Goal: Task Accomplishment & Management: Manage account settings

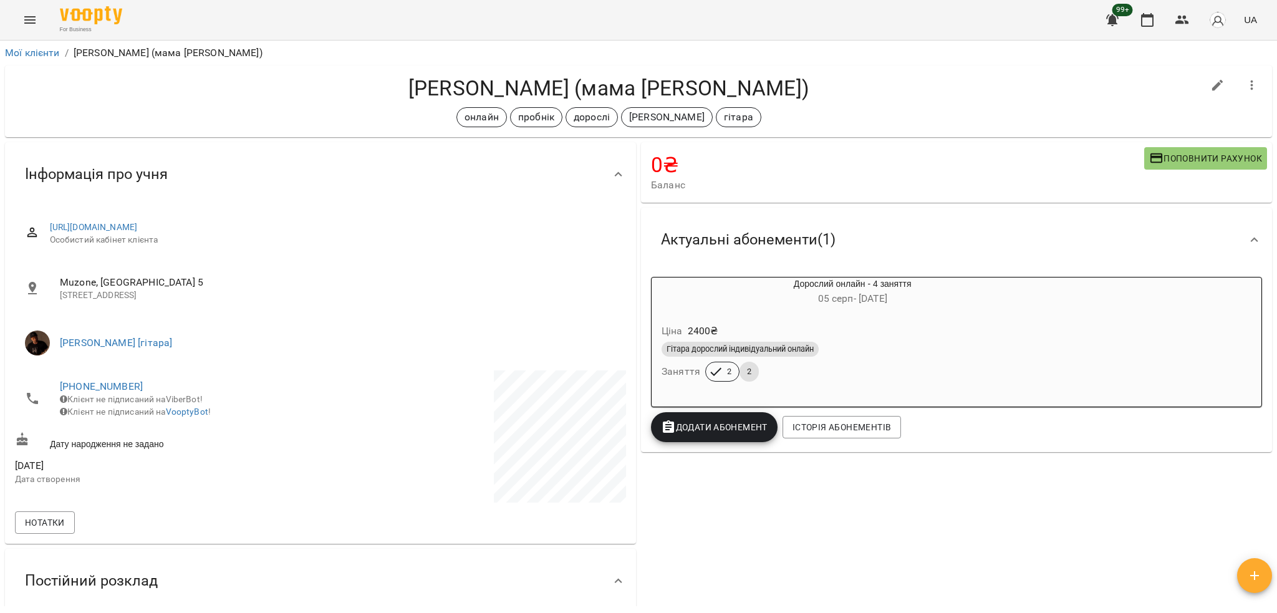
click at [1005, 35] on div "99+ UA" at bounding box center [1179, 20] width 165 height 32
click at [1005, 19] on img "button" at bounding box center [1217, 19] width 17 height 17
click at [1005, 141] on span "Вийти" at bounding box center [1223, 137] width 79 height 15
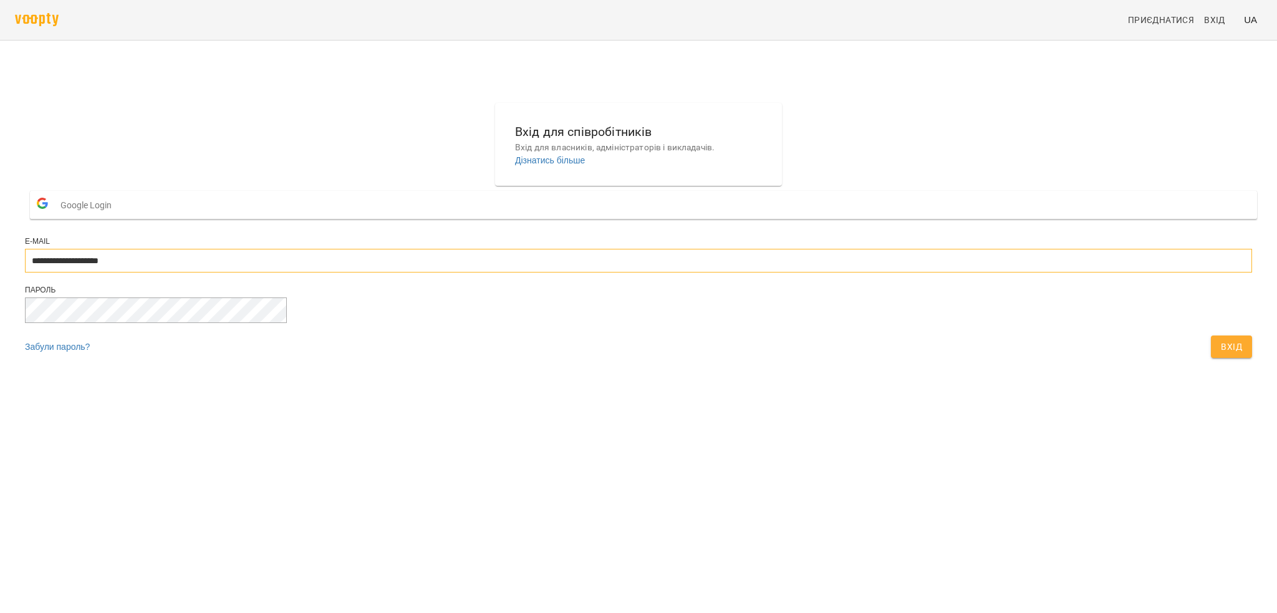
click at [622, 272] on input "**********" at bounding box center [638, 261] width 1227 height 24
type input "**********"
click at [1208, 360] on div "Вхід" at bounding box center [1231, 346] width 46 height 27
click at [1211, 358] on button "Вхід" at bounding box center [1231, 346] width 41 height 22
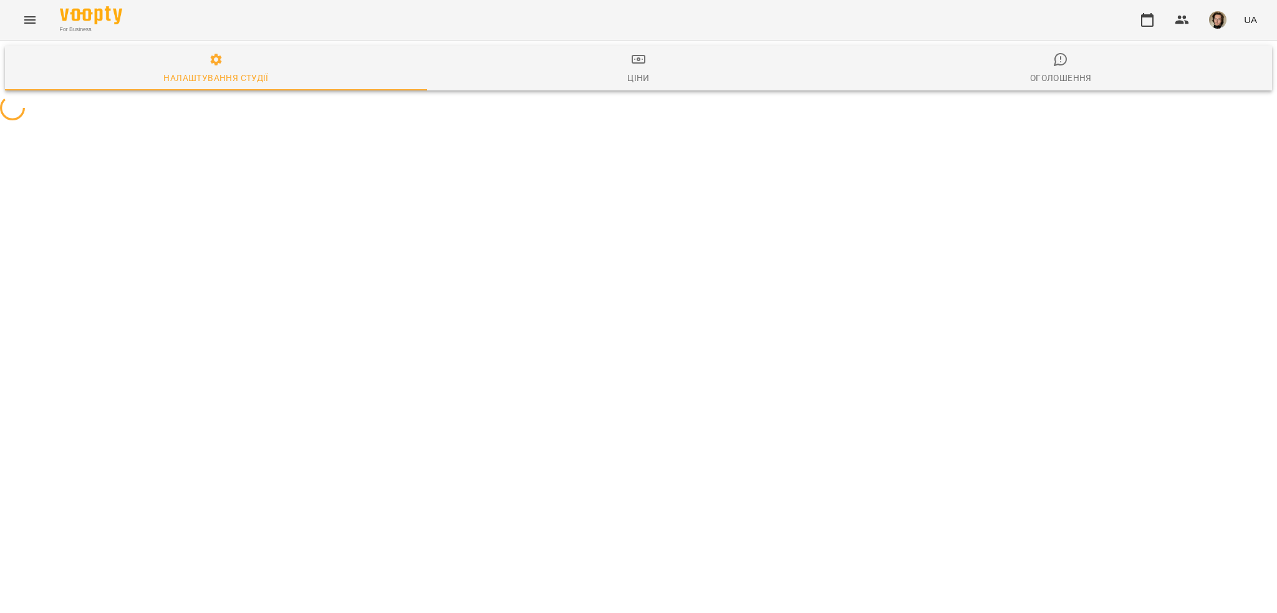
select select "**"
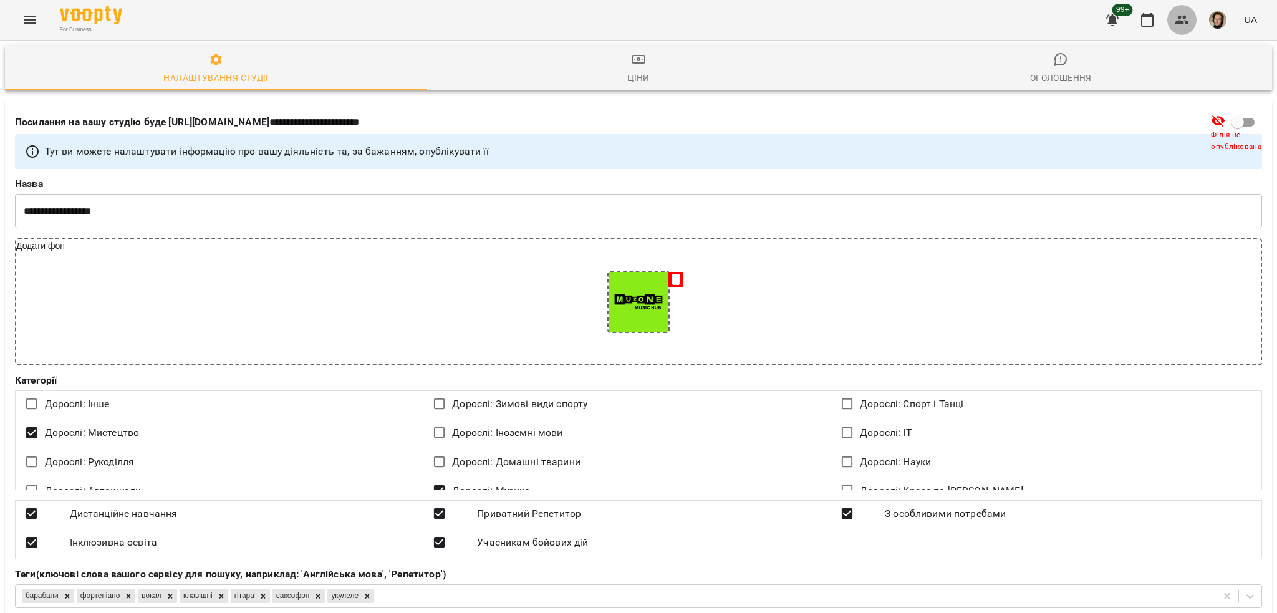
click at [1177, 22] on icon "button" at bounding box center [1182, 20] width 14 height 9
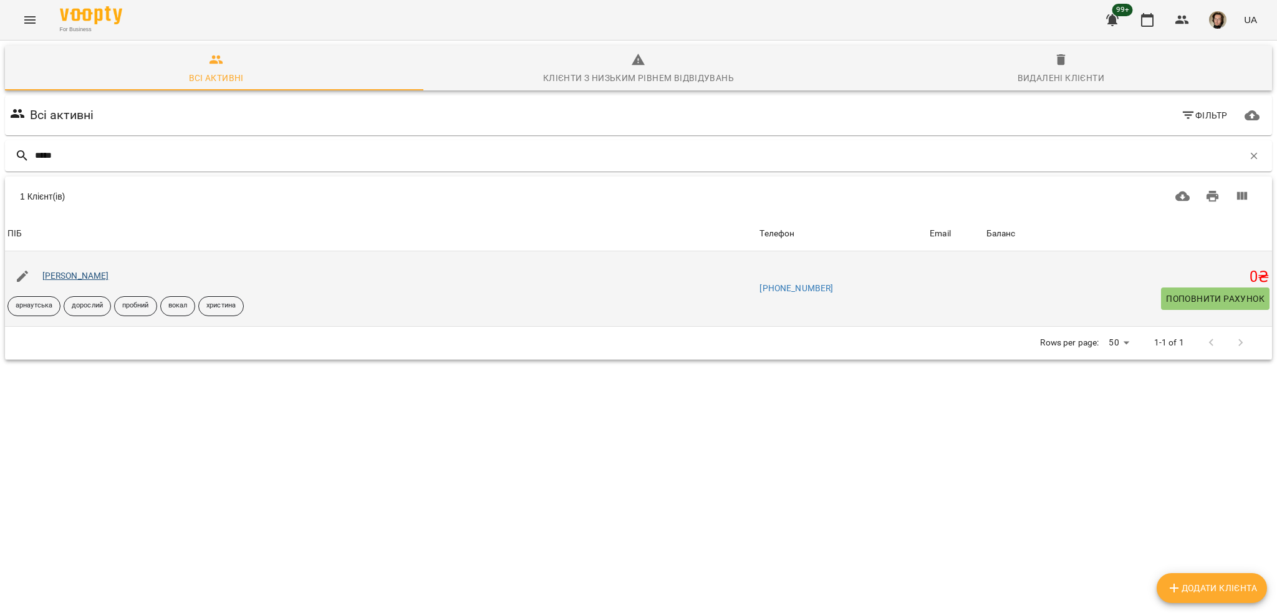
type input "*****"
click at [83, 277] on link "Темнова Олена" at bounding box center [75, 276] width 67 height 10
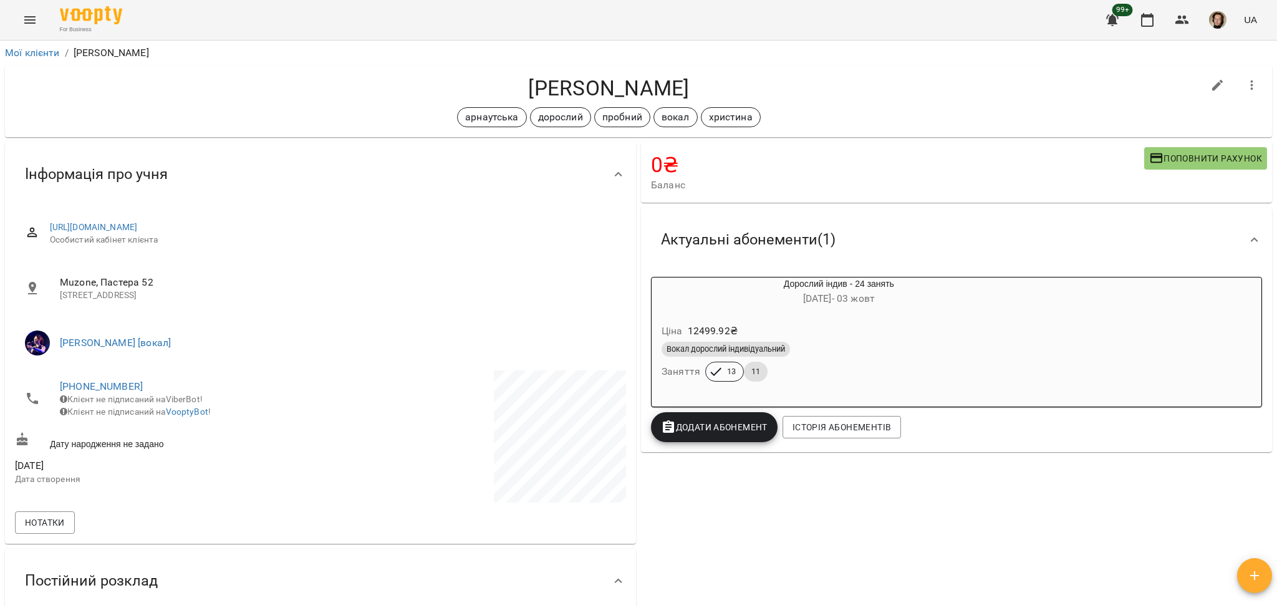
click at [915, 357] on div "Вокал дорослий індивідуальний" at bounding box center [839, 349] width 355 height 15
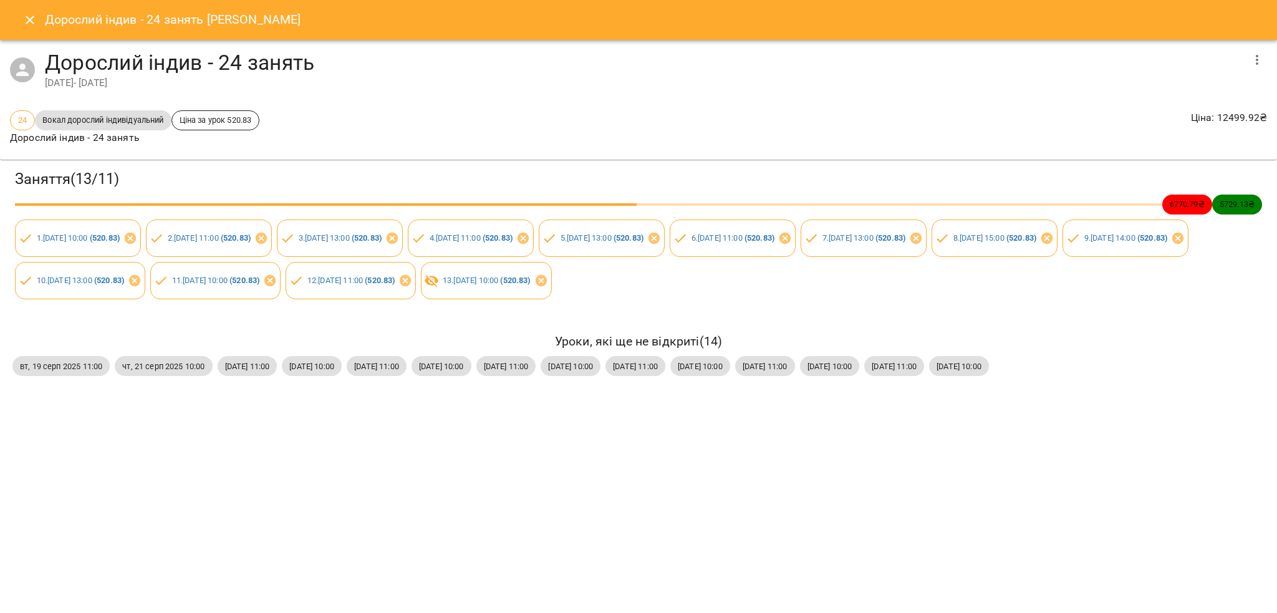
click at [30, 10] on button "Close" at bounding box center [30, 20] width 30 height 30
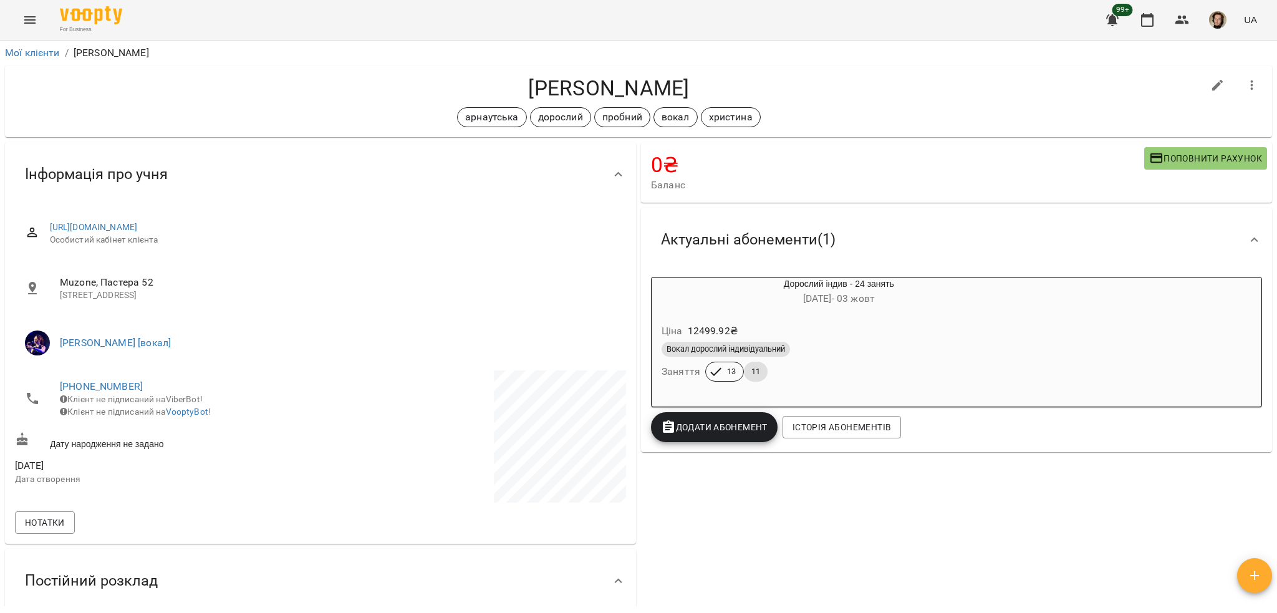
click at [591, 87] on h4 "Темнова Олена" at bounding box center [609, 88] width 1188 height 26
copy h4 "Темнова"
click at [1150, 22] on icon "button" at bounding box center [1147, 19] width 15 height 15
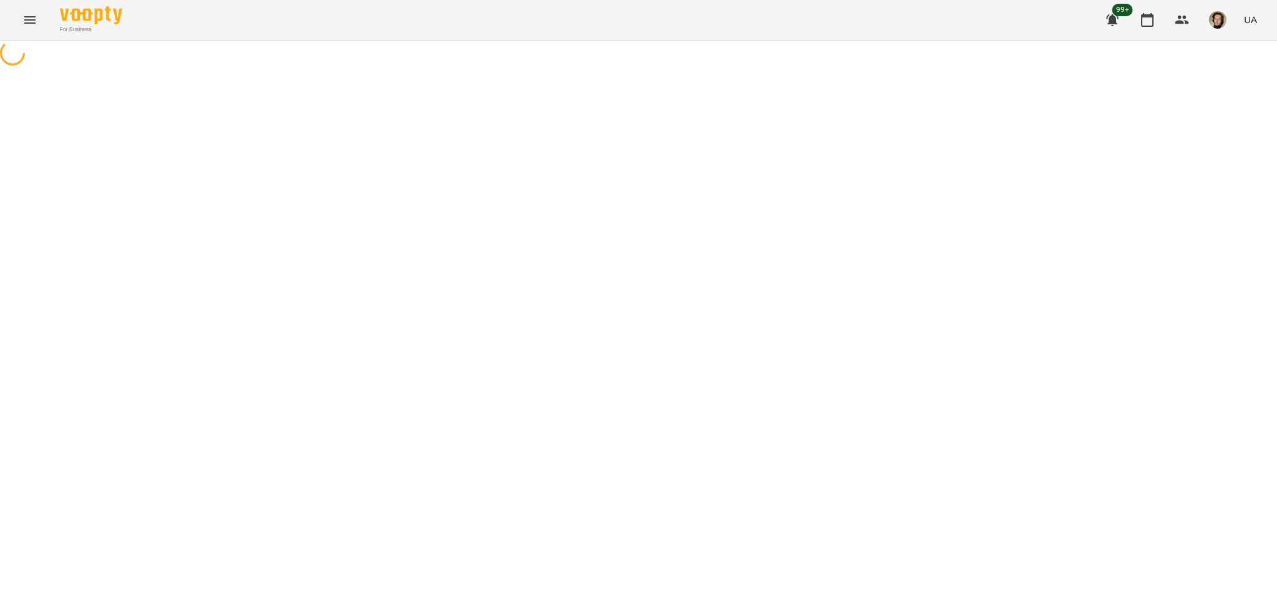
click at [22, 10] on button "Menu" at bounding box center [30, 20] width 30 height 30
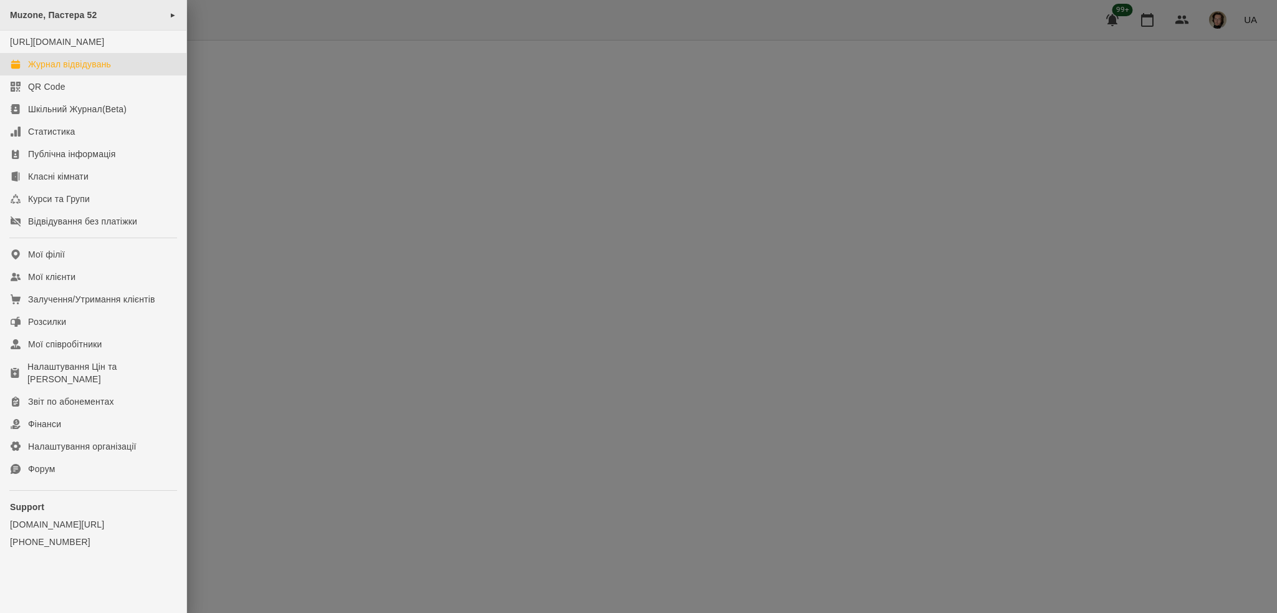
drag, startPoint x: 56, startPoint y: 16, endPoint x: 130, endPoint y: 16, distance: 74.2
click at [60, 16] on span "Muzone, Пастера 52" at bounding box center [53, 15] width 87 height 10
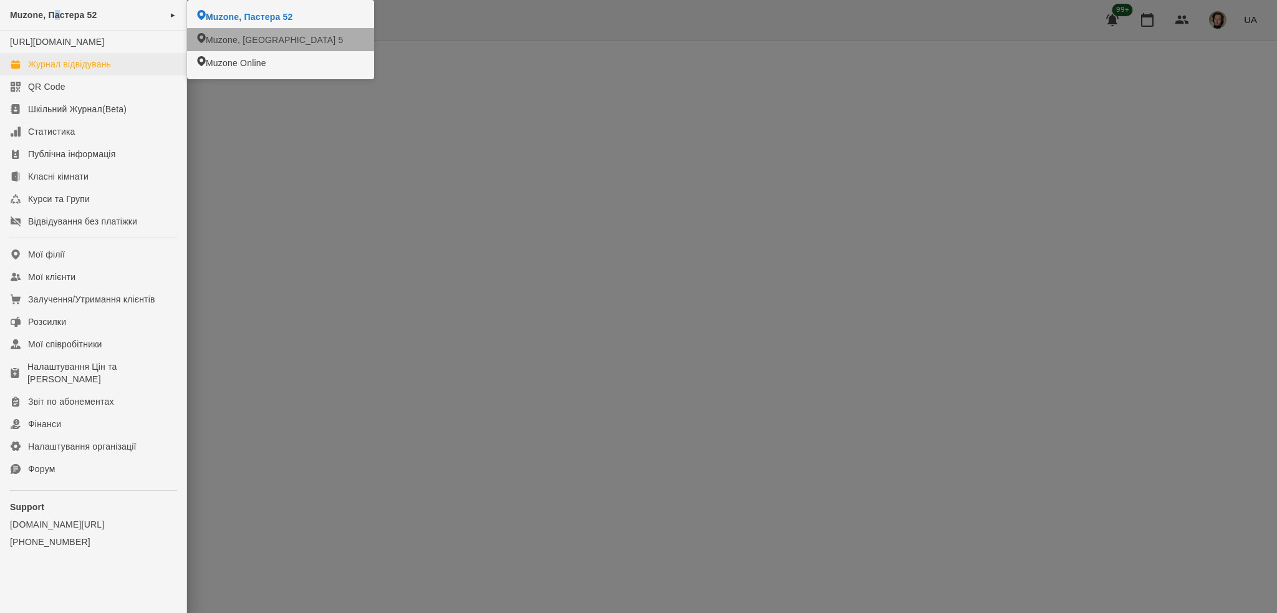
click at [226, 39] on span "Muzone, Велика Арнаутська 5" at bounding box center [274, 40] width 137 height 12
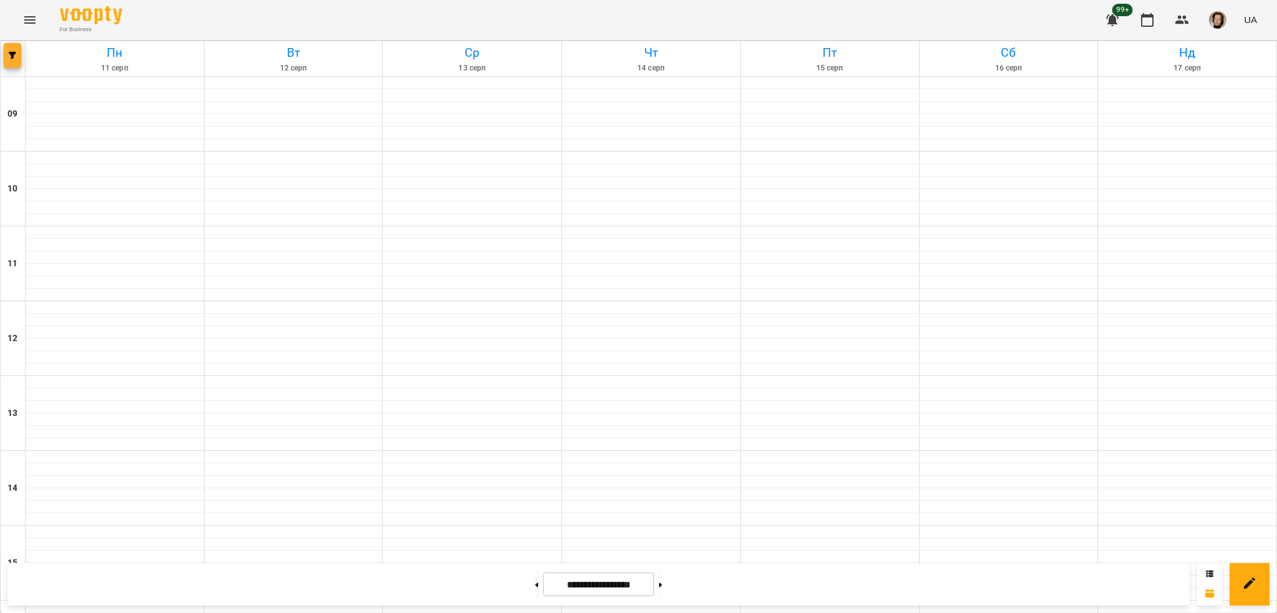
click at [12, 59] on icon "button" at bounding box center [12, 55] width 7 height 7
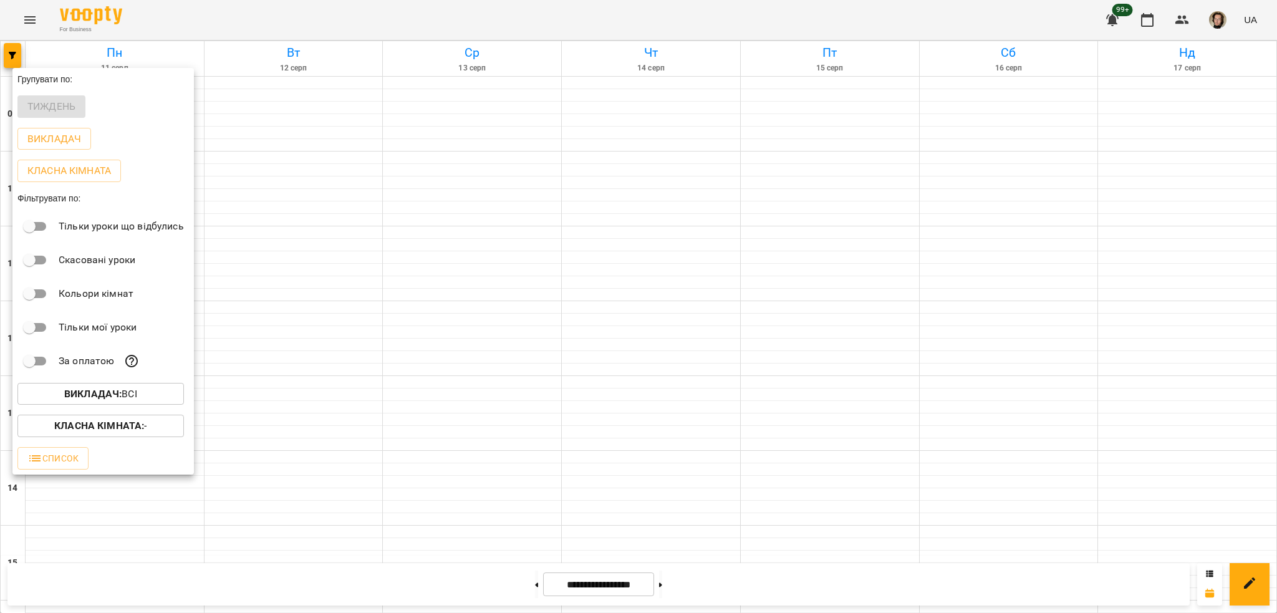
click at [103, 402] on p "Викладач : Всі" at bounding box center [100, 394] width 73 height 15
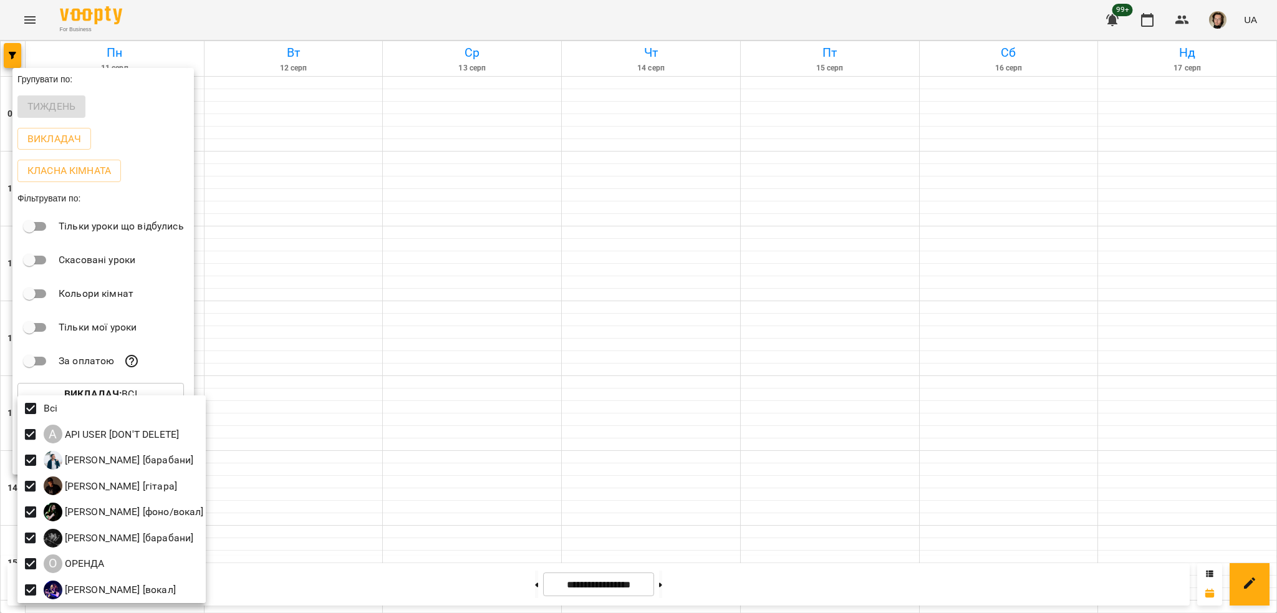
click at [297, 377] on div at bounding box center [638, 306] width 1277 height 613
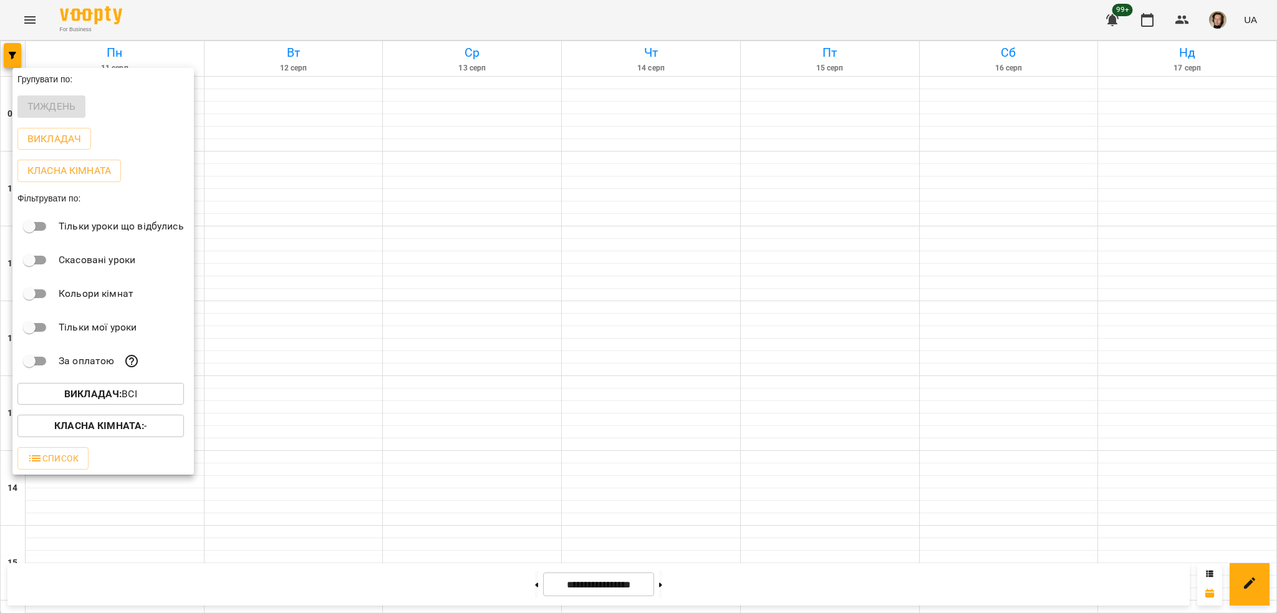
click at [125, 431] on b "Класна кімната :" at bounding box center [99, 426] width 90 height 12
click at [96, 403] on div at bounding box center [638, 306] width 1277 height 613
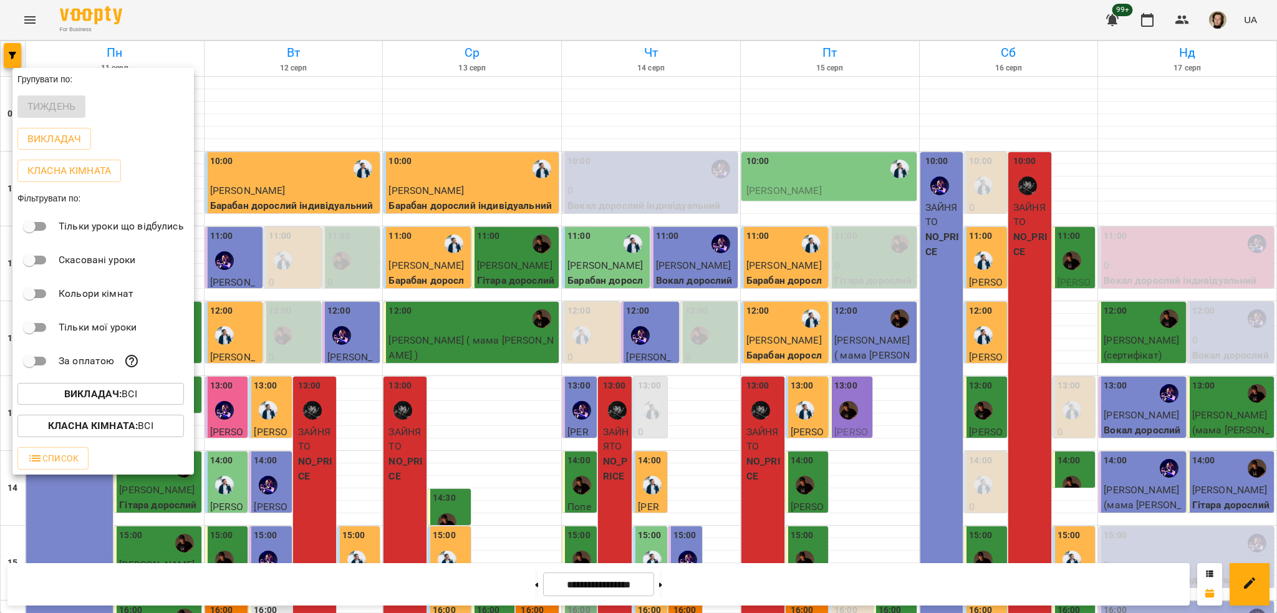
click at [108, 398] on b "Викладач :" at bounding box center [92, 394] width 57 height 12
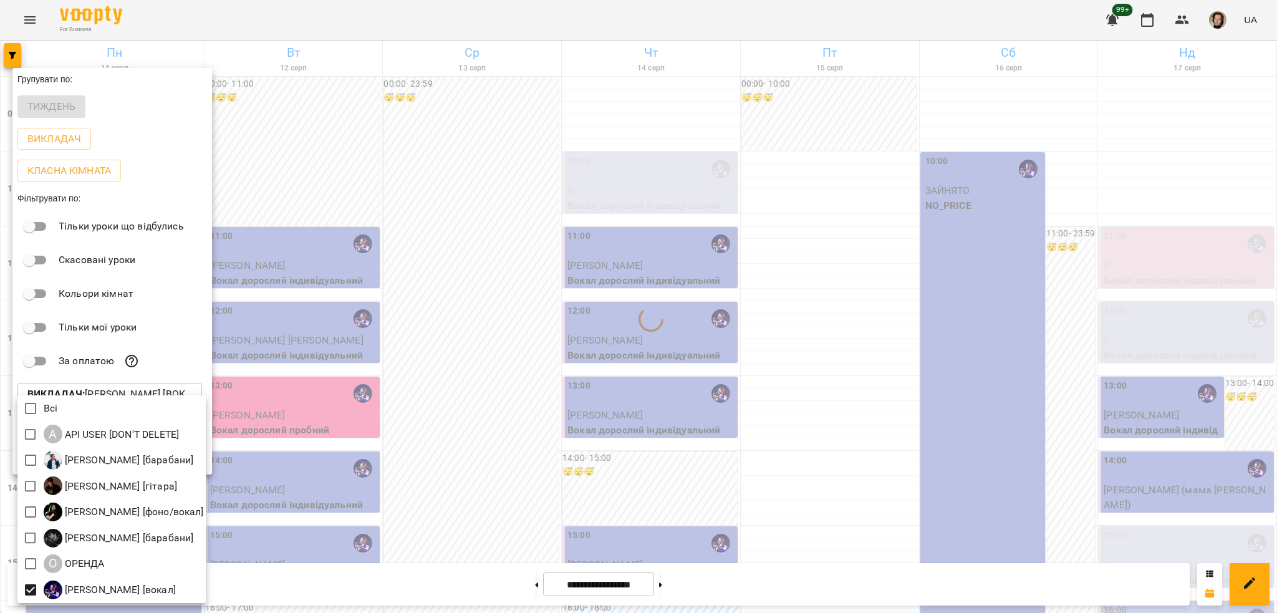
click at [477, 307] on div at bounding box center [638, 306] width 1277 height 613
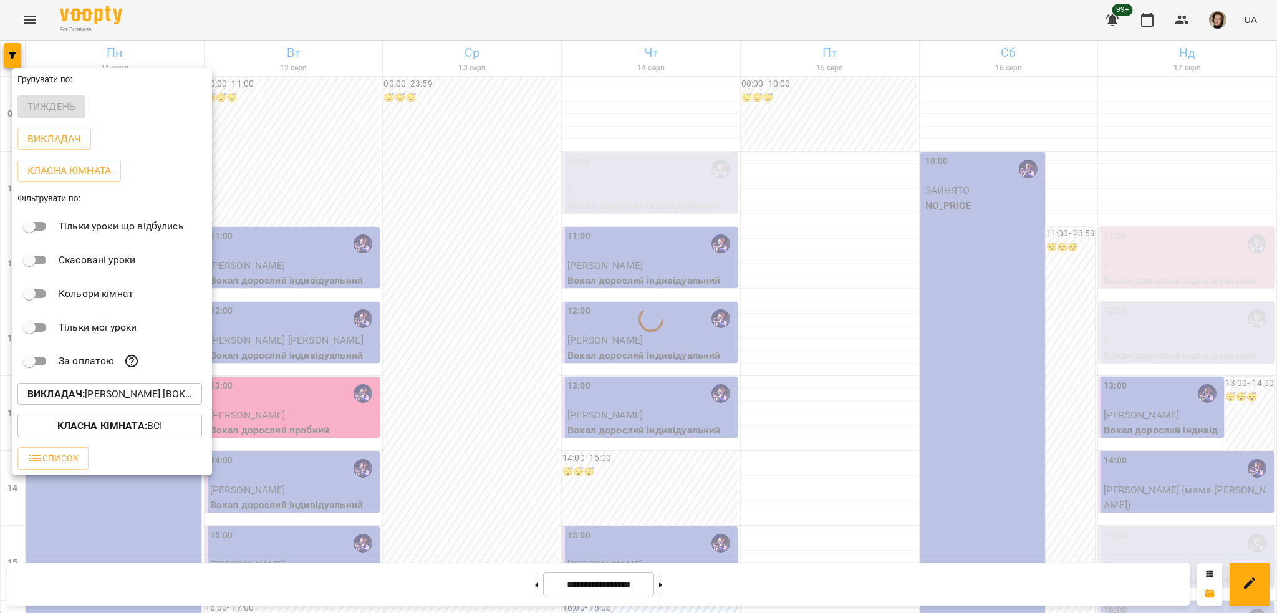
click at [395, 218] on div at bounding box center [638, 306] width 1277 height 613
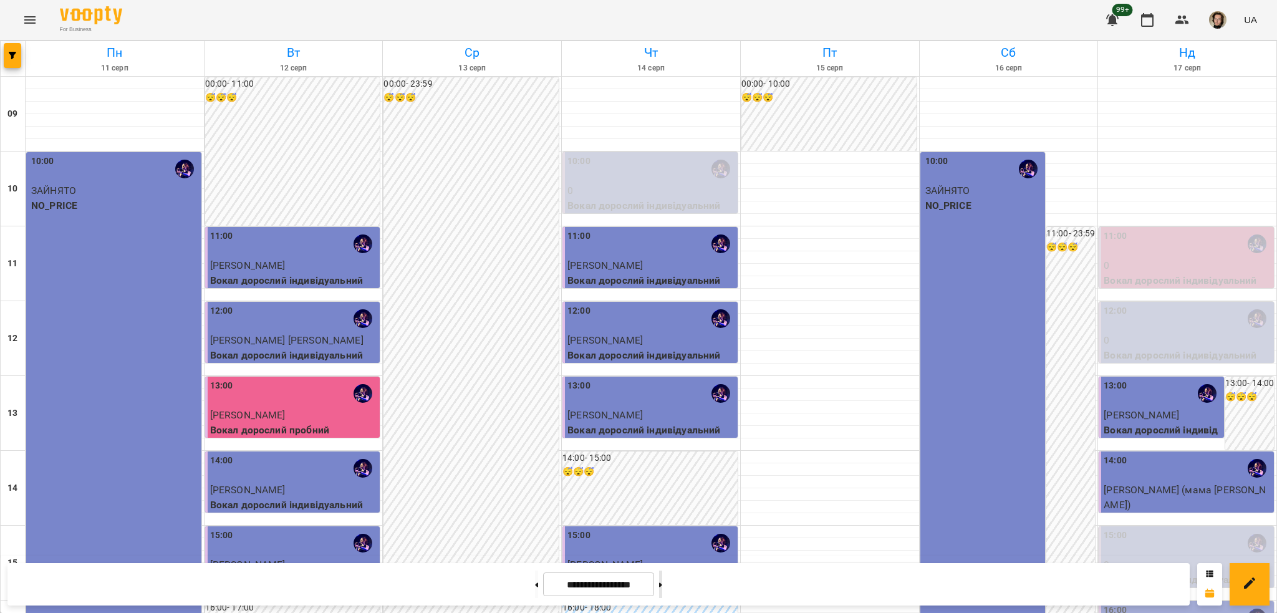
click at [662, 582] on button at bounding box center [660, 584] width 3 height 27
type input "**********"
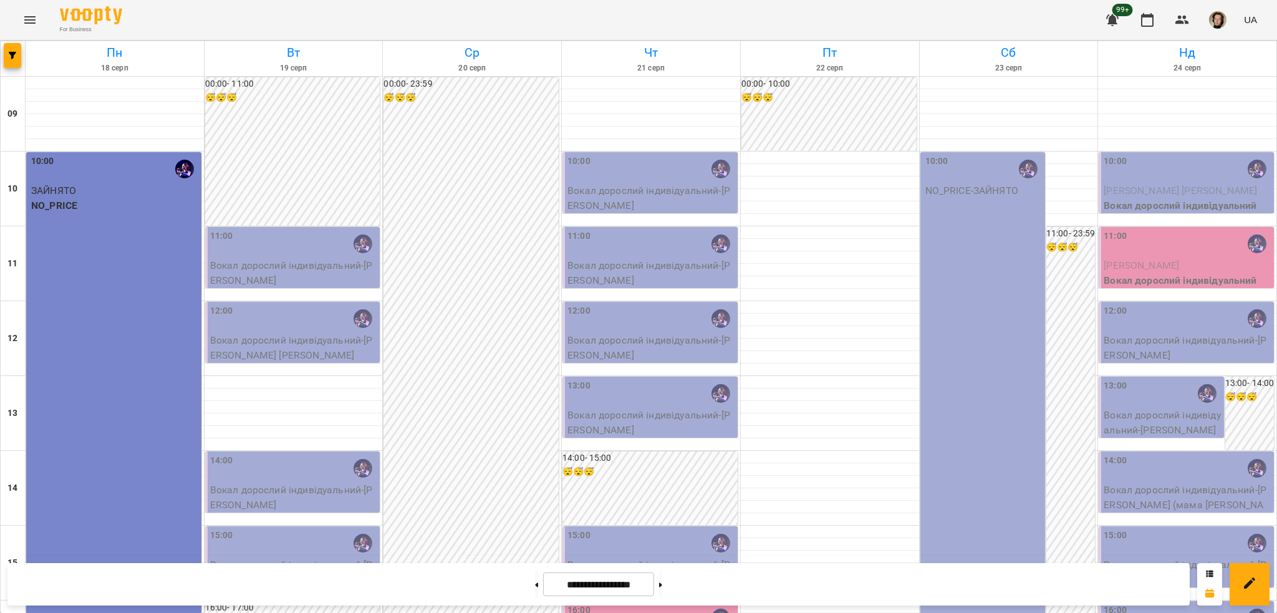
click at [246, 252] on div "11:00" at bounding box center [294, 243] width 168 height 29
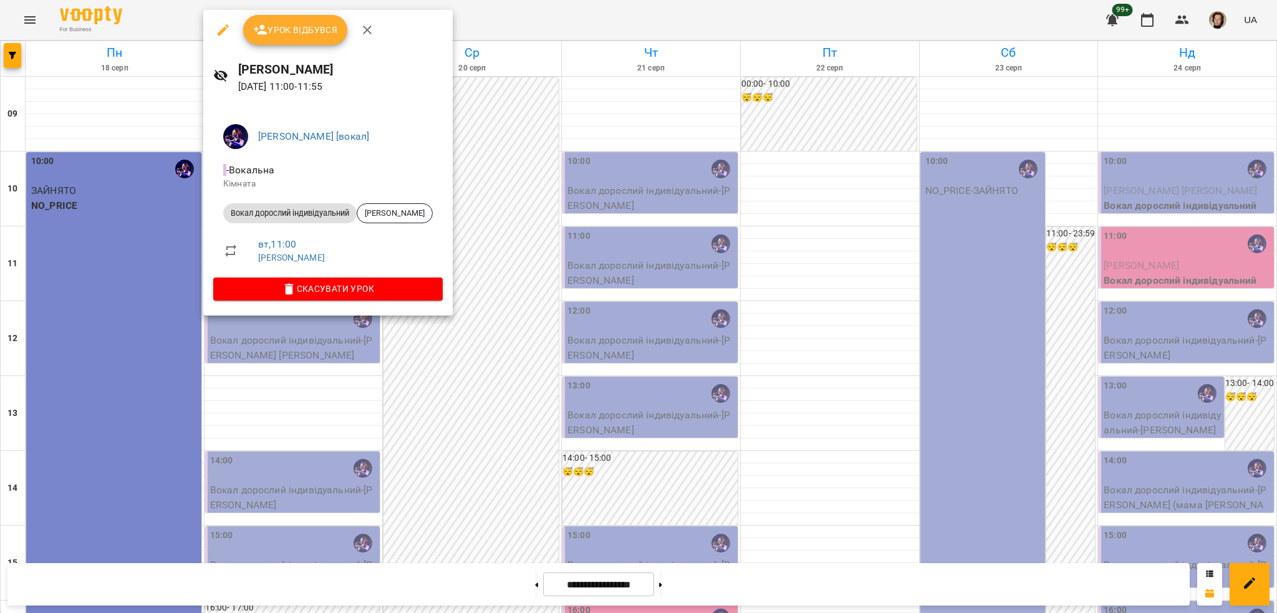
click at [310, 23] on span "Урок відбувся" at bounding box center [295, 29] width 85 height 15
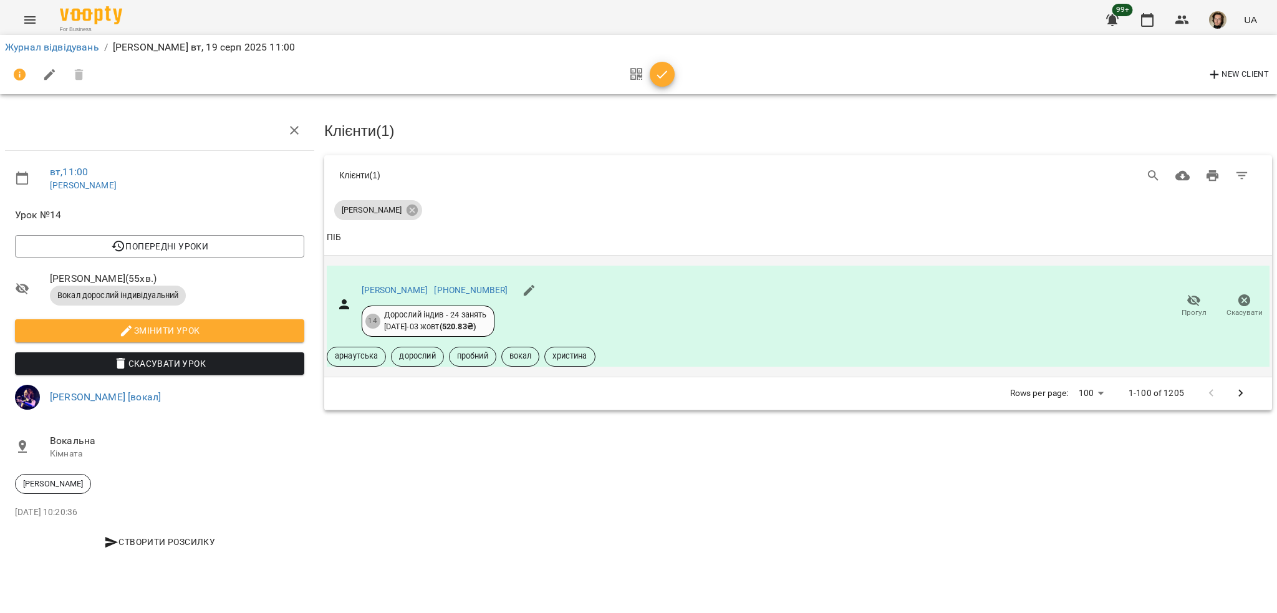
click at [1172, 289] on button "Прогул" at bounding box center [1193, 306] width 51 height 35
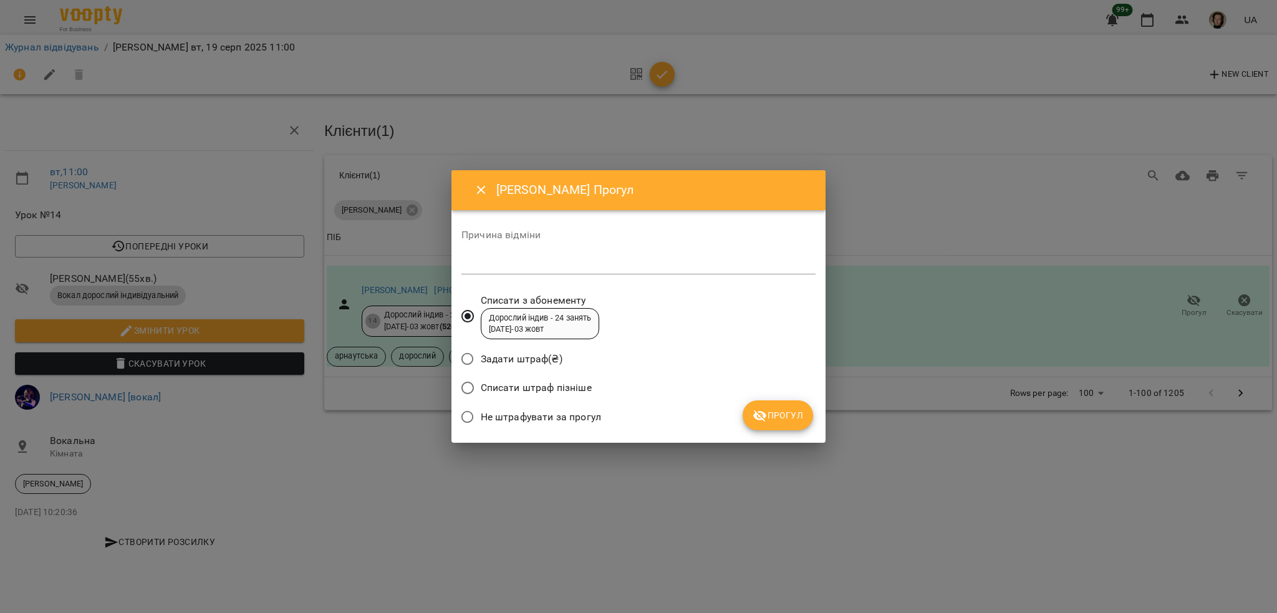
click at [572, 410] on span "Не штрафувати за прогул" at bounding box center [541, 417] width 120 height 15
click at [775, 417] on span "Прогул" at bounding box center [778, 415] width 51 height 15
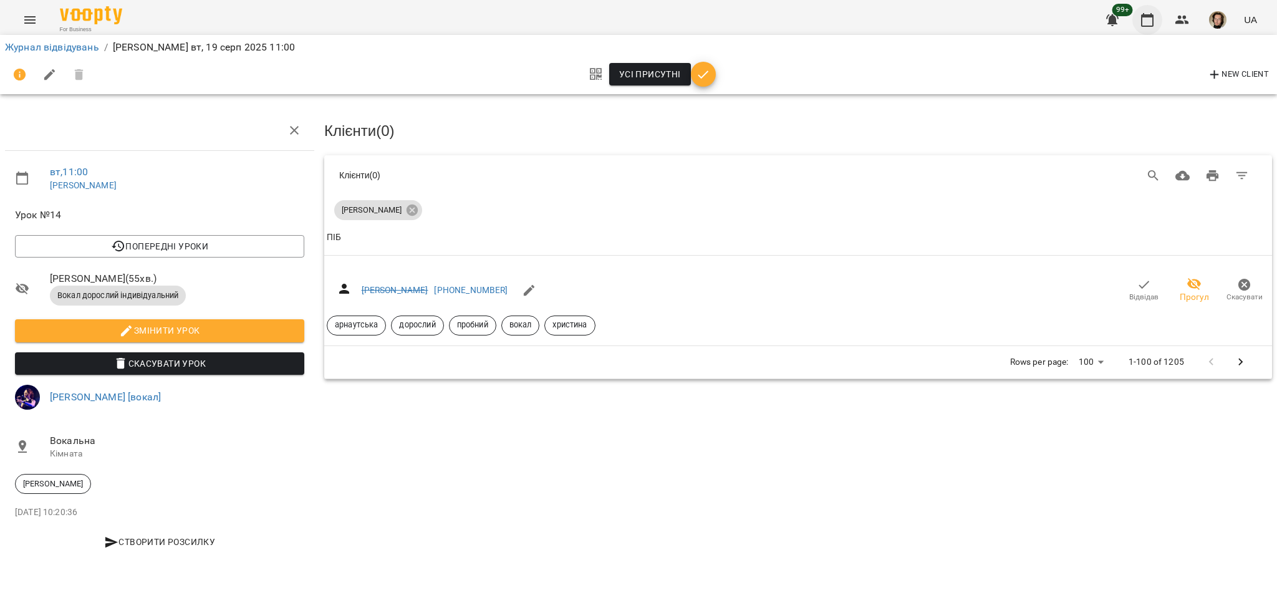
click at [1138, 16] on button "button" at bounding box center [1147, 20] width 30 height 30
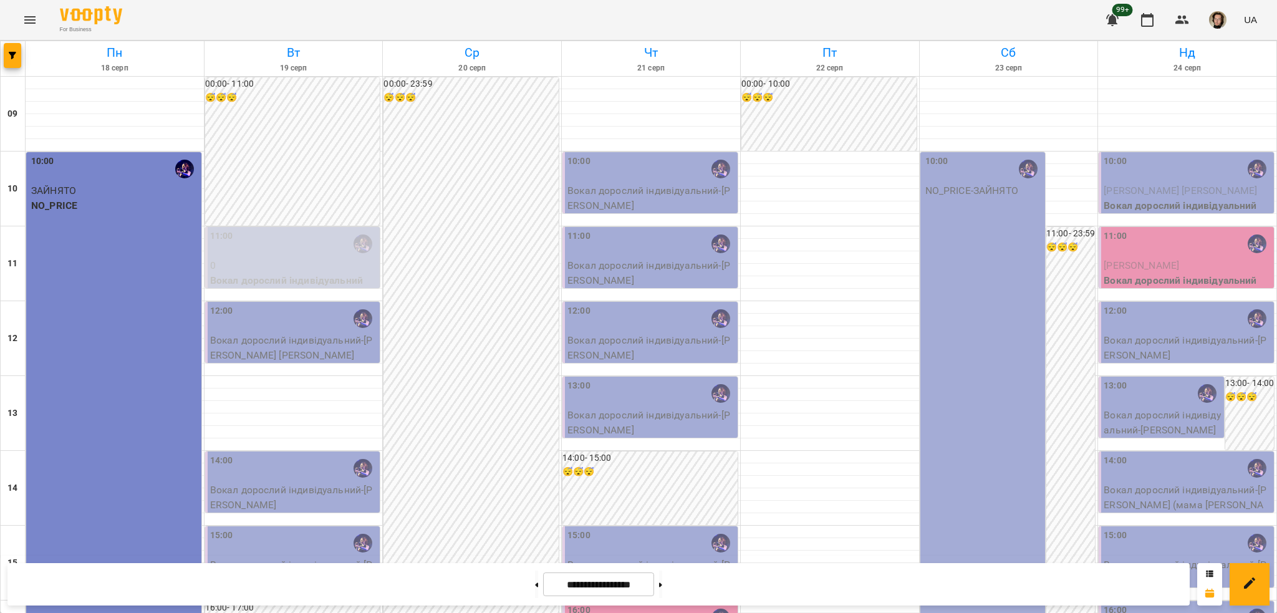
click at [656, 192] on p "Вокал дорослий індивідуальний - Темнова Олена" at bounding box center [651, 197] width 168 height 29
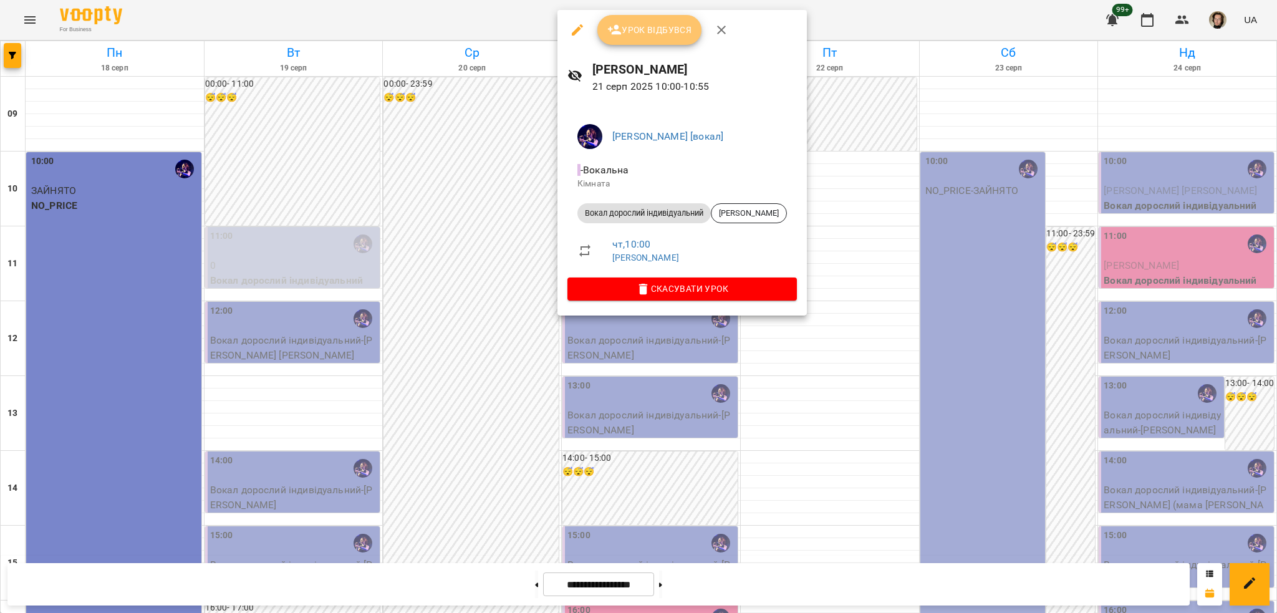
click at [683, 33] on span "Урок відбувся" at bounding box center [649, 29] width 85 height 15
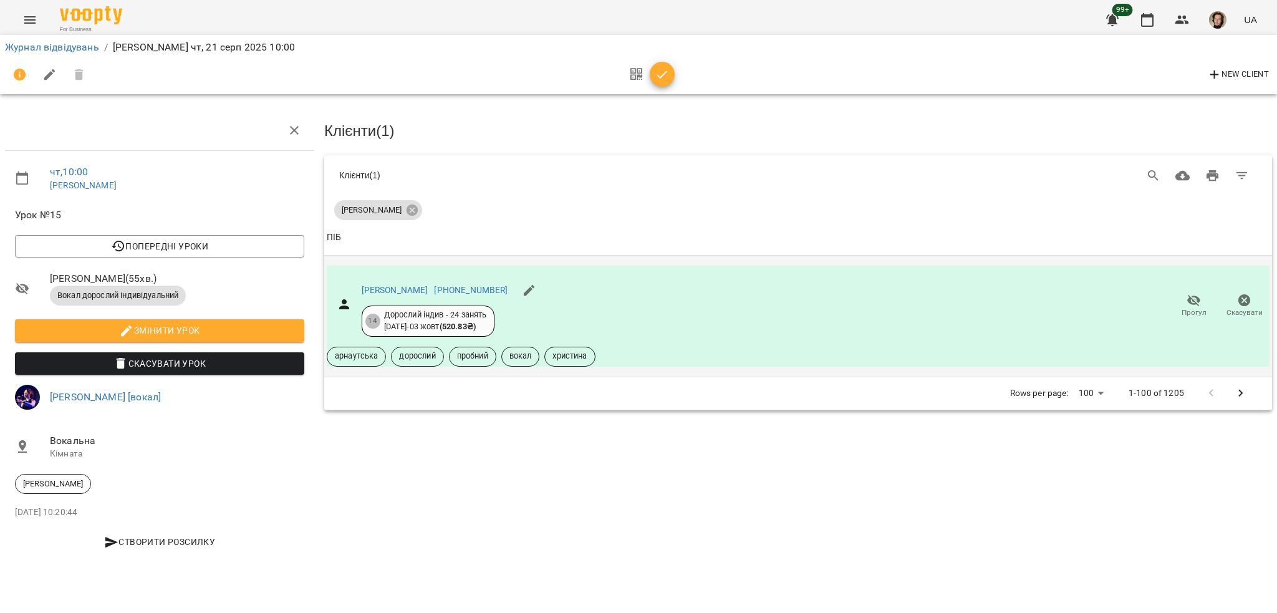
click at [1200, 297] on icon "button" at bounding box center [1194, 300] width 15 height 15
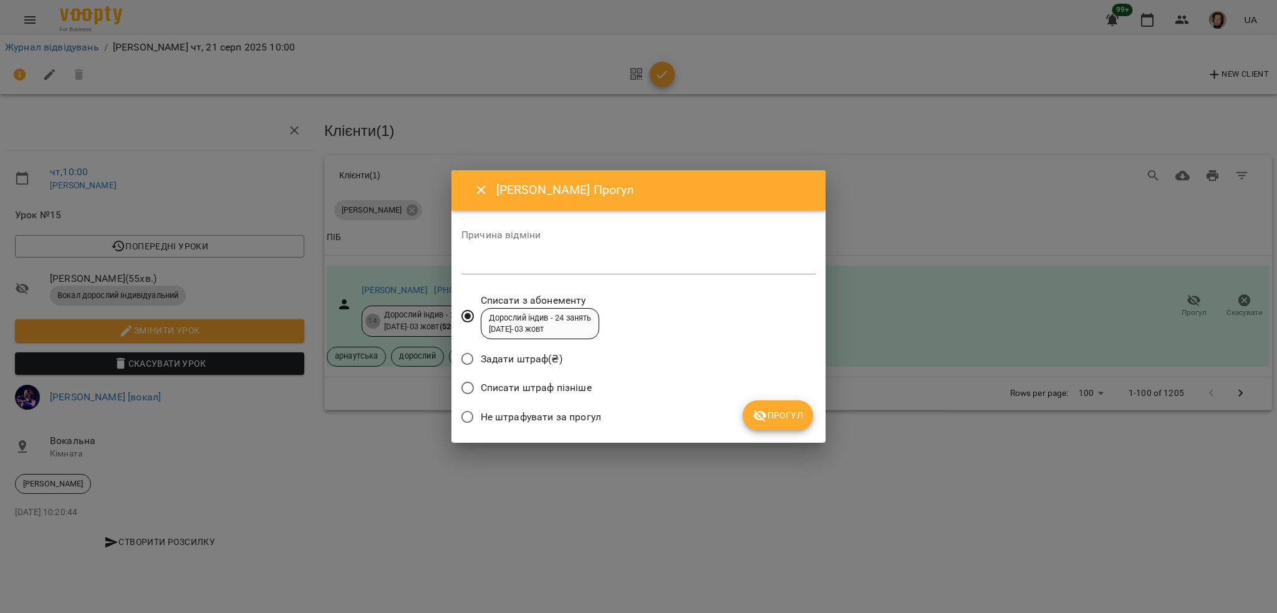
click at [525, 420] on span "Не штрафувати за прогул" at bounding box center [541, 417] width 120 height 15
click at [799, 423] on span "Прогул" at bounding box center [778, 415] width 51 height 15
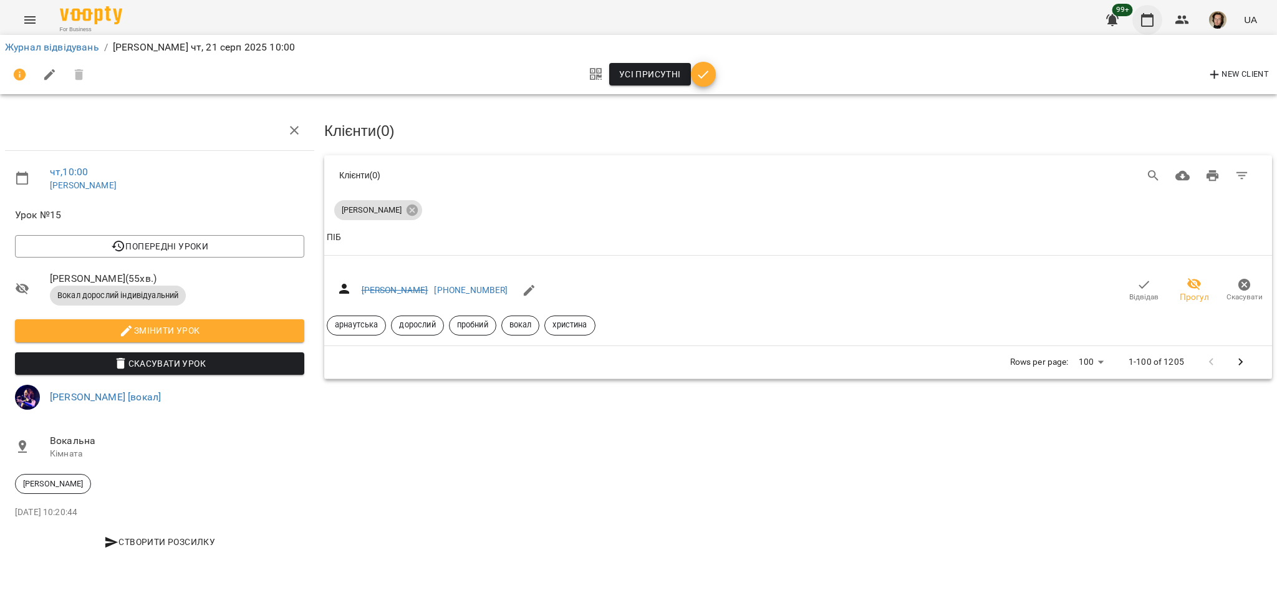
click at [1137, 23] on button "button" at bounding box center [1147, 20] width 30 height 30
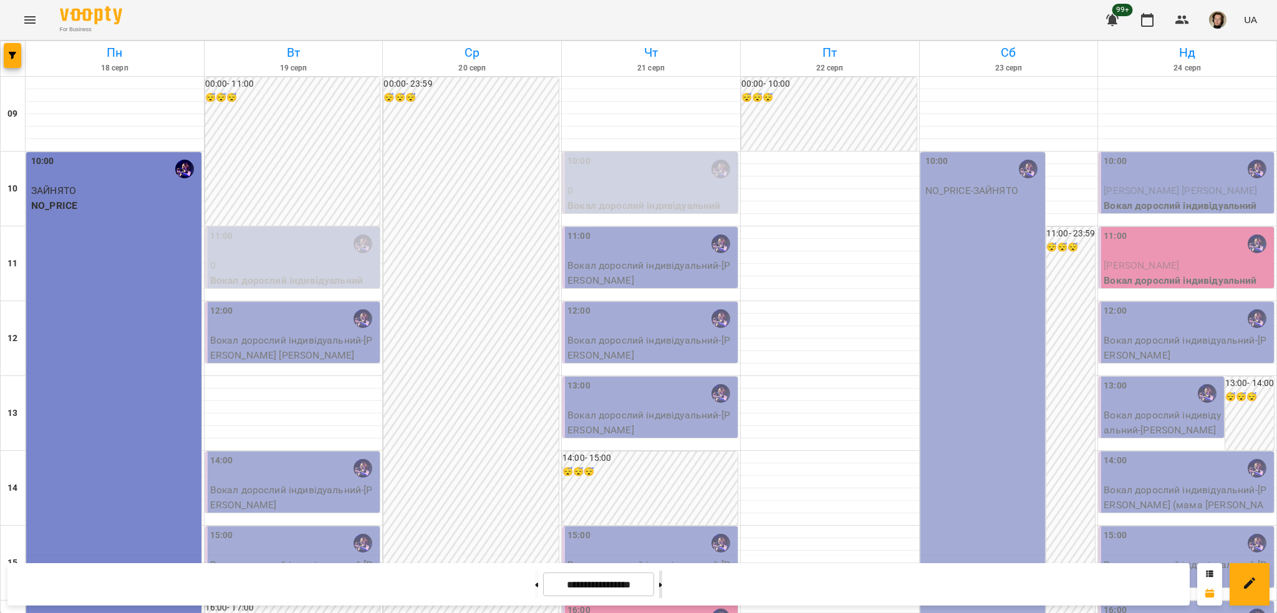
click at [662, 586] on button at bounding box center [660, 584] width 3 height 27
type input "**********"
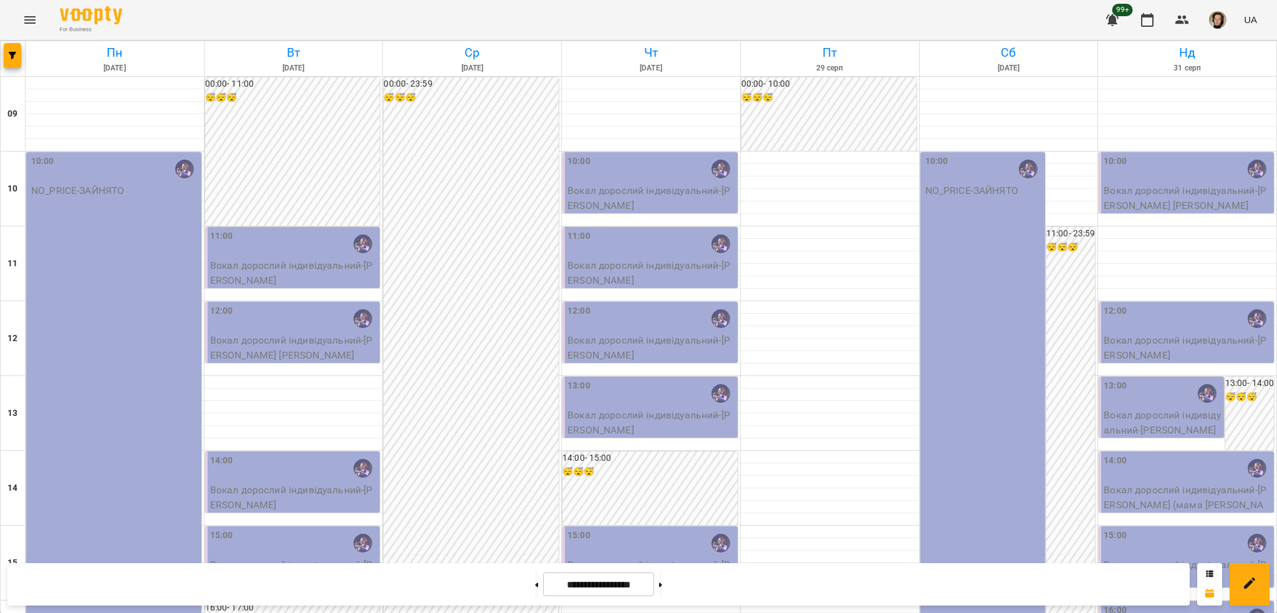
click at [332, 256] on div "11:00" at bounding box center [294, 243] width 168 height 29
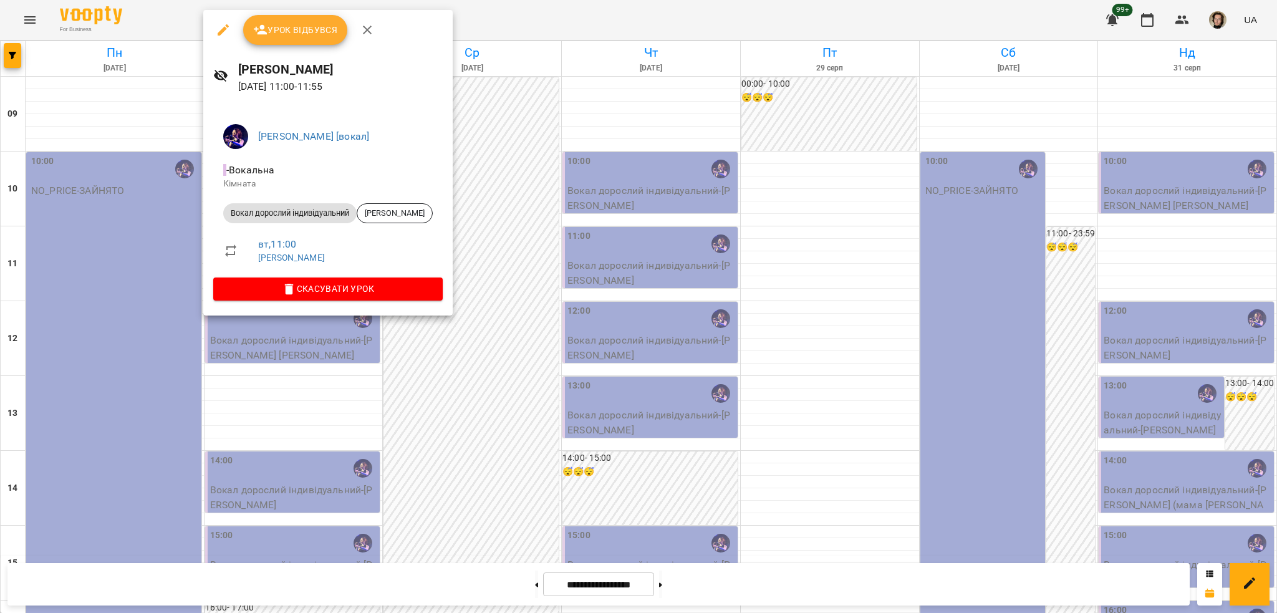
click at [306, 33] on span "Урок відбувся" at bounding box center [295, 29] width 85 height 15
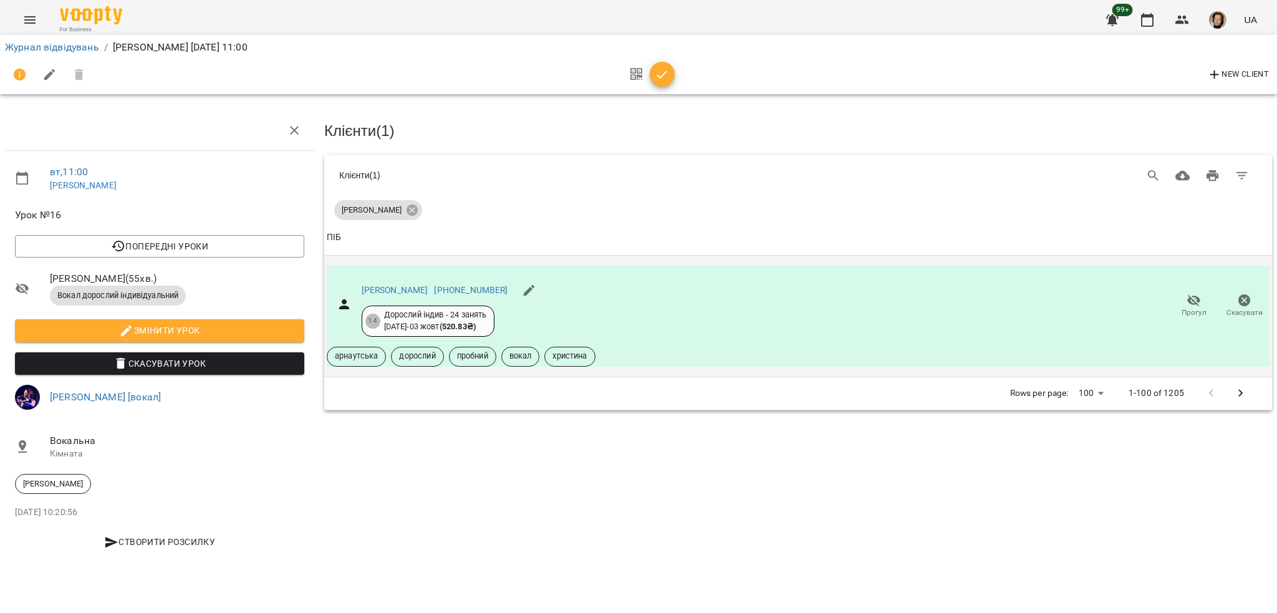
click at [1176, 294] on span "Прогул" at bounding box center [1194, 305] width 36 height 25
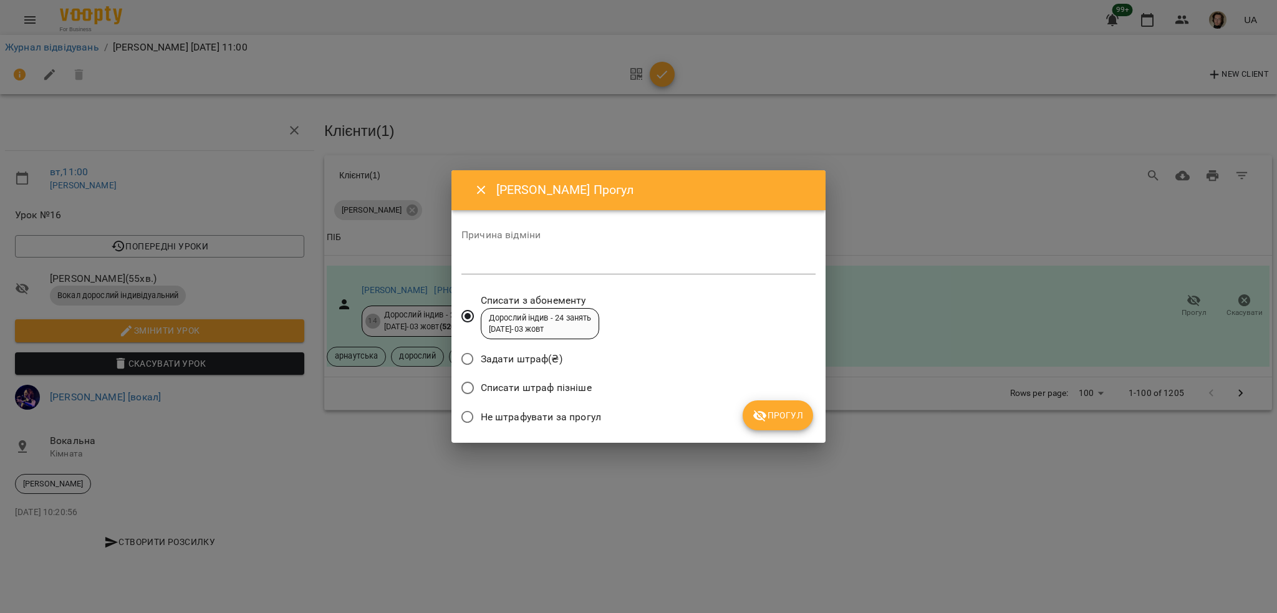
click at [493, 407] on label "Не штрафувати за прогул" at bounding box center [528, 417] width 147 height 26
click at [769, 418] on span "Прогул" at bounding box center [778, 415] width 51 height 15
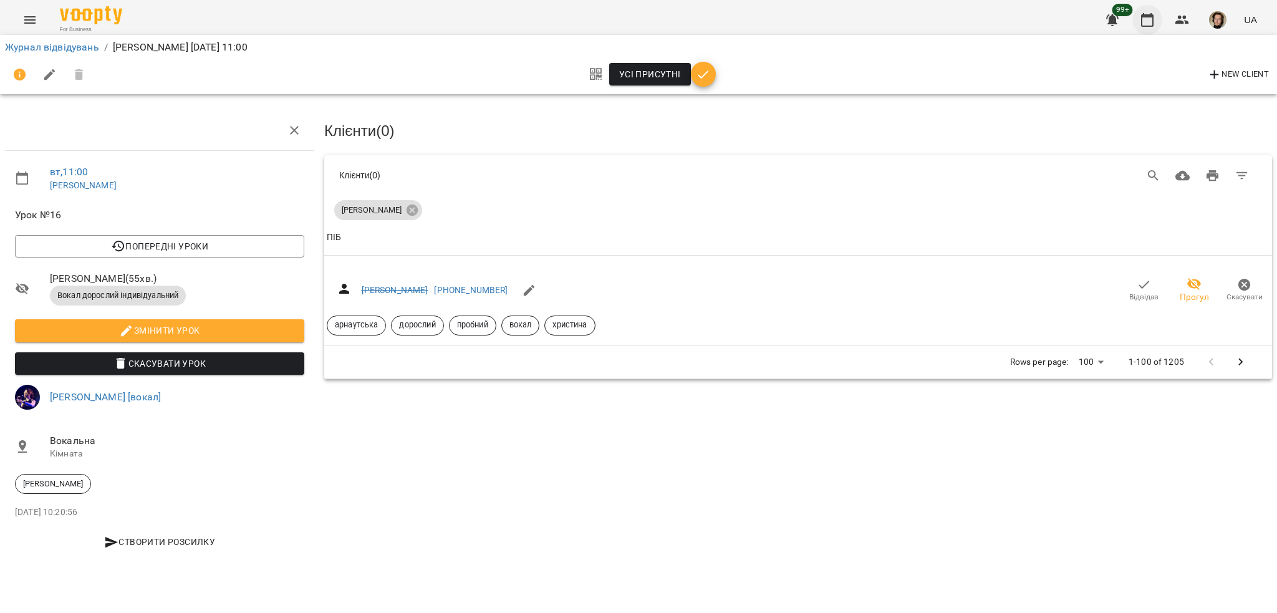
click at [1145, 23] on icon "button" at bounding box center [1147, 19] width 15 height 15
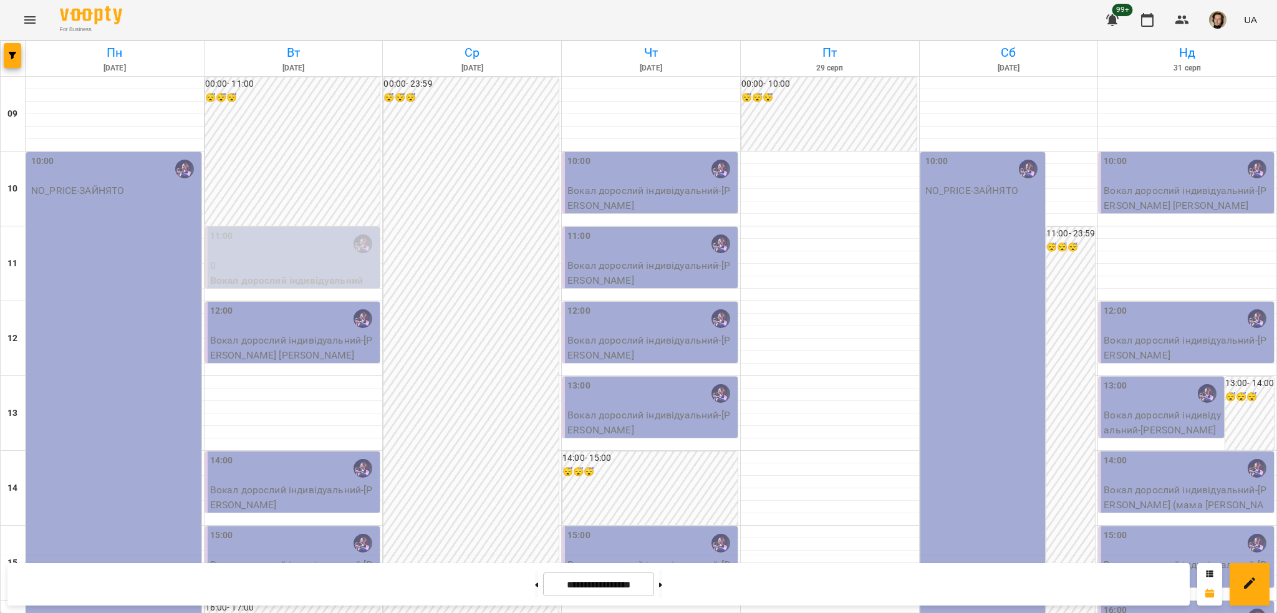
click at [641, 193] on p "Вокал дорослий індивідуальний - Темнова Олена" at bounding box center [651, 197] width 168 height 29
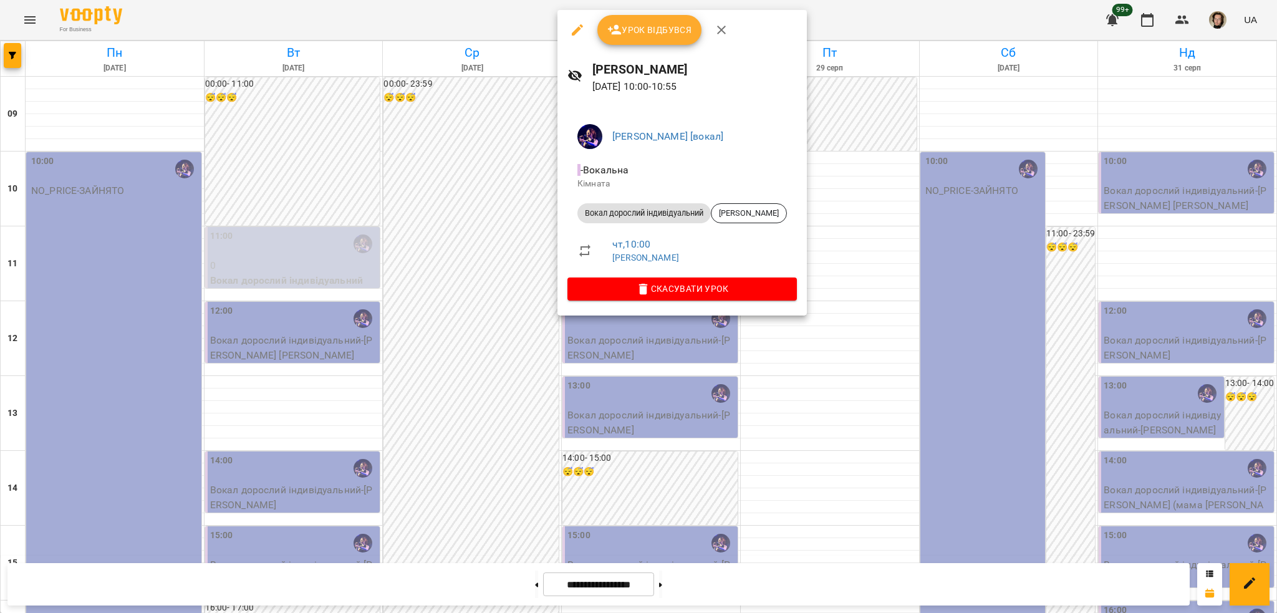
click at [653, 45] on div "Урок відбувся" at bounding box center [681, 30] width 249 height 40
click at [653, 43] on button "Урок відбувся" at bounding box center [649, 30] width 105 height 30
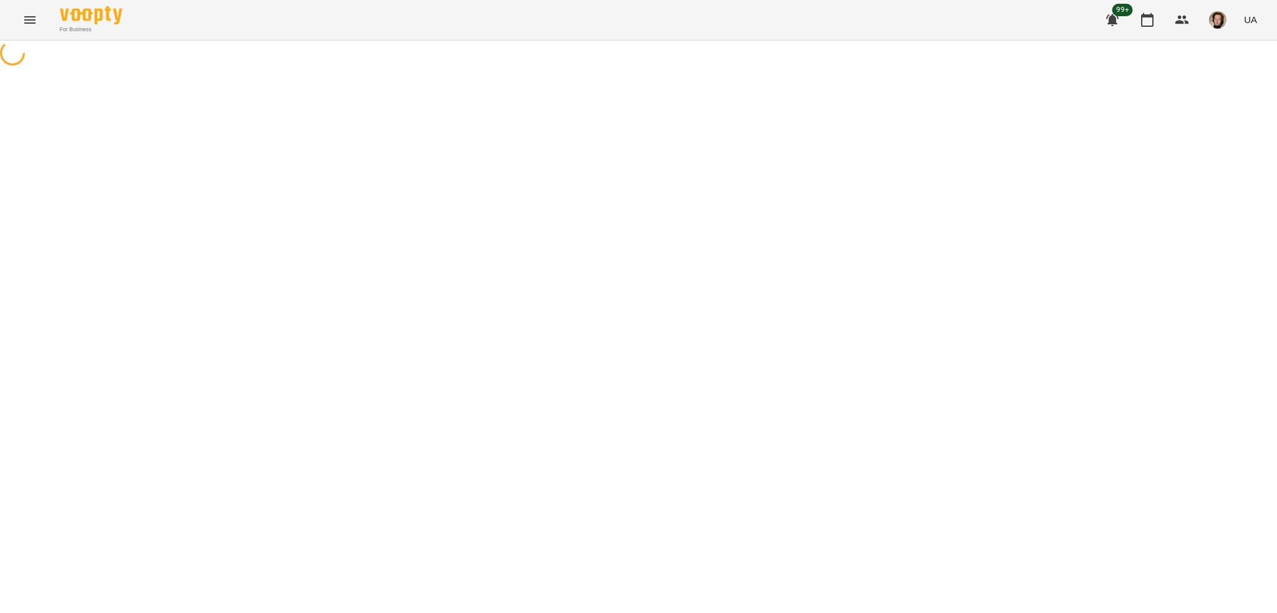
click at [629, 35] on div "For Business 99+ UA" at bounding box center [638, 20] width 1277 height 40
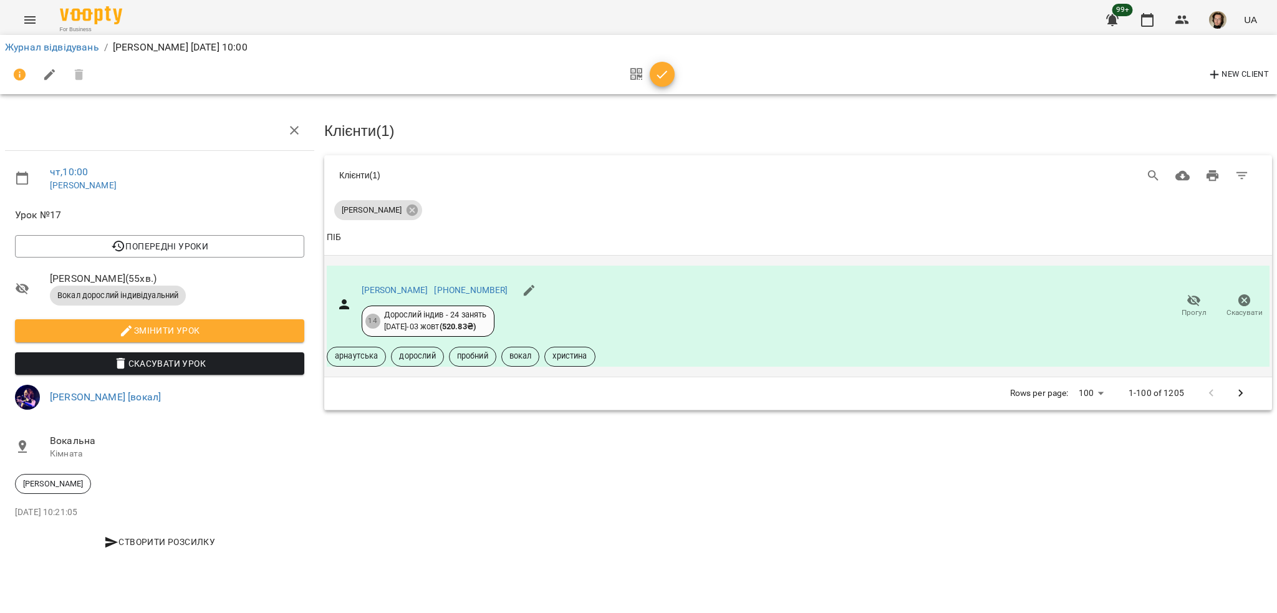
click at [1178, 304] on span "Прогул" at bounding box center [1194, 305] width 36 height 25
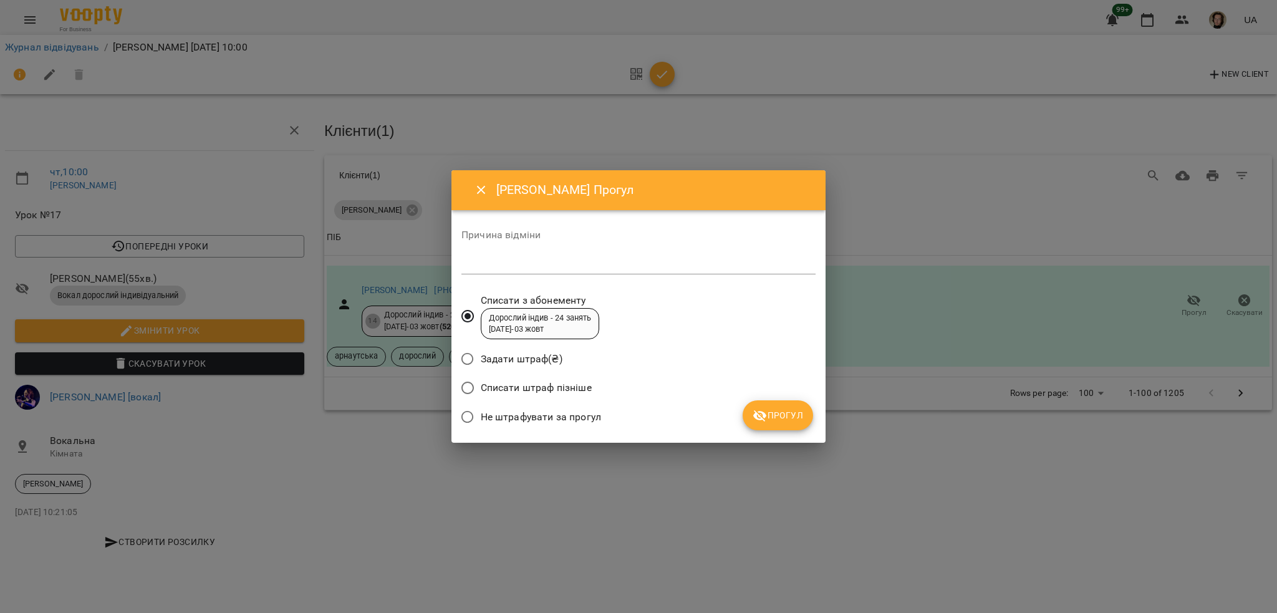
click at [526, 424] on label "Не штрафувати за прогул" at bounding box center [528, 417] width 147 height 26
click at [762, 420] on icon "submit" at bounding box center [760, 415] width 15 height 15
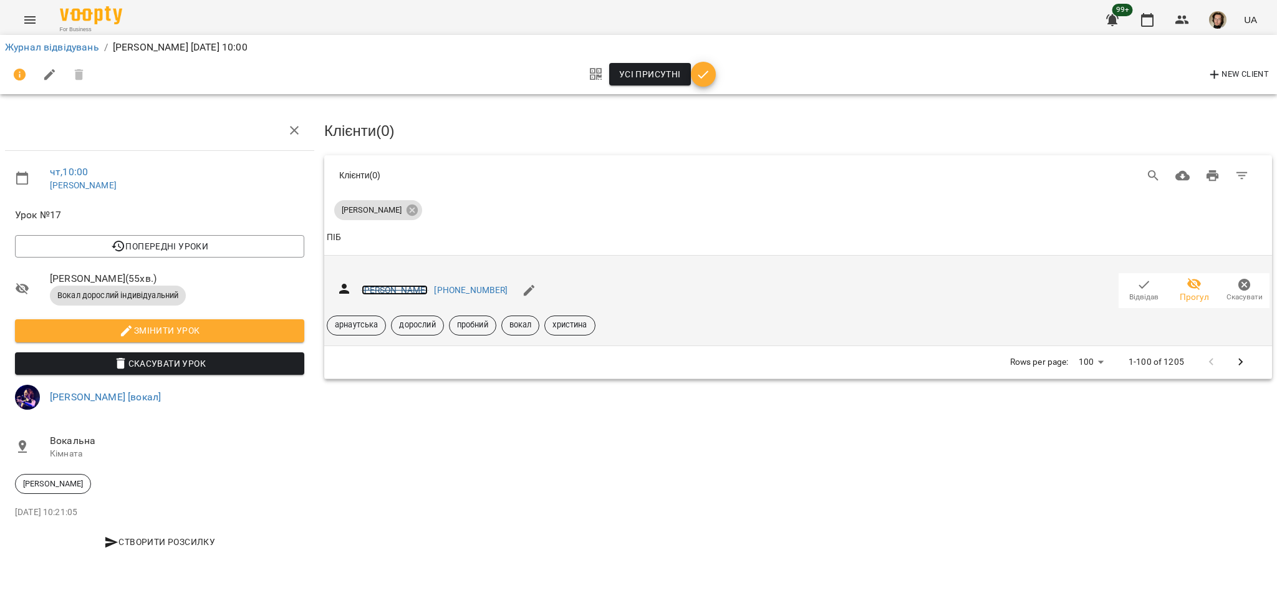
click at [395, 292] on link "Темнова Олена" at bounding box center [395, 290] width 67 height 10
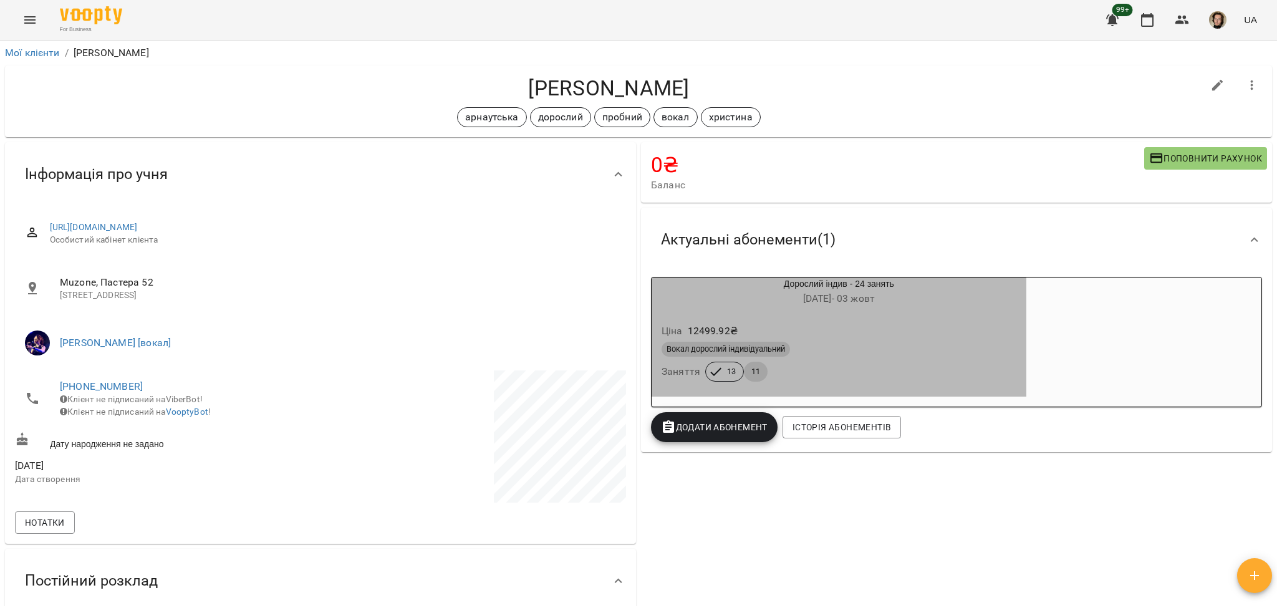
click at [896, 330] on div "Ціна 12499.92 ₴" at bounding box center [839, 331] width 360 height 22
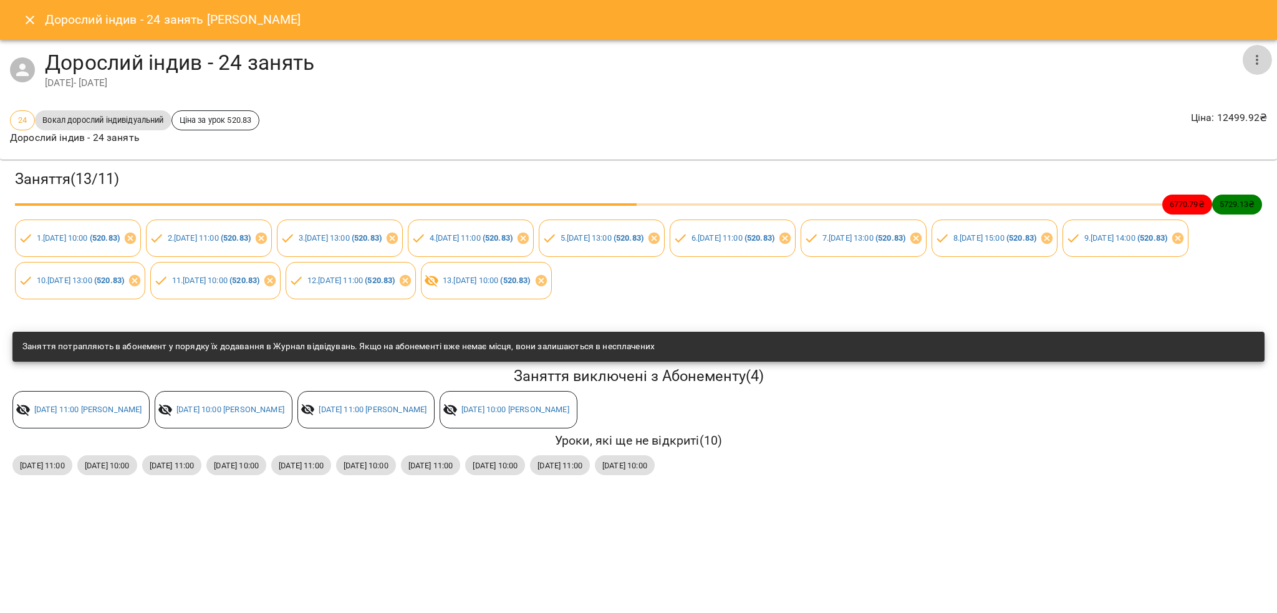
click at [1262, 65] on icon "button" at bounding box center [1257, 59] width 15 height 15
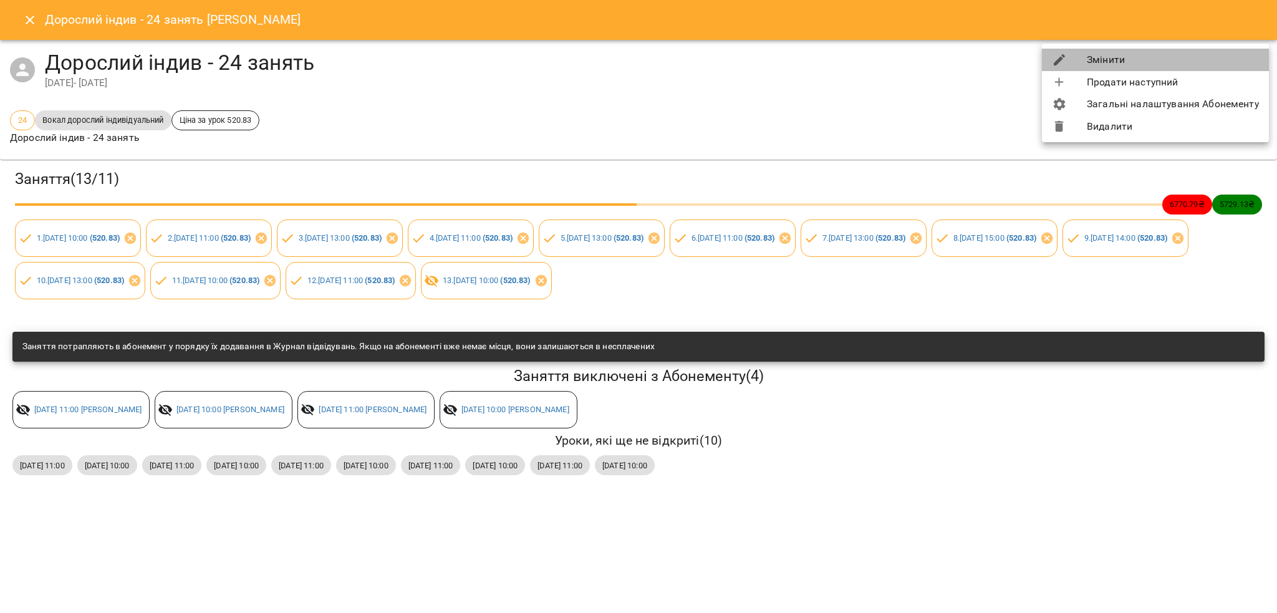
click at [1160, 65] on li "Змінити" at bounding box center [1155, 60] width 227 height 22
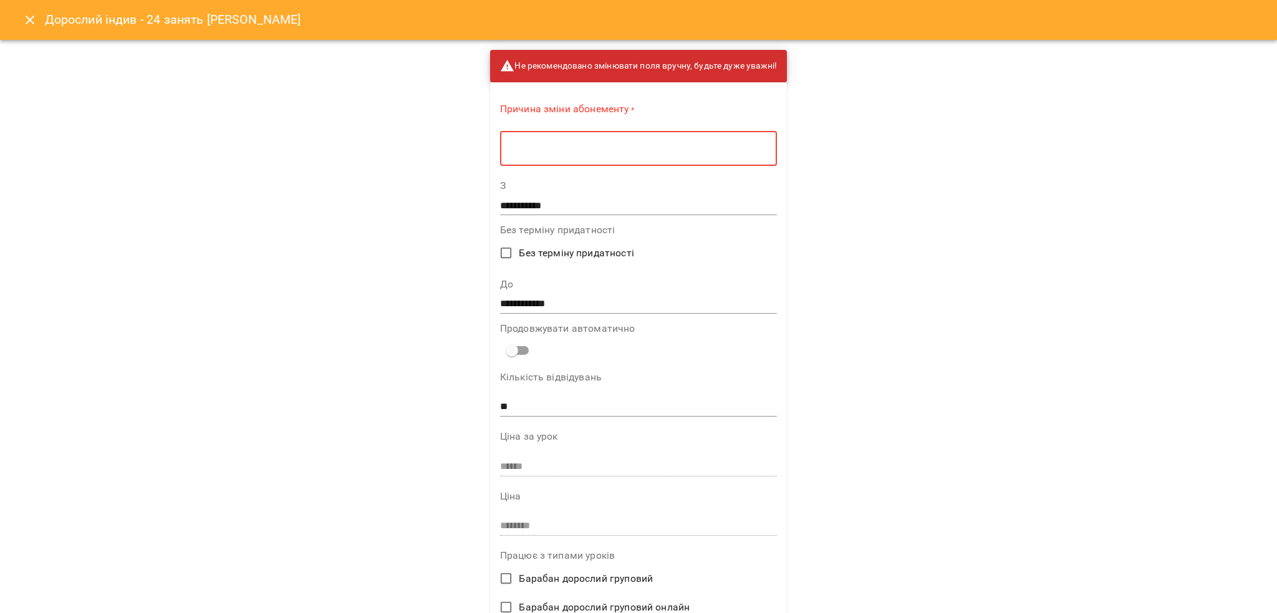
click at [577, 151] on textarea at bounding box center [638, 149] width 259 height 12
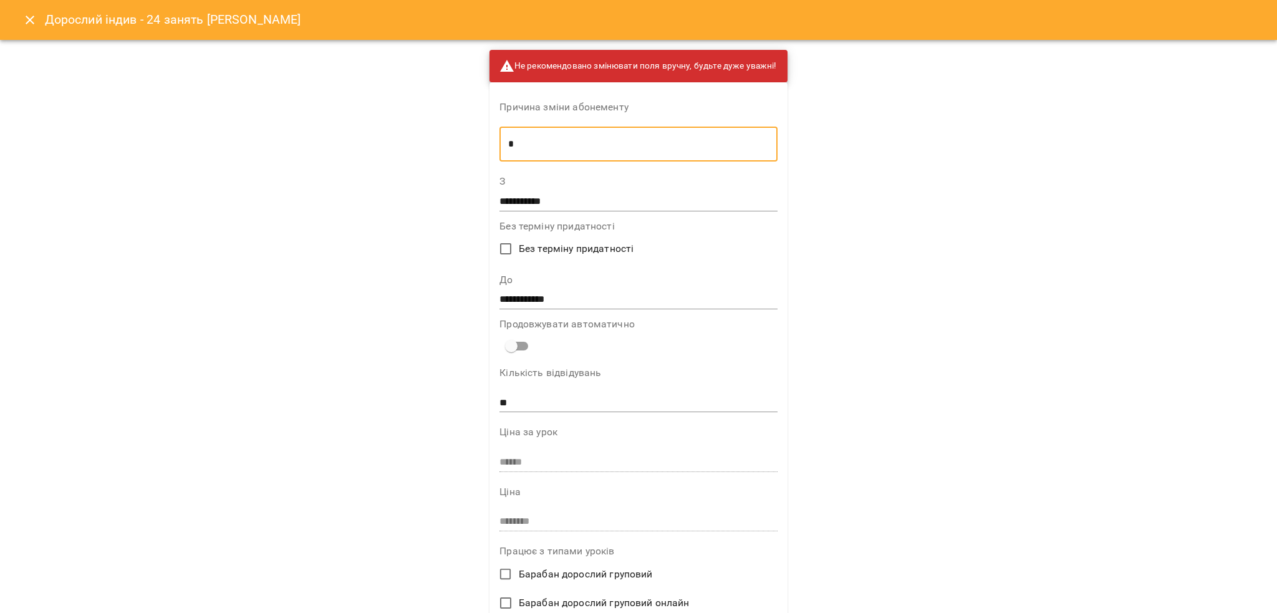
type textarea "*"
click at [566, 302] on input "**********" at bounding box center [637, 300] width 277 height 20
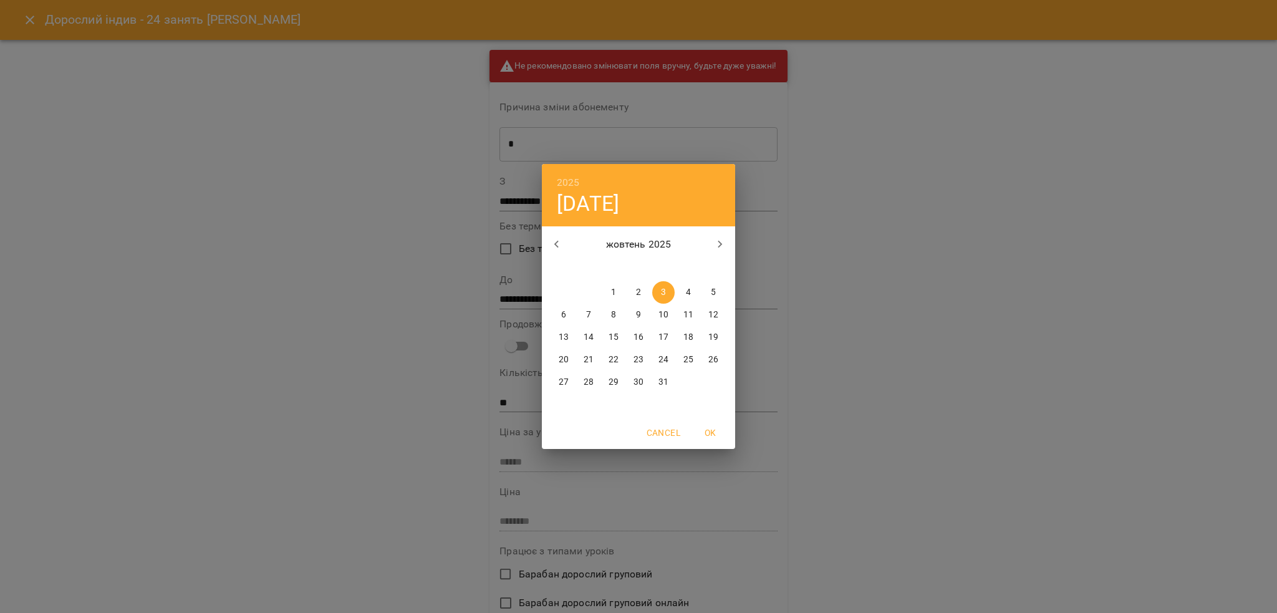
click at [580, 317] on span "7" at bounding box center [588, 315] width 22 height 12
type input "**********"
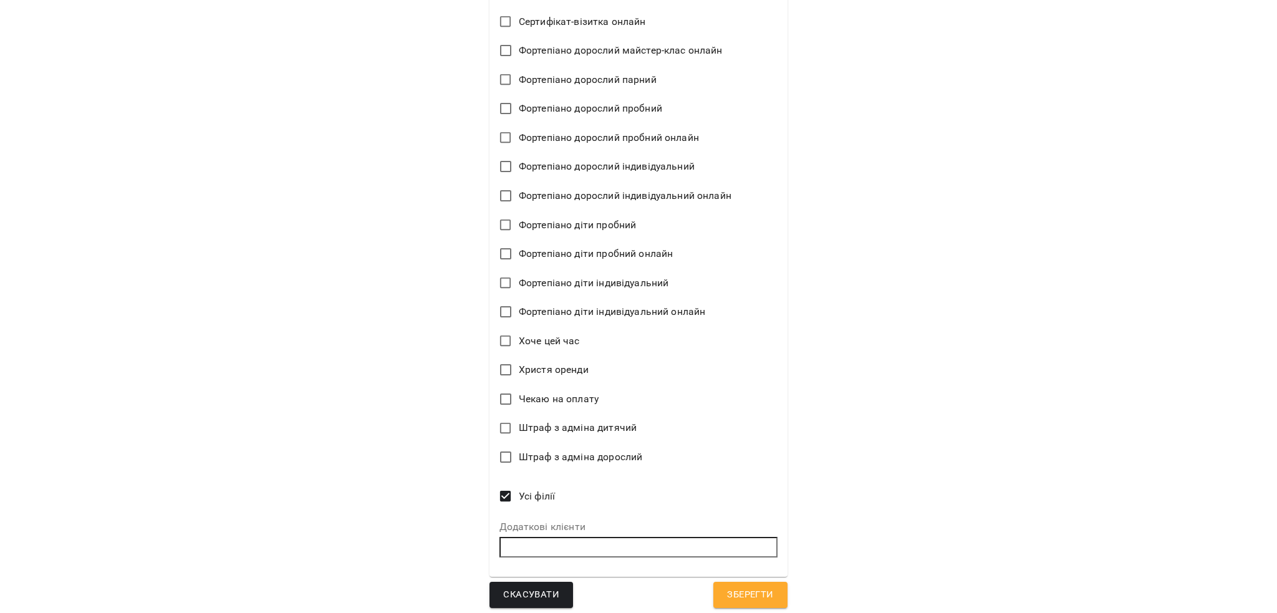
scroll to position [2764, 0]
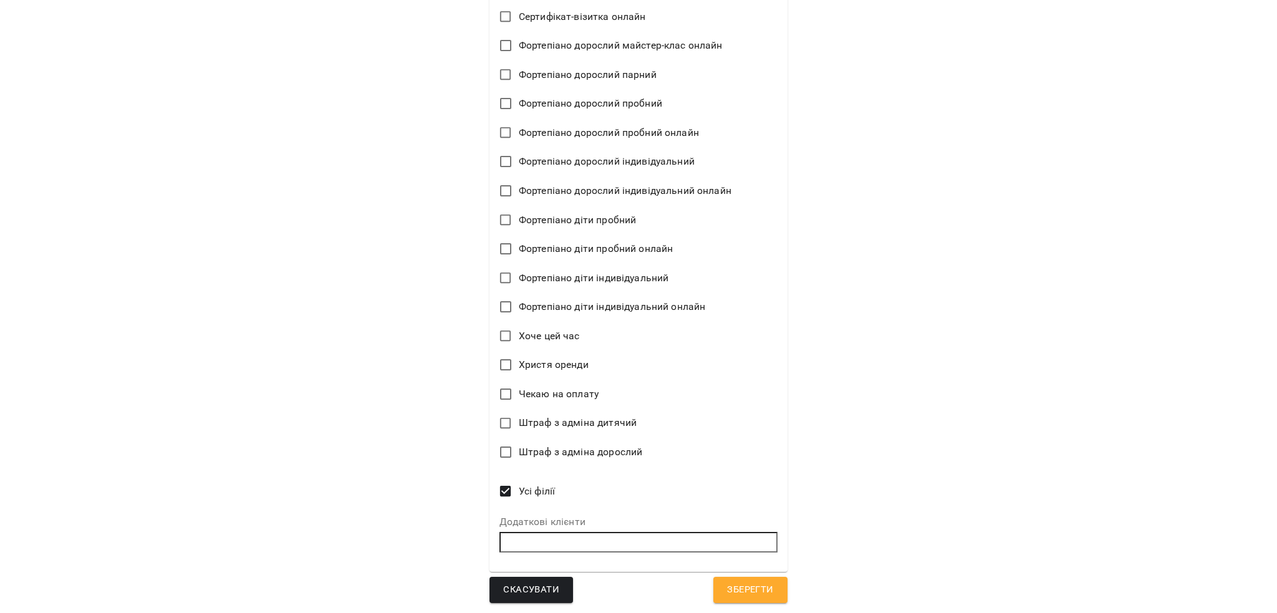
click at [749, 583] on span "Зберегти" at bounding box center [750, 590] width 46 height 16
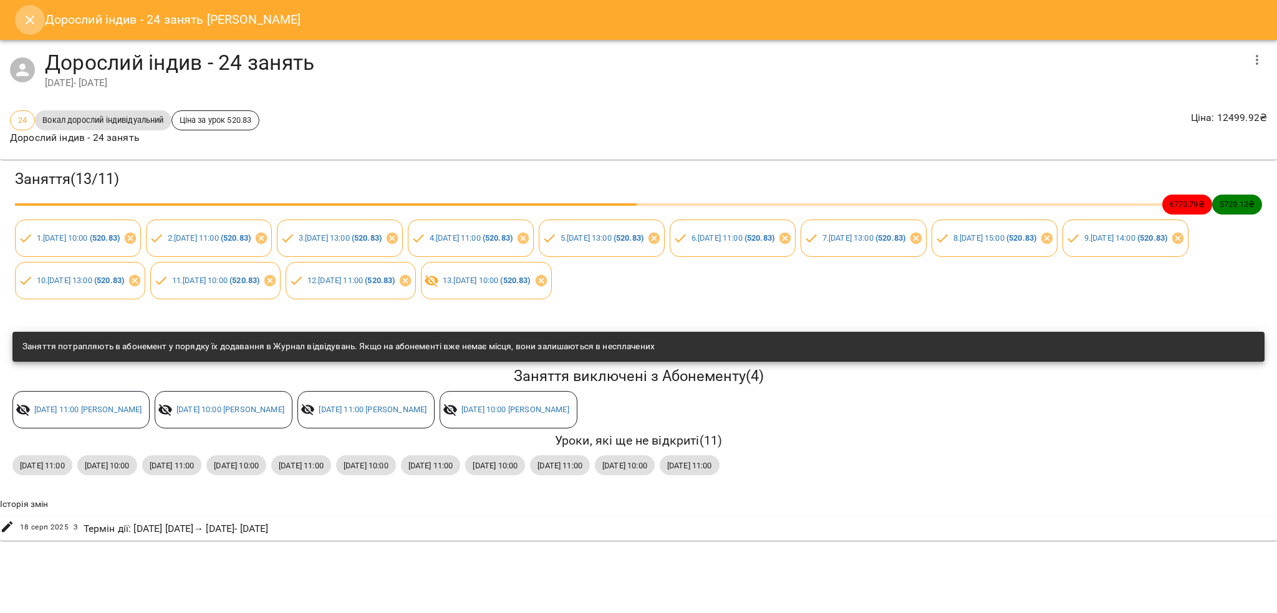
click at [34, 18] on button "Close" at bounding box center [30, 20] width 30 height 30
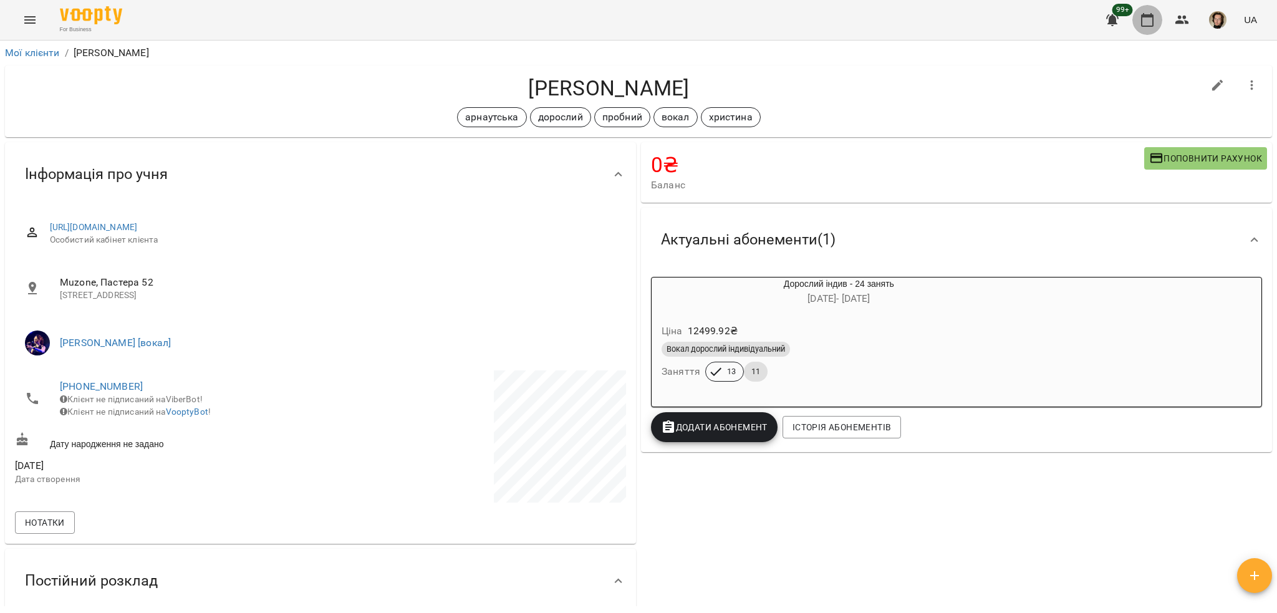
click at [1147, 16] on icon "button" at bounding box center [1147, 20] width 12 height 14
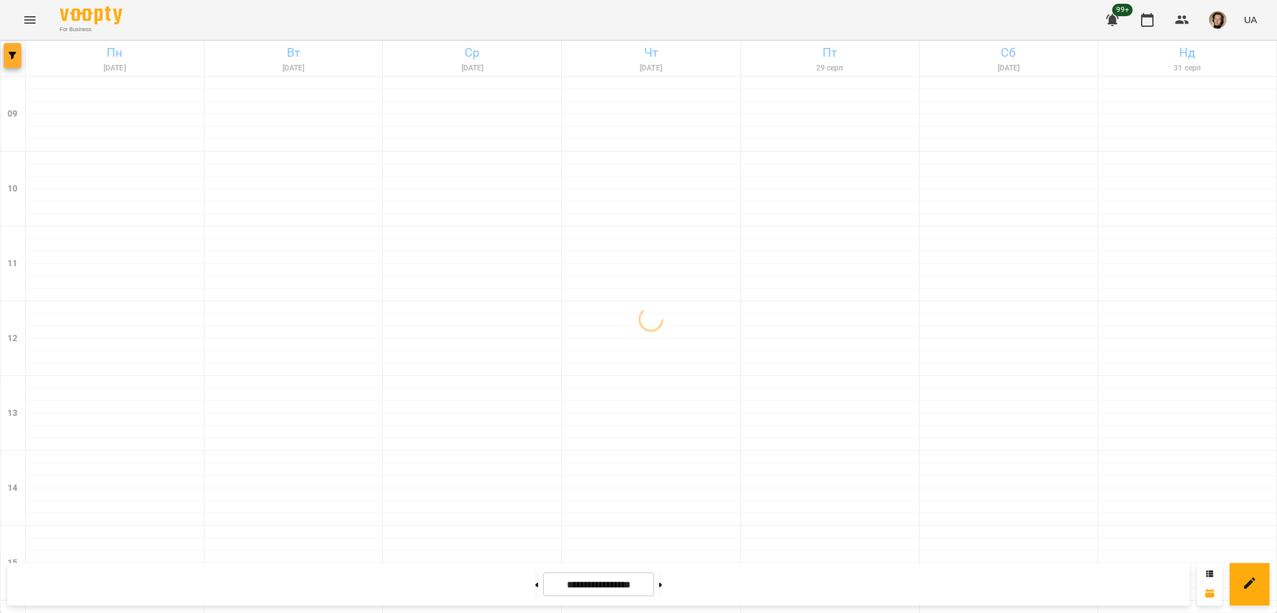
click at [12, 41] on div at bounding box center [13, 58] width 25 height 35
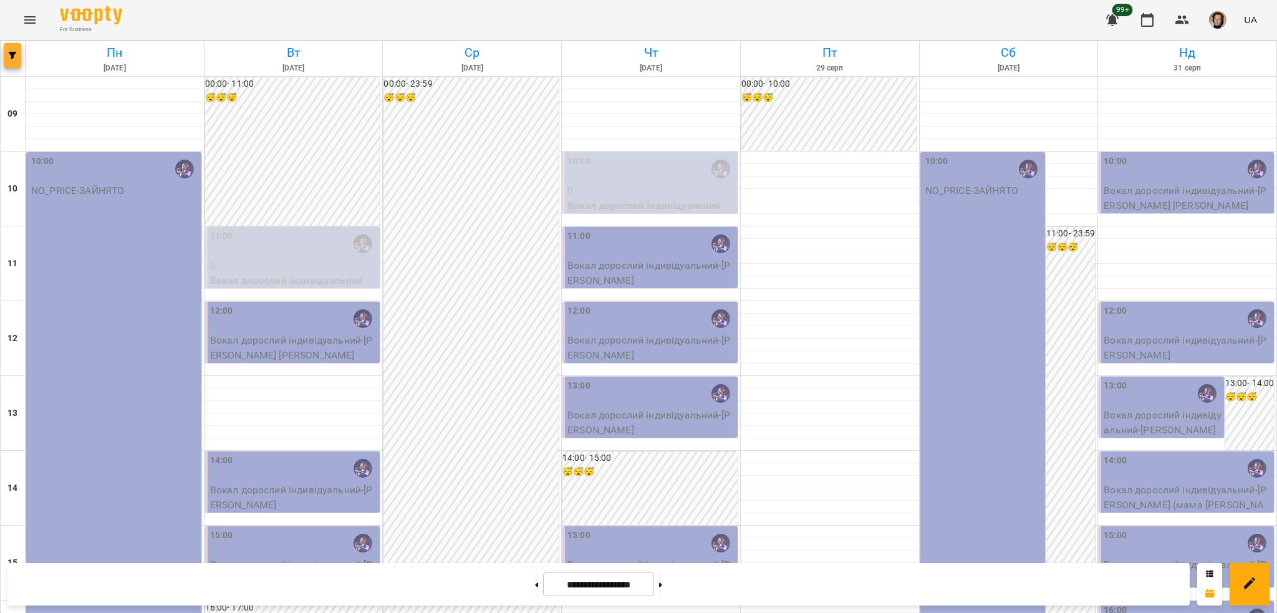
click at [15, 46] on button "button" at bounding box center [12, 55] width 17 height 25
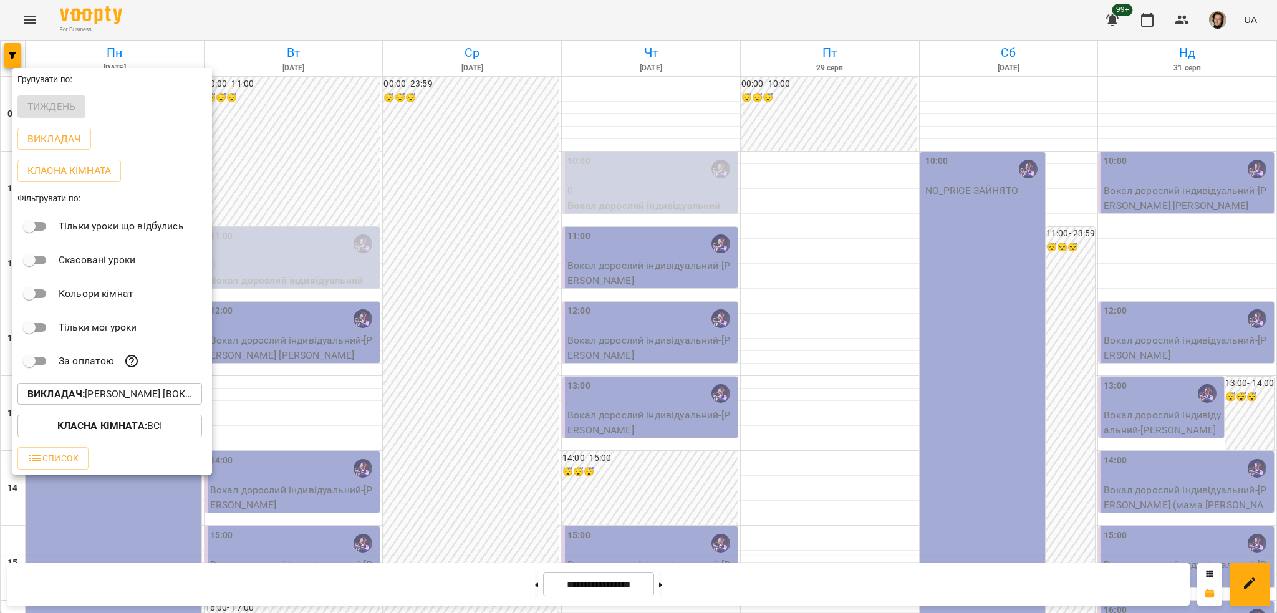
click at [173, 390] on p "Викладач : Христина Андреєва [вокал]" at bounding box center [109, 394] width 165 height 15
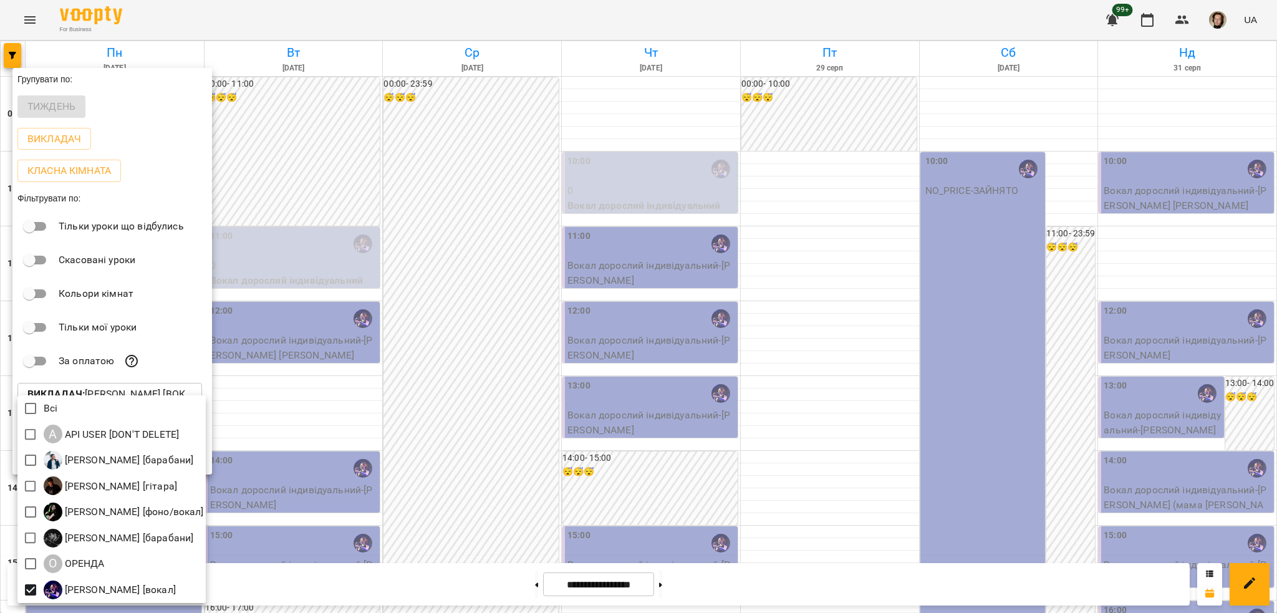
drag, startPoint x: 286, startPoint y: 402, endPoint x: 291, endPoint y: 378, distance: 24.2
click at [289, 398] on div at bounding box center [638, 306] width 1277 height 613
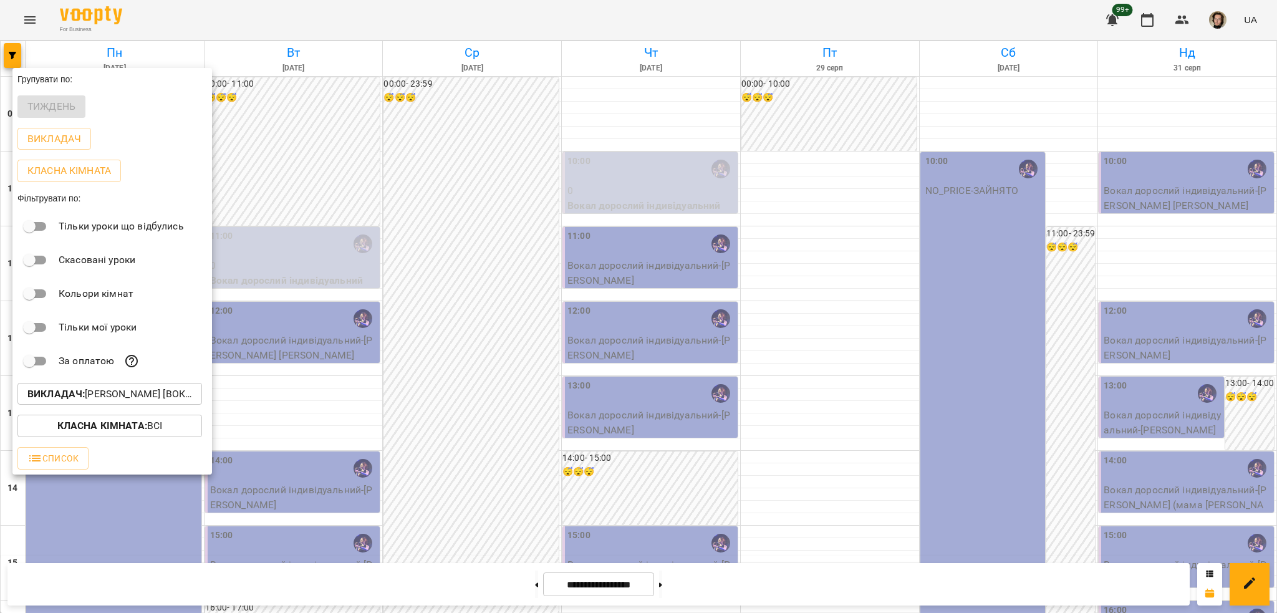
click at [272, 231] on div at bounding box center [638, 306] width 1277 height 613
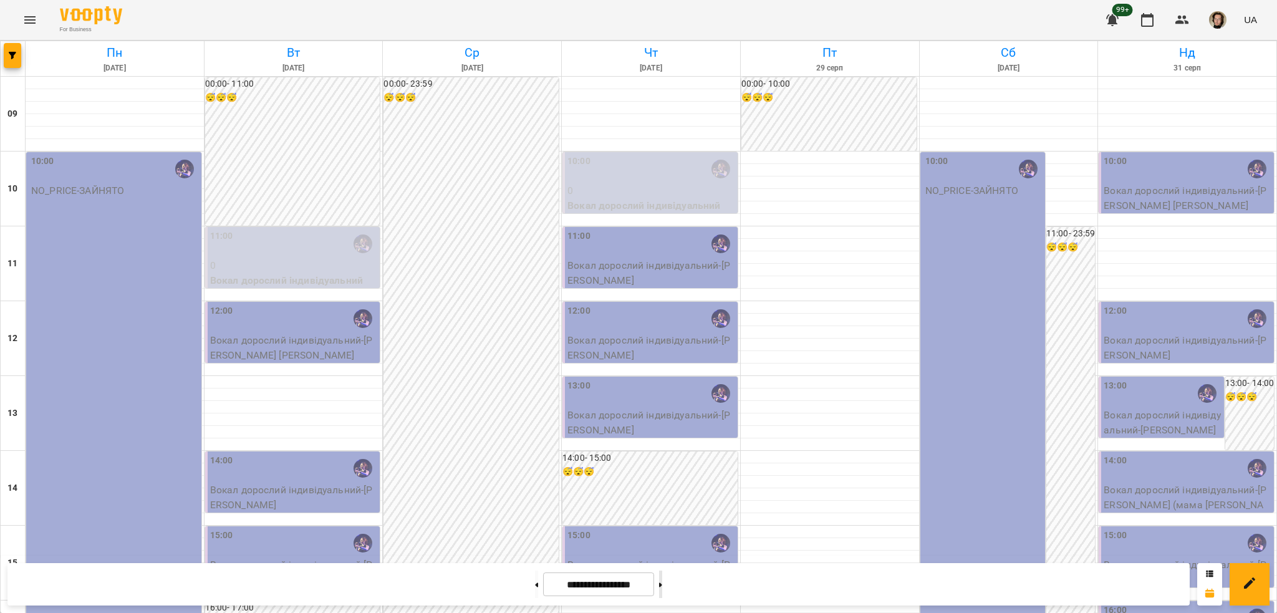
click at [662, 592] on button at bounding box center [660, 584] width 3 height 27
type input "**********"
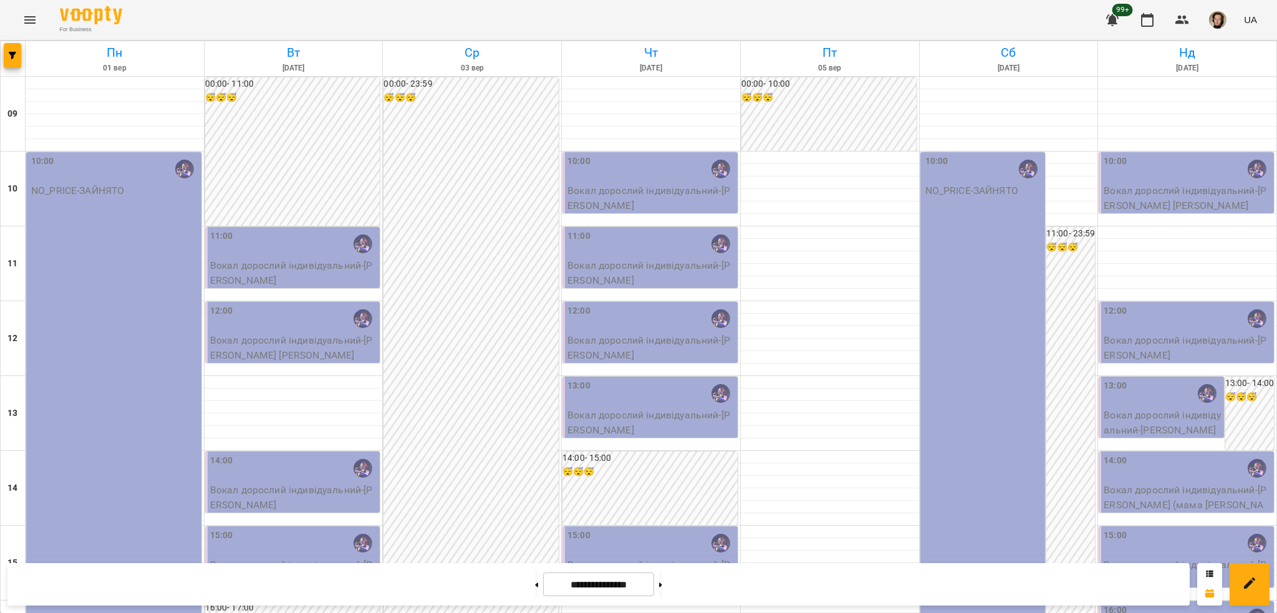
click at [21, 24] on div "For Business 99+ UA" at bounding box center [638, 20] width 1277 height 40
click at [21, 24] on button "Menu" at bounding box center [30, 20] width 30 height 30
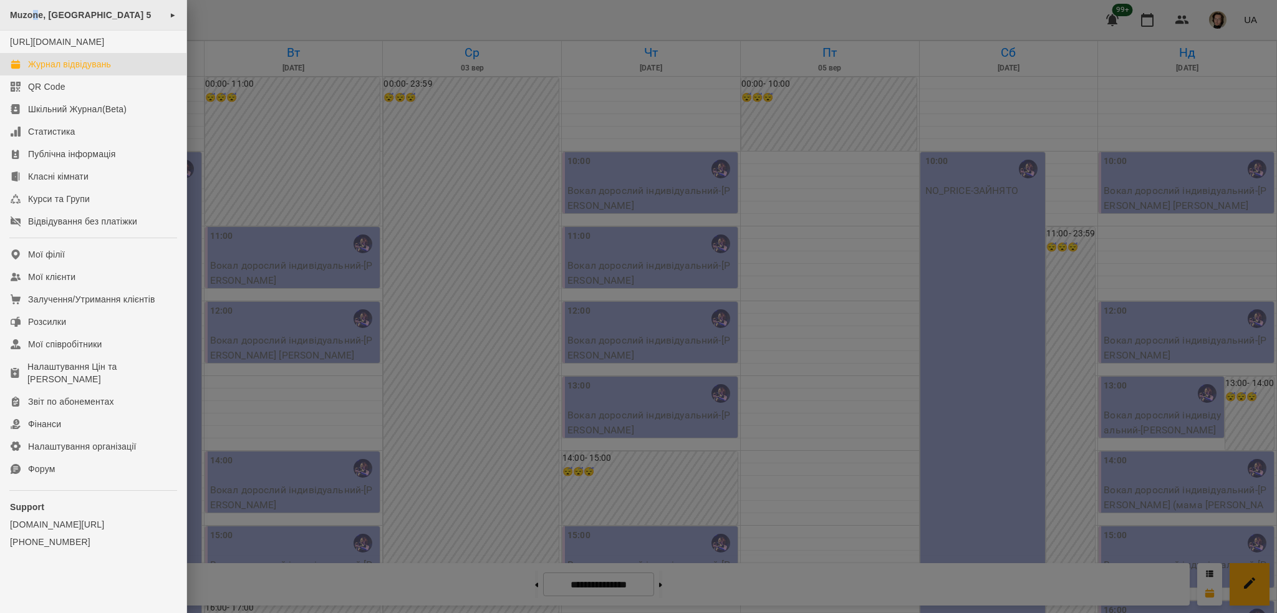
drag, startPoint x: 35, startPoint y: 24, endPoint x: 80, endPoint y: 14, distance: 46.5
click at [43, 20] on div "Muzone, Велика Арнаутська 5 ►" at bounding box center [93, 15] width 186 height 31
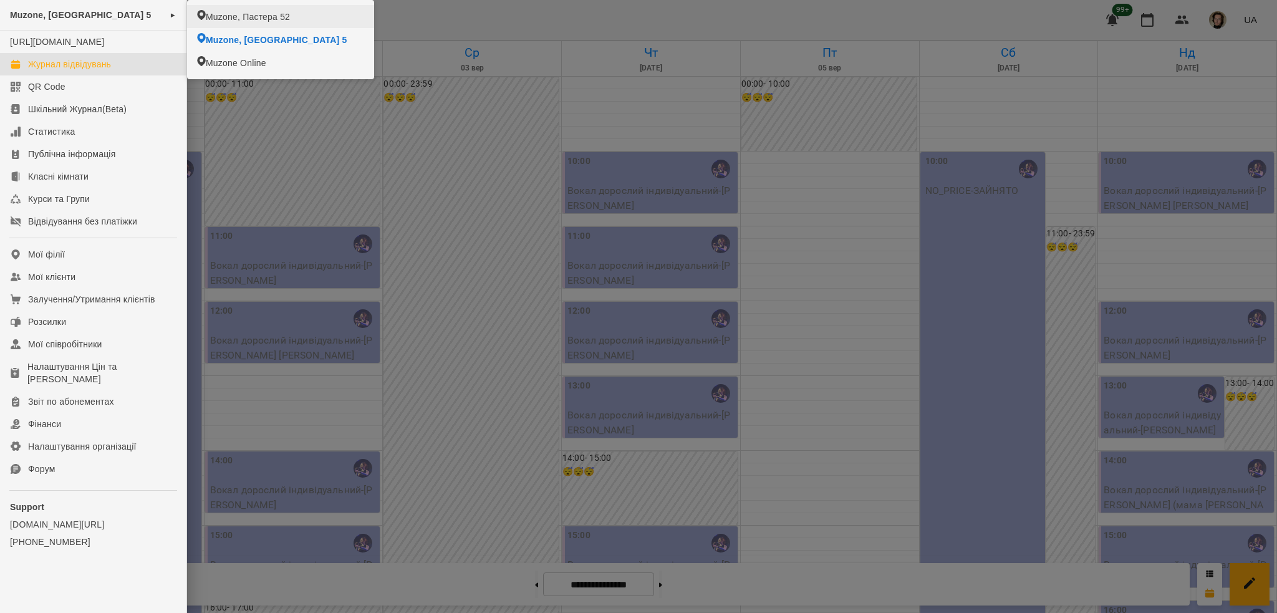
click at [262, 6] on li "Muzone, Пастера 52" at bounding box center [280, 16] width 187 height 23
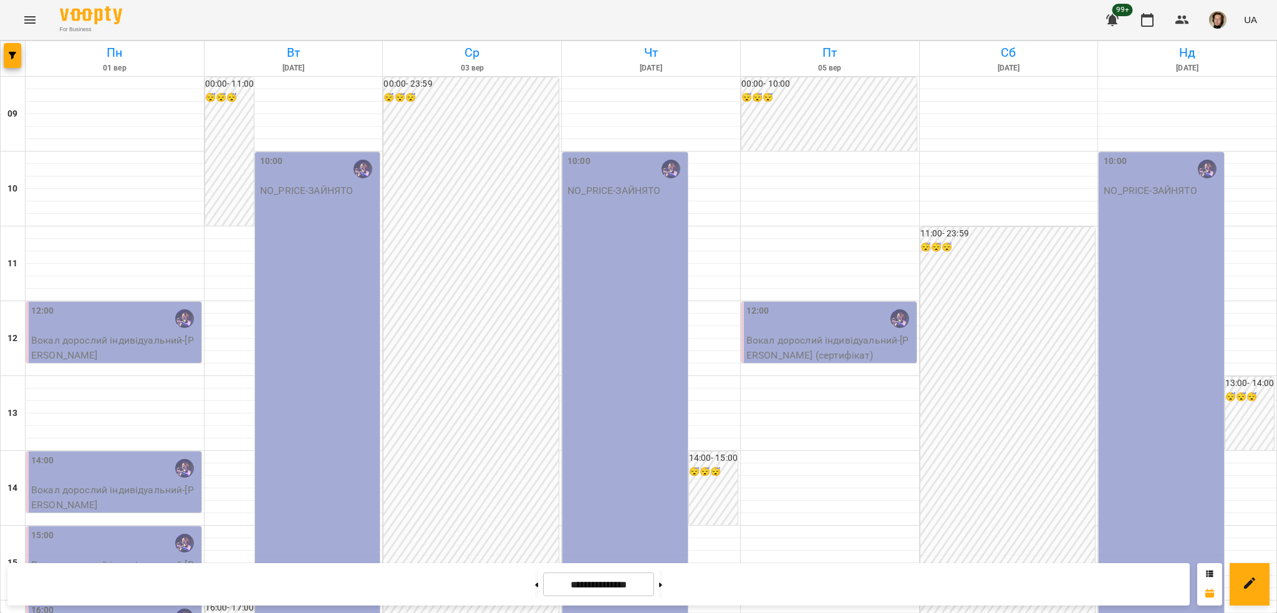
click at [36, 16] on icon "Menu" at bounding box center [29, 19] width 15 height 15
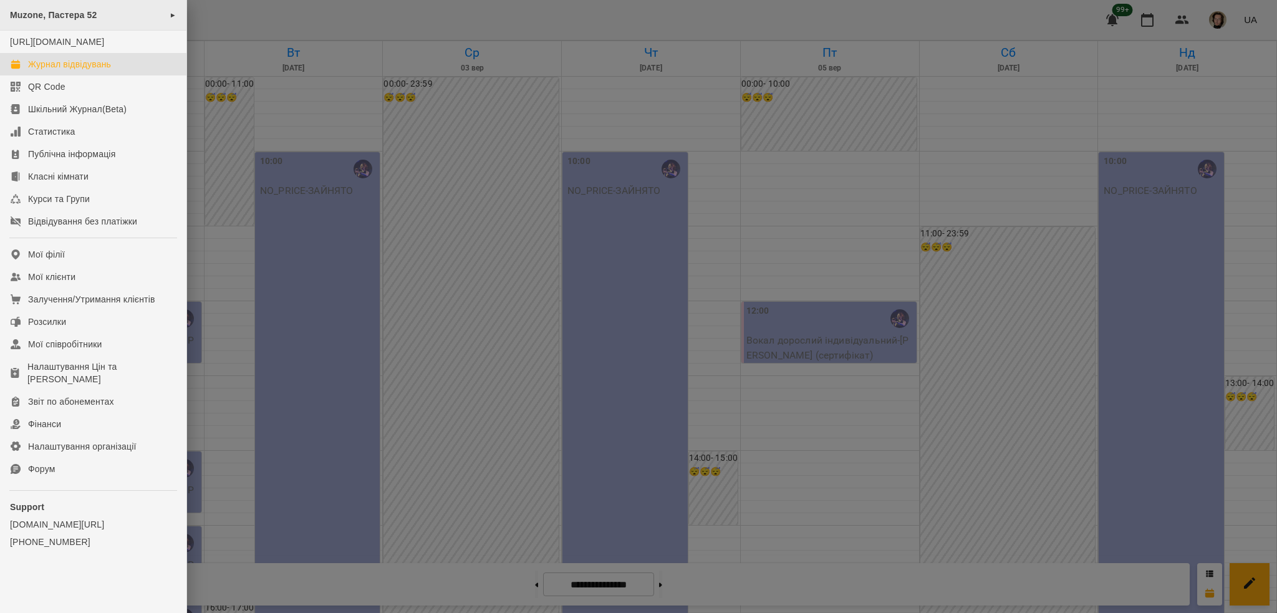
click at [106, 9] on div "Muzone, Пастера 52 ►" at bounding box center [93, 15] width 186 height 31
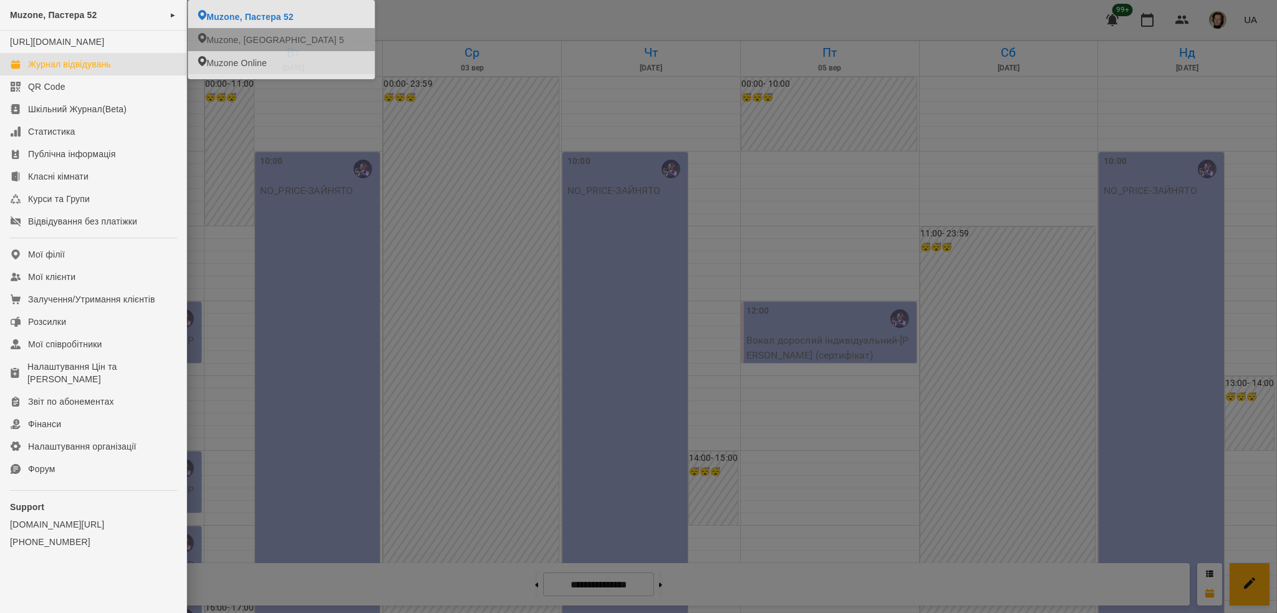
click at [264, 200] on div at bounding box center [638, 306] width 1277 height 613
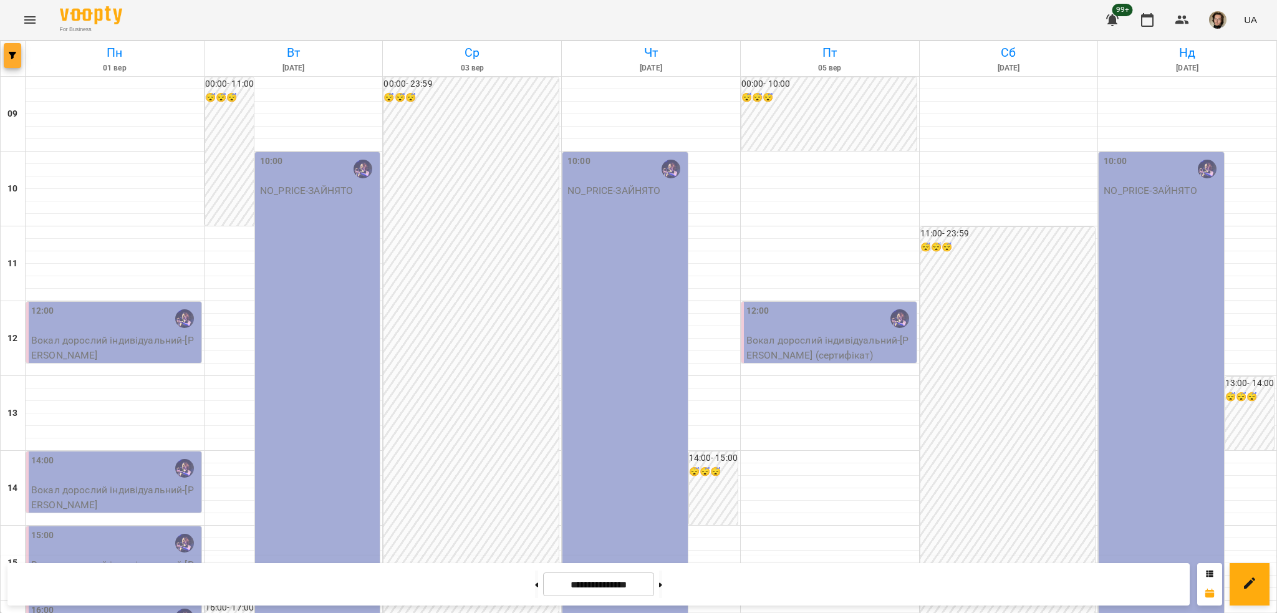
click at [13, 49] on button "button" at bounding box center [12, 55] width 17 height 25
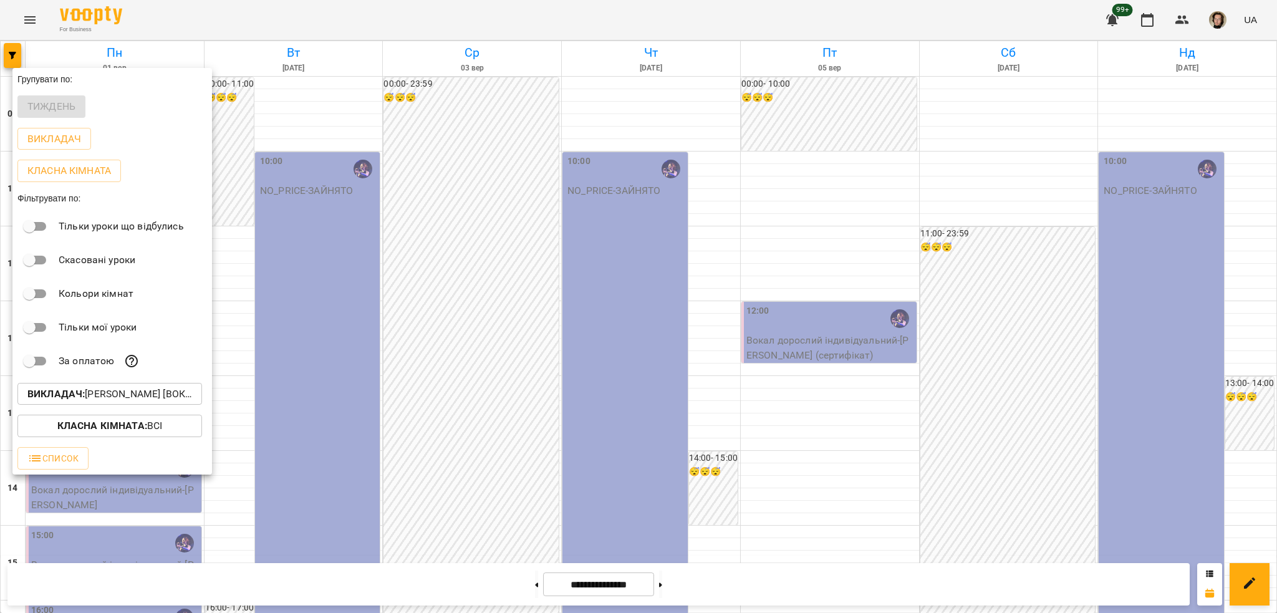
click at [92, 402] on p "Викладач : Христина Андреєва [вокал]" at bounding box center [109, 394] width 165 height 15
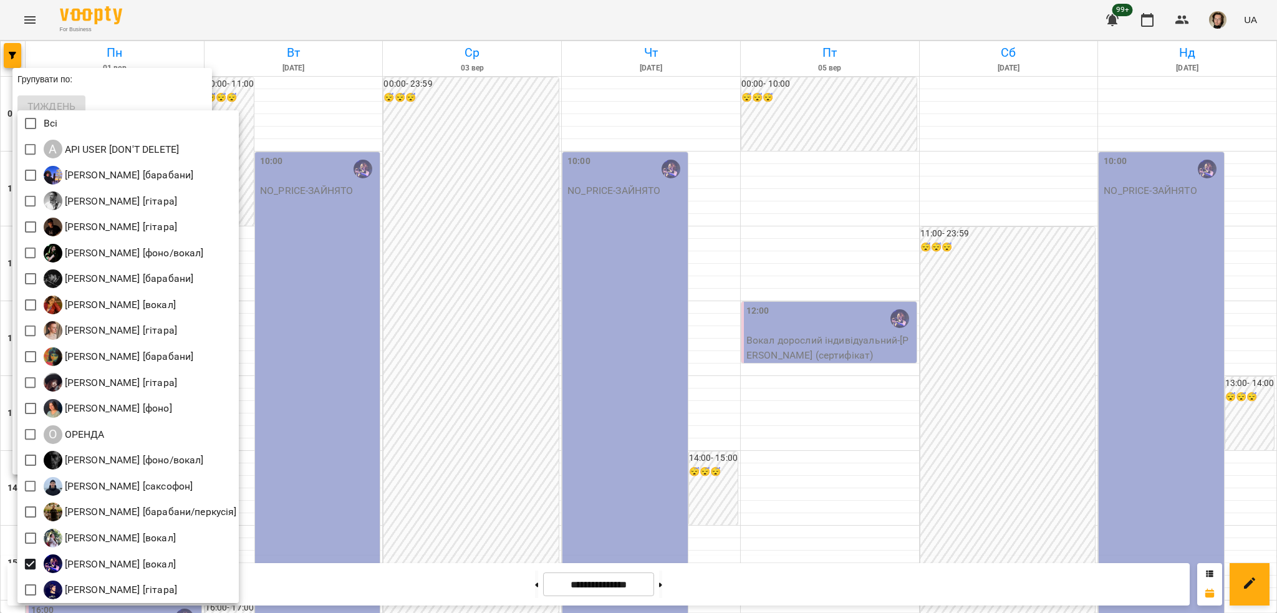
click at [44, 551] on div "Христина Андреєва [вокал]" at bounding box center [127, 564] width 221 height 26
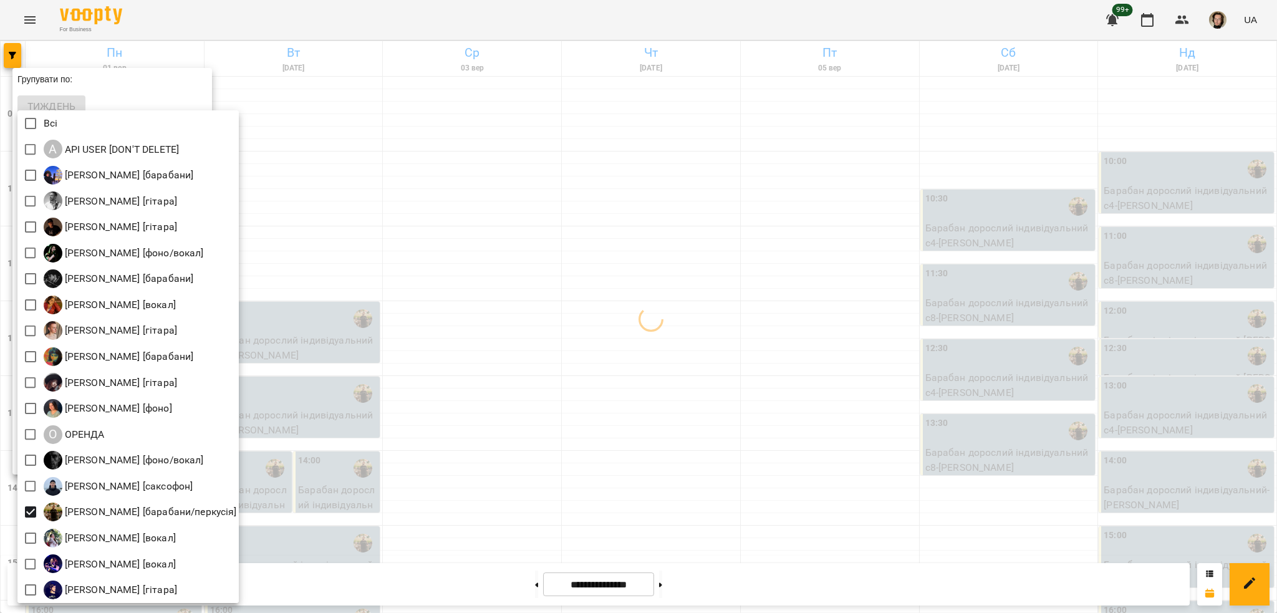
click at [456, 392] on div at bounding box center [638, 306] width 1277 height 613
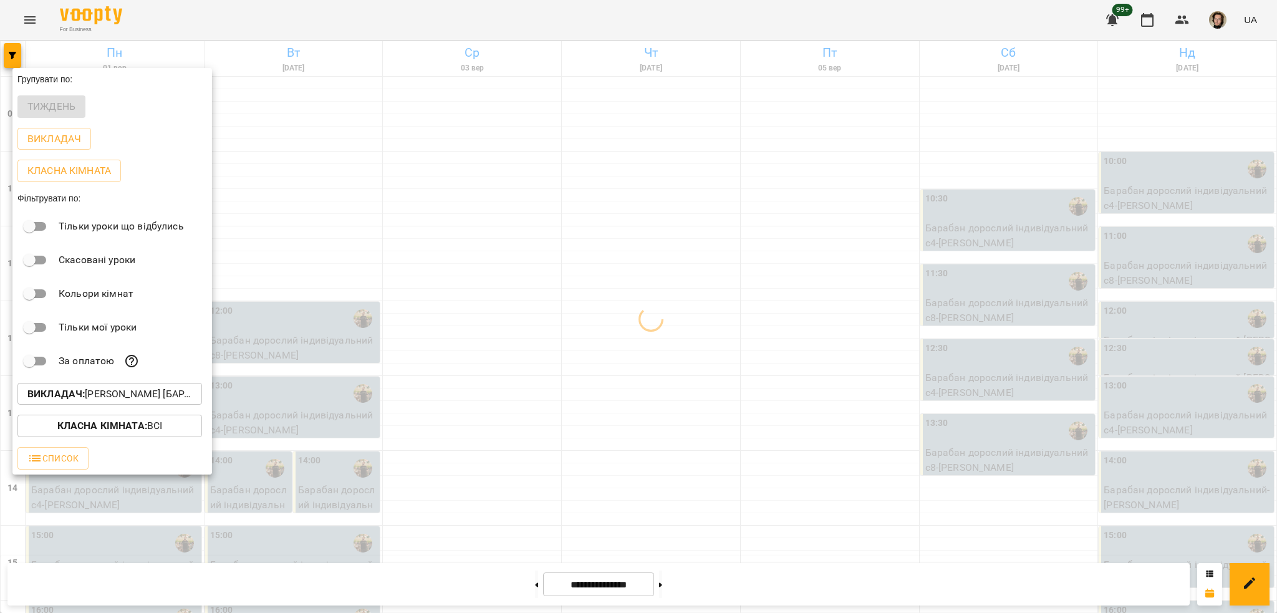
click at [501, 350] on div at bounding box center [638, 306] width 1277 height 613
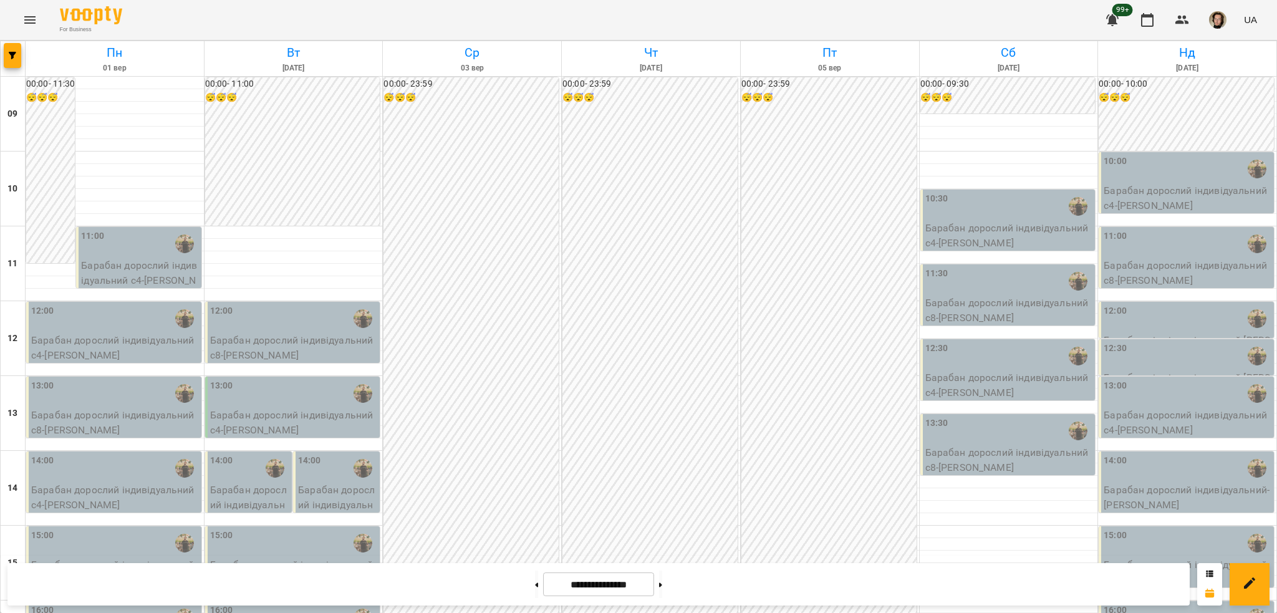
scroll to position [83, 0]
click at [567, 590] on input "**********" at bounding box center [598, 584] width 111 height 24
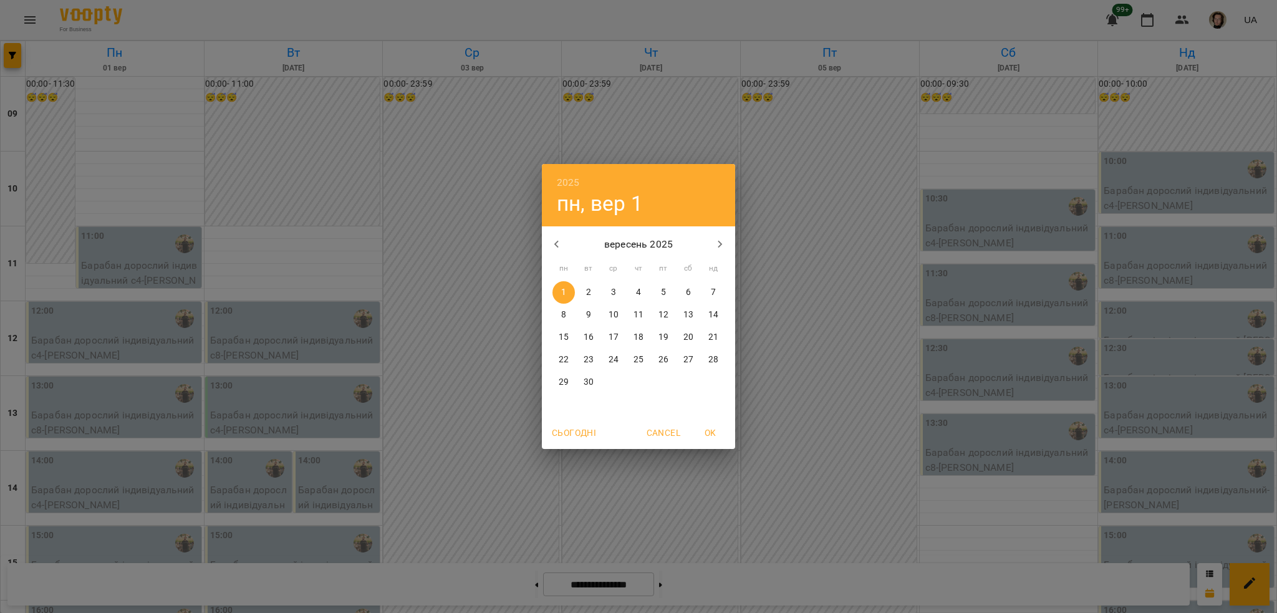
click at [559, 249] on icon "button" at bounding box center [556, 244] width 15 height 15
click at [569, 359] on span "18" at bounding box center [563, 360] width 22 height 12
type input "**********"
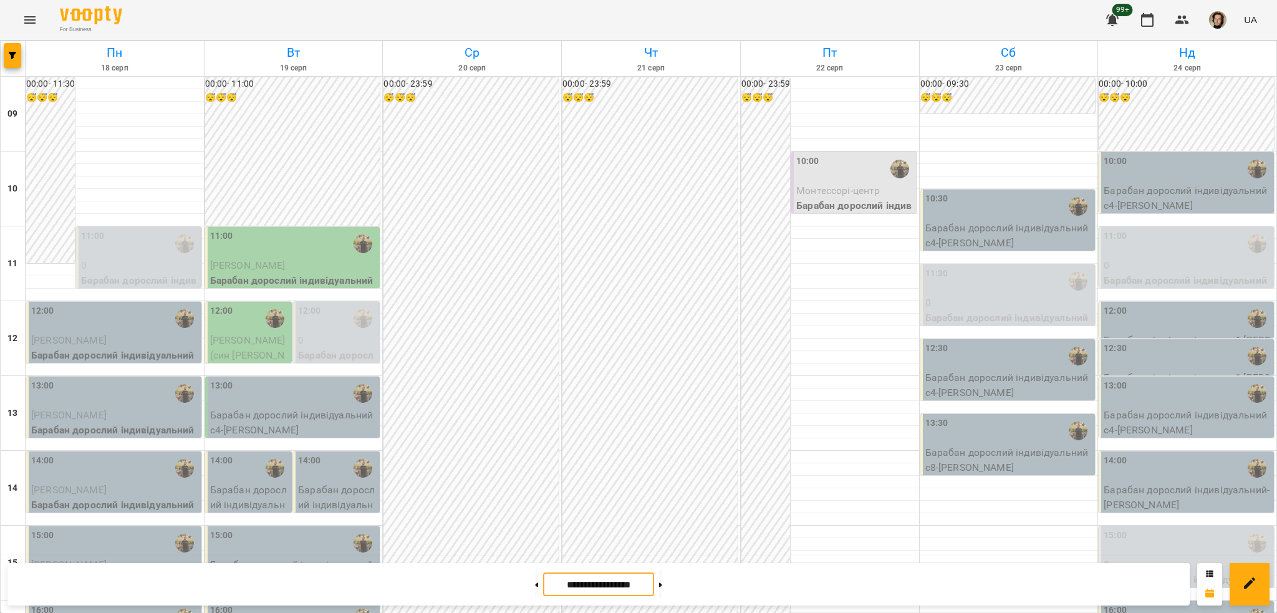
scroll to position [0, 0]
click at [107, 329] on div "12:00" at bounding box center [115, 318] width 168 height 29
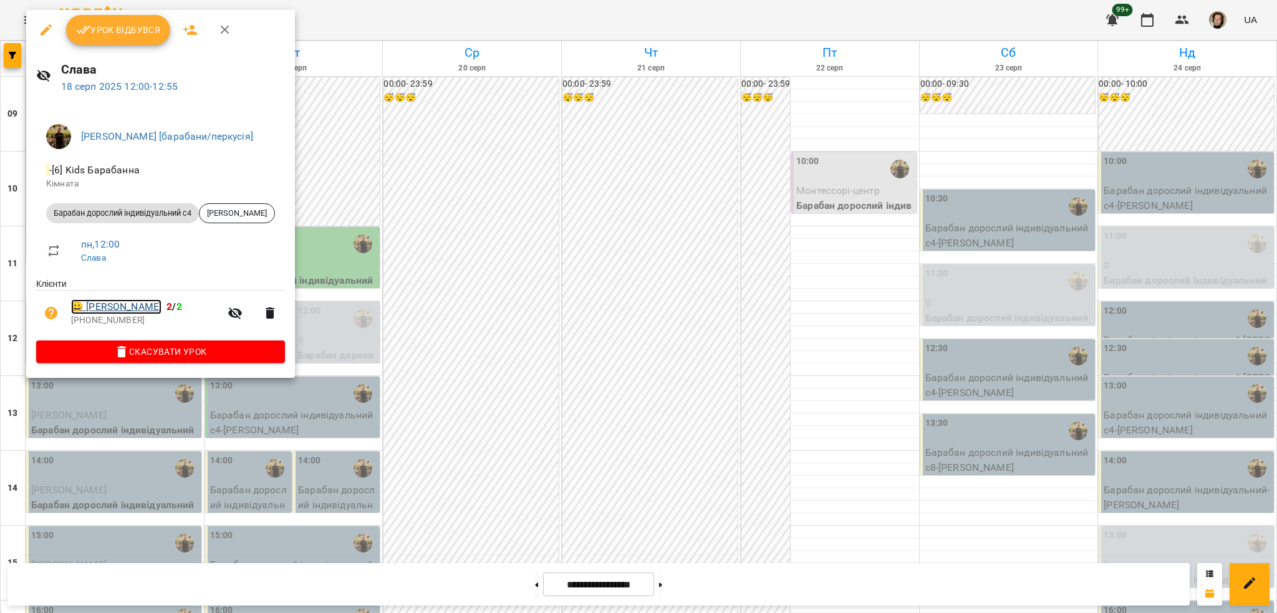
click at [145, 307] on link "😀 Давидько Анна" at bounding box center [116, 306] width 90 height 15
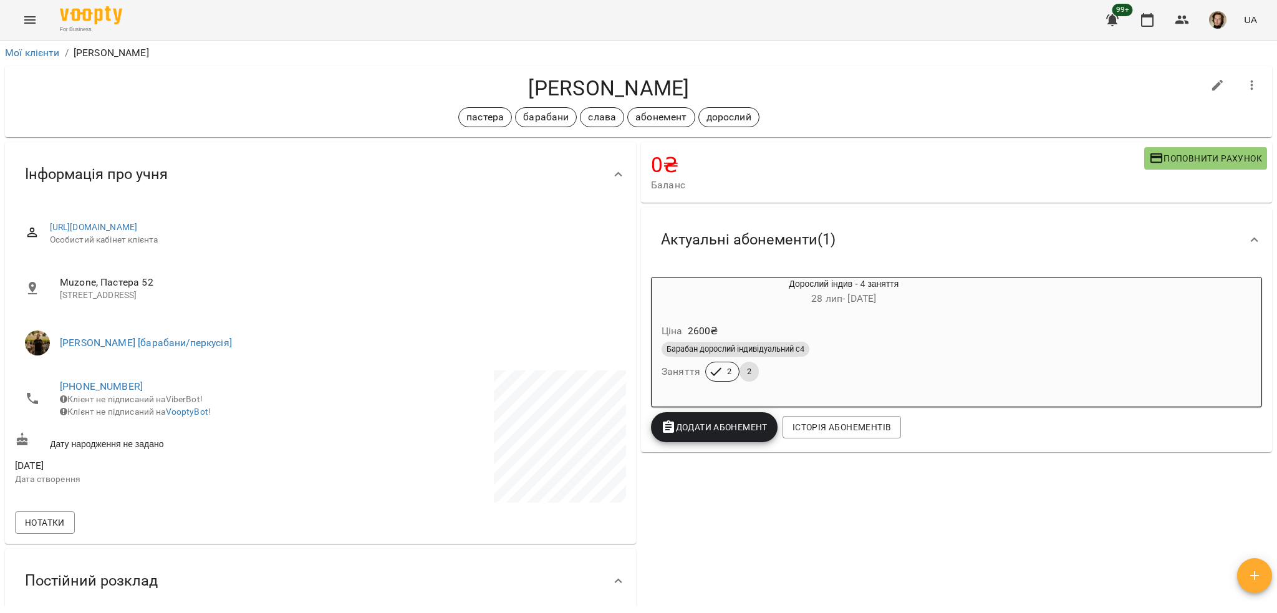
click at [915, 371] on div "Барабан дорослий індивідуальний с4 Заняття 2 2" at bounding box center [844, 361] width 370 height 45
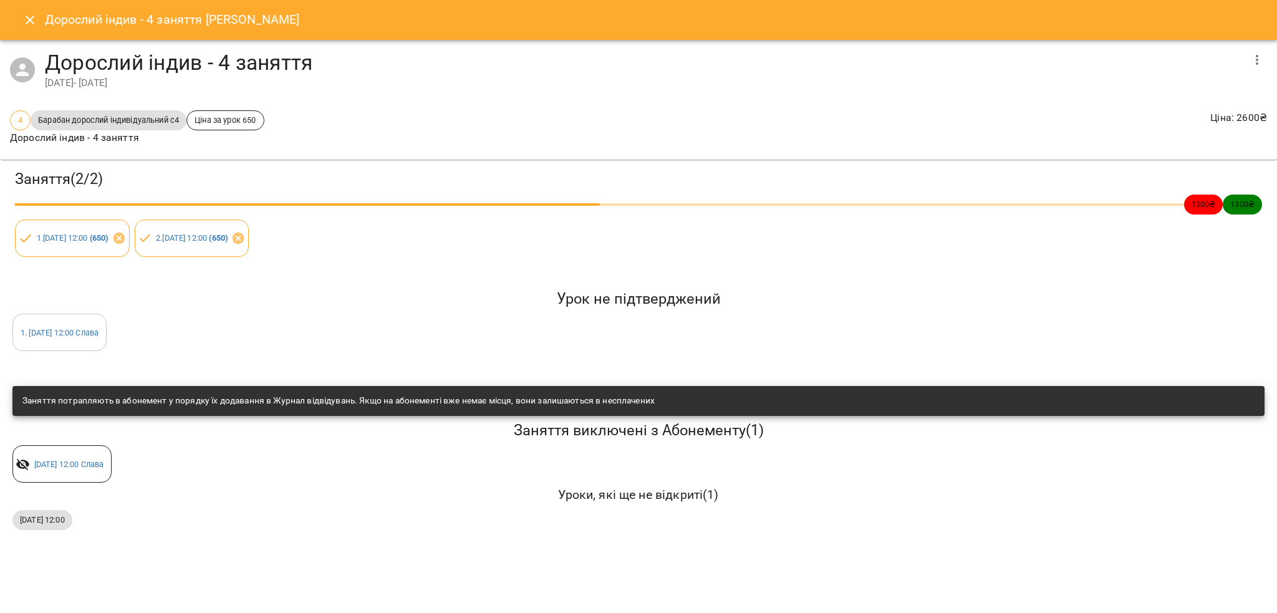
click at [24, 22] on icon "Close" at bounding box center [29, 19] width 15 height 15
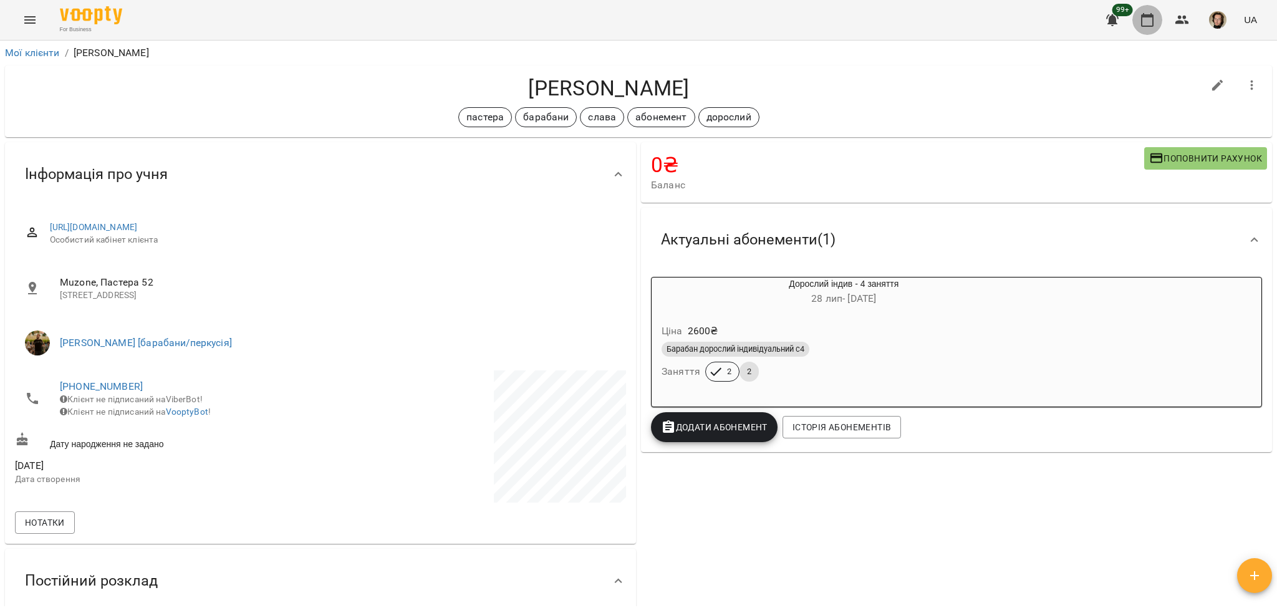
click at [1145, 20] on icon "button" at bounding box center [1147, 19] width 15 height 15
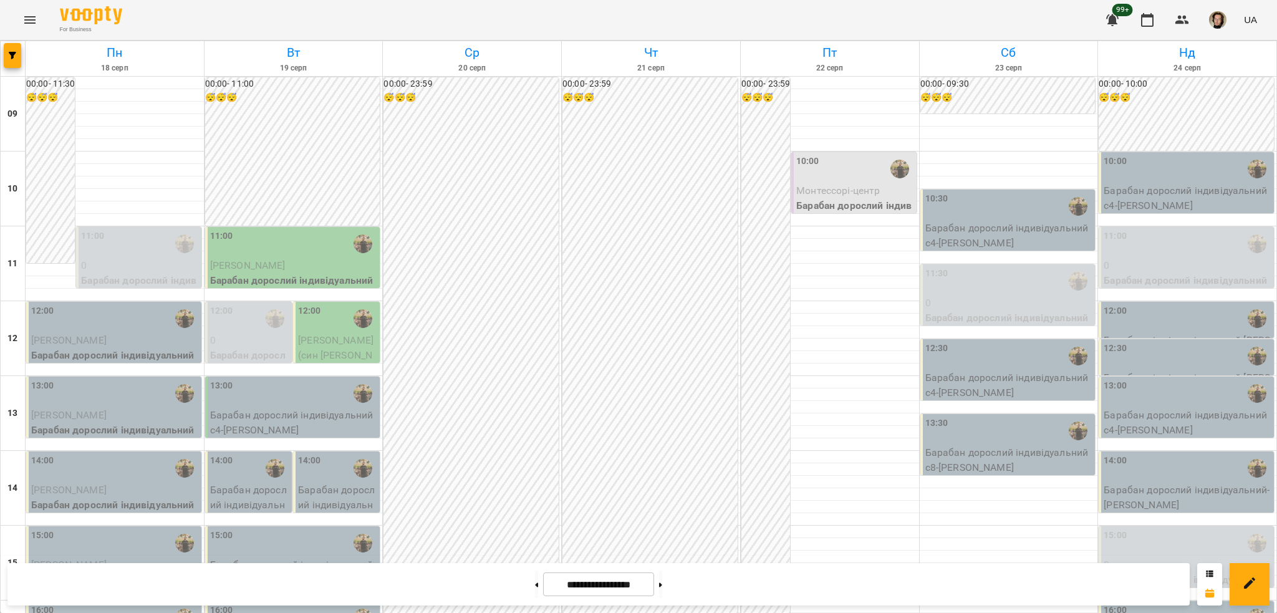
click at [103, 321] on div "12:00" at bounding box center [115, 318] width 168 height 29
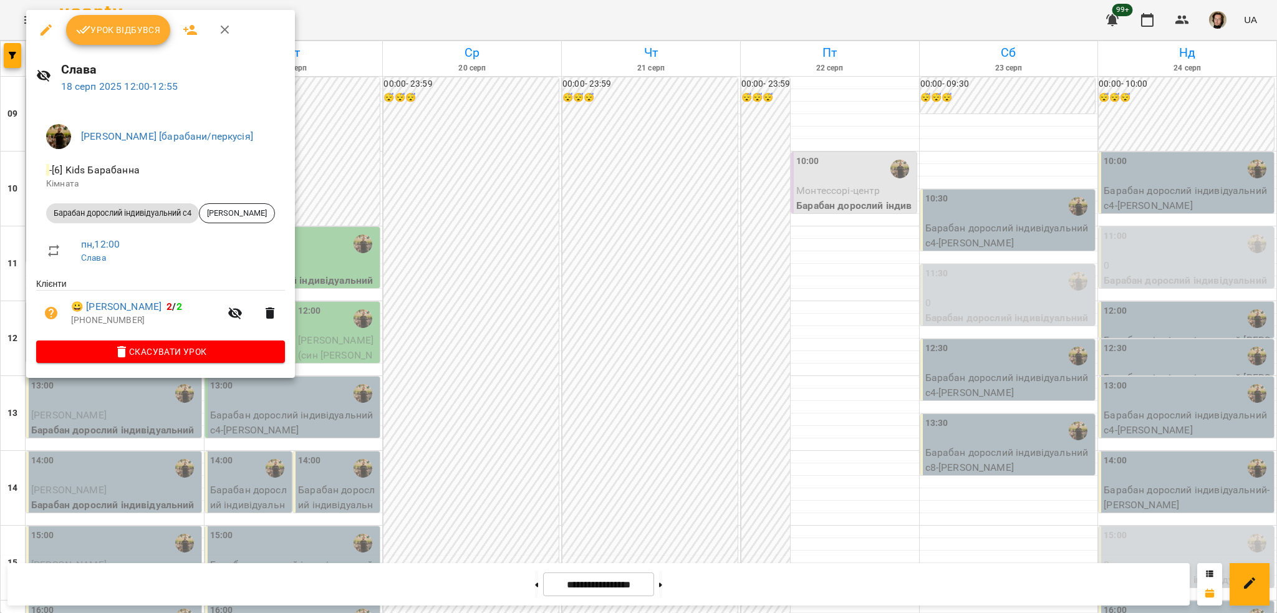
click at [128, 32] on span "Урок відбувся" at bounding box center [118, 29] width 85 height 15
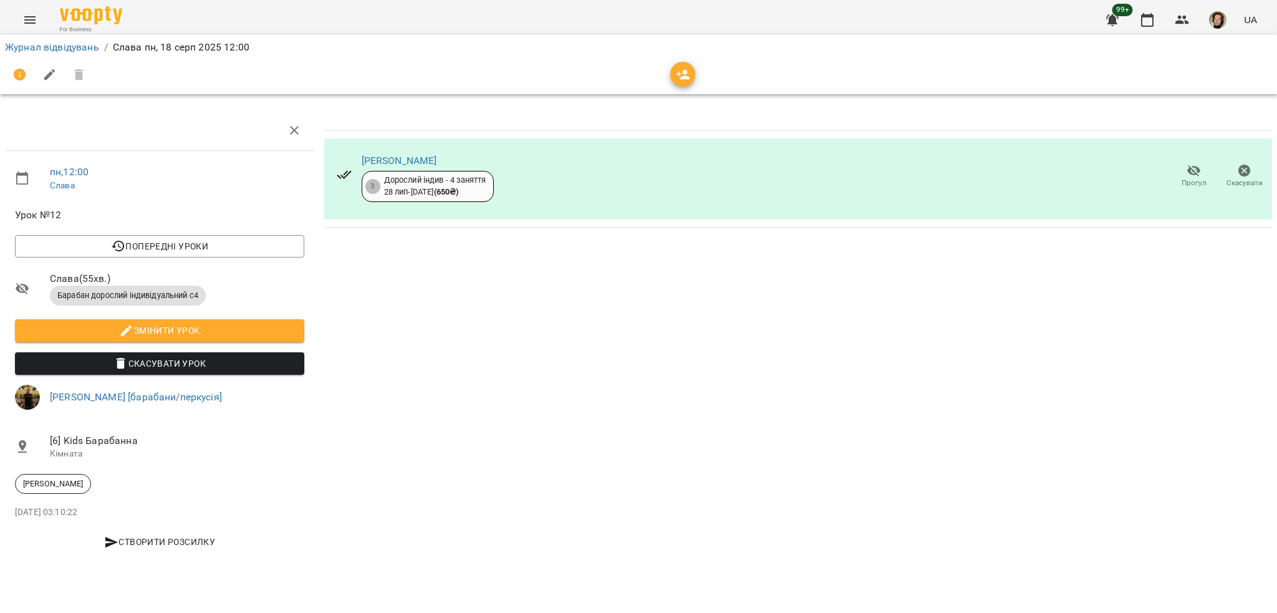
click at [1189, 169] on icon "button" at bounding box center [1194, 171] width 14 height 12
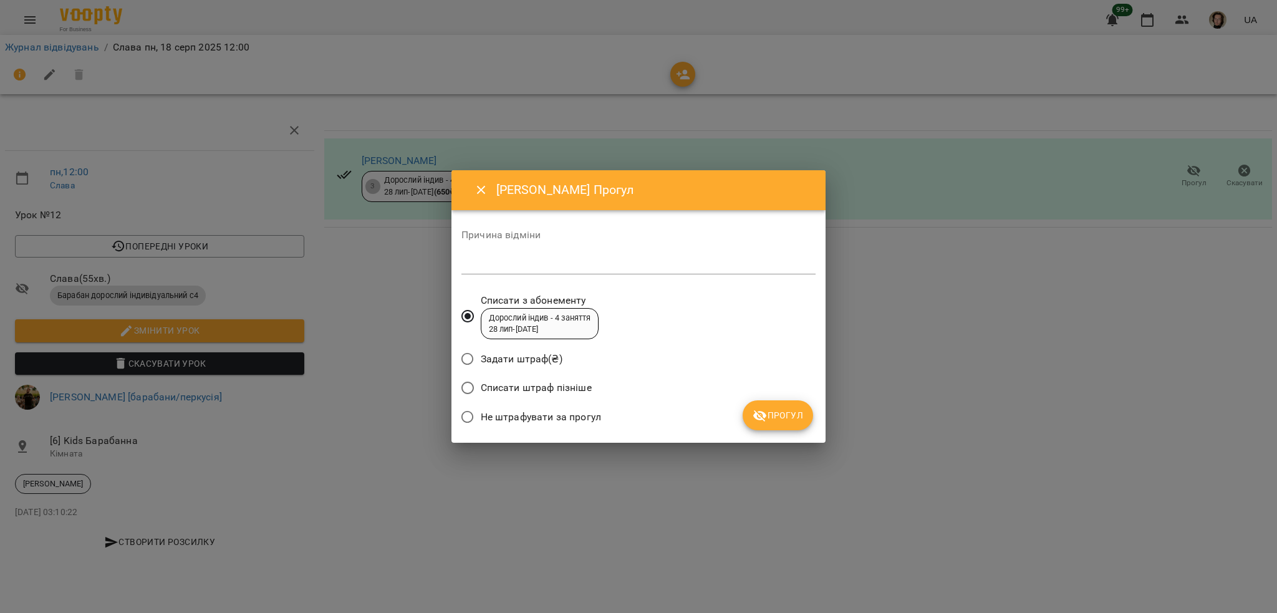
click at [561, 411] on span "Не штрафувати за прогул" at bounding box center [541, 417] width 120 height 15
click at [776, 403] on button "Прогул" at bounding box center [778, 415] width 70 height 30
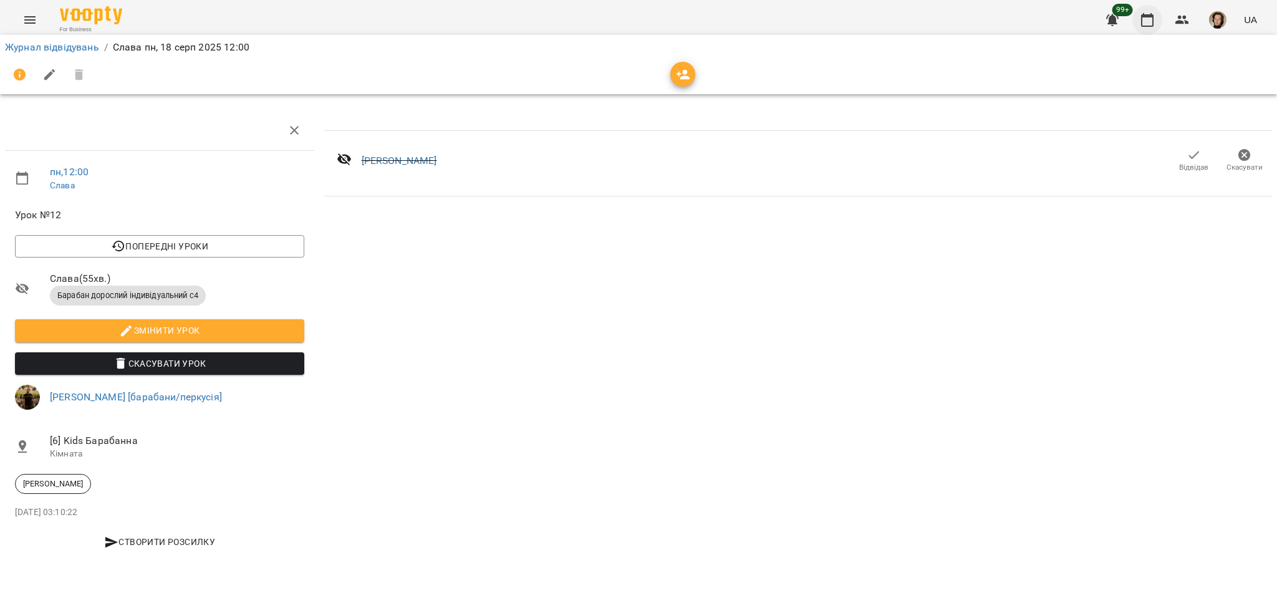
click at [1142, 11] on button "button" at bounding box center [1147, 20] width 30 height 30
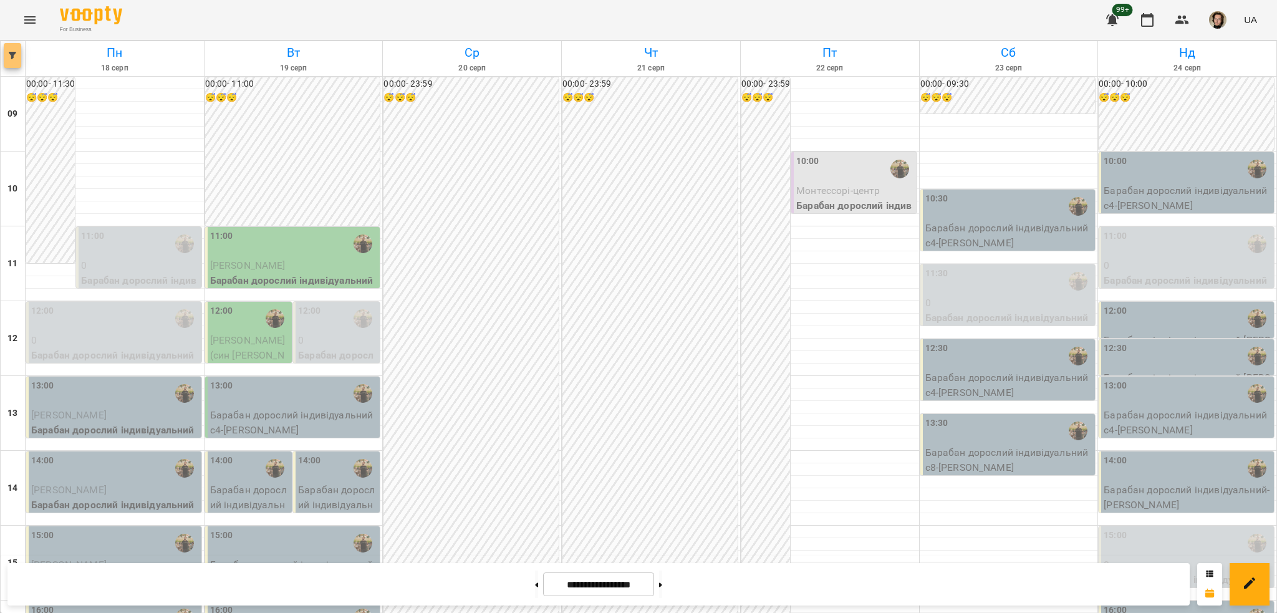
click at [13, 59] on icon "button" at bounding box center [12, 55] width 7 height 7
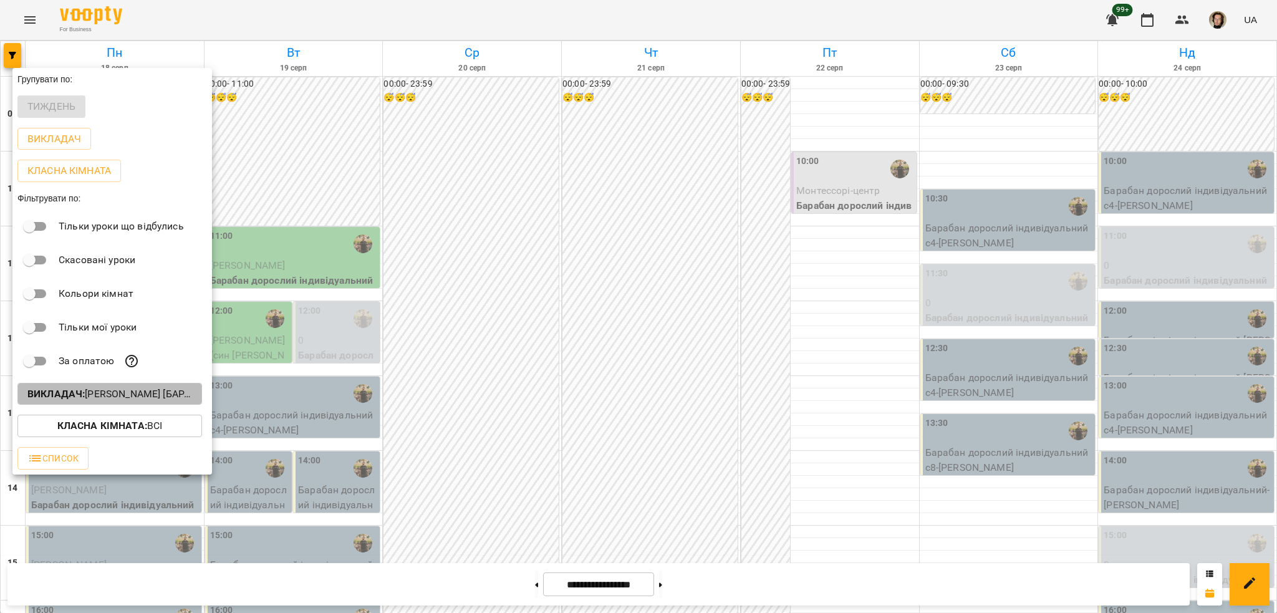
click at [161, 393] on p "Викладач : Слава Болбі [барабани/перкусія]" at bounding box center [109, 394] width 165 height 15
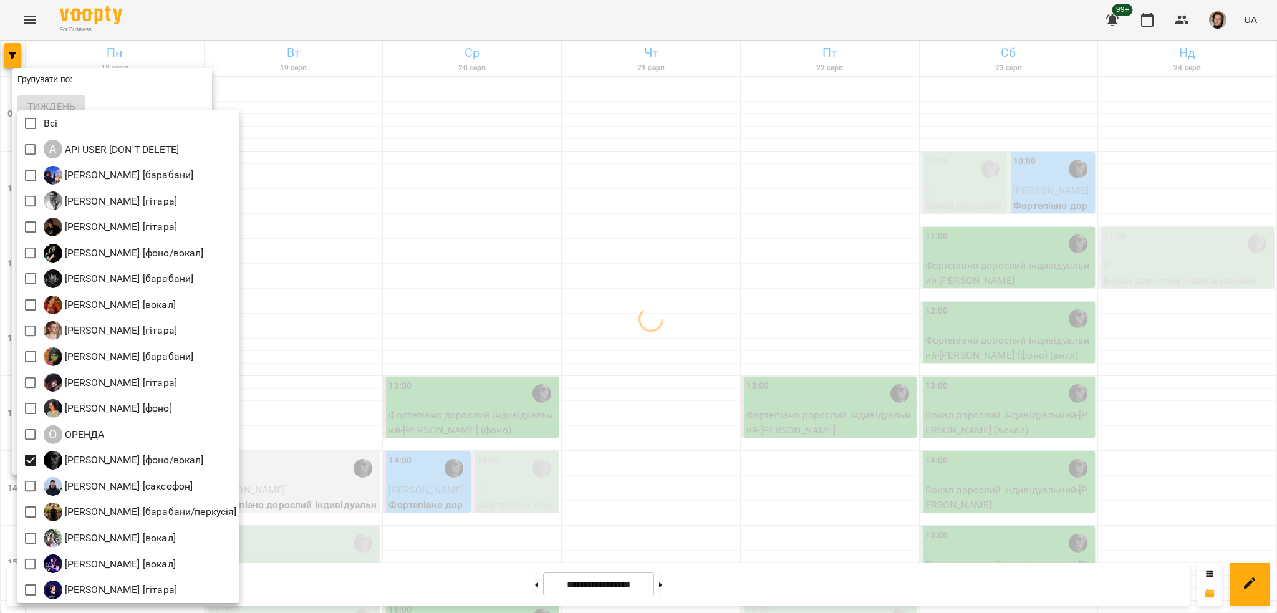
click at [485, 342] on div at bounding box center [638, 306] width 1277 height 613
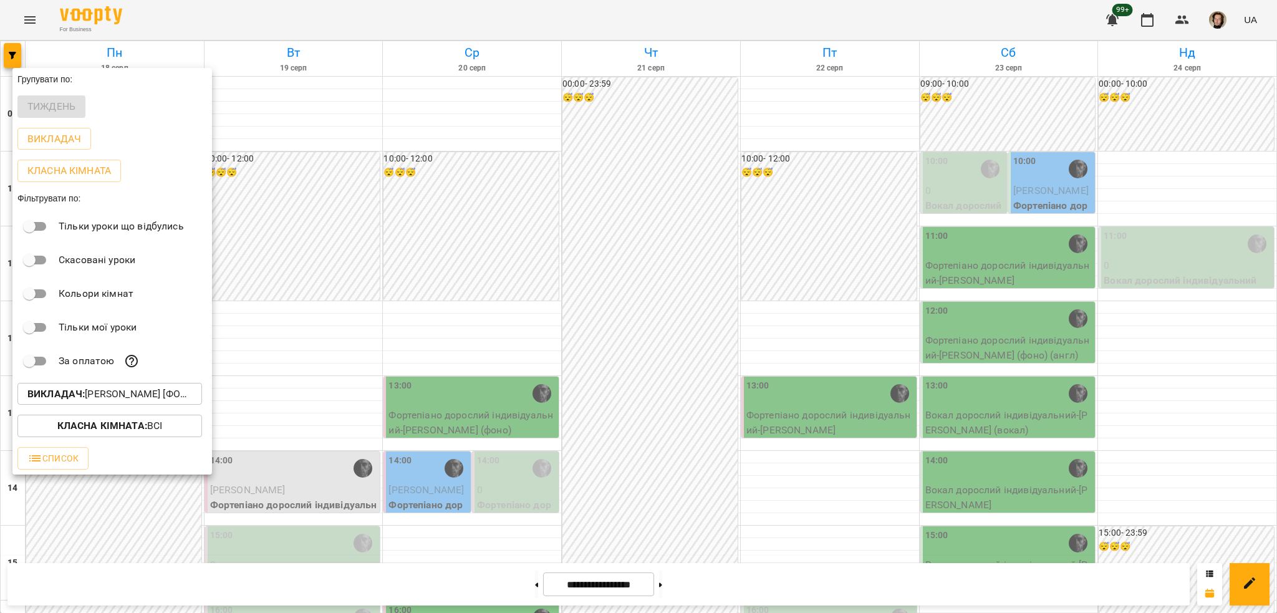
click at [403, 321] on div at bounding box center [638, 306] width 1277 height 613
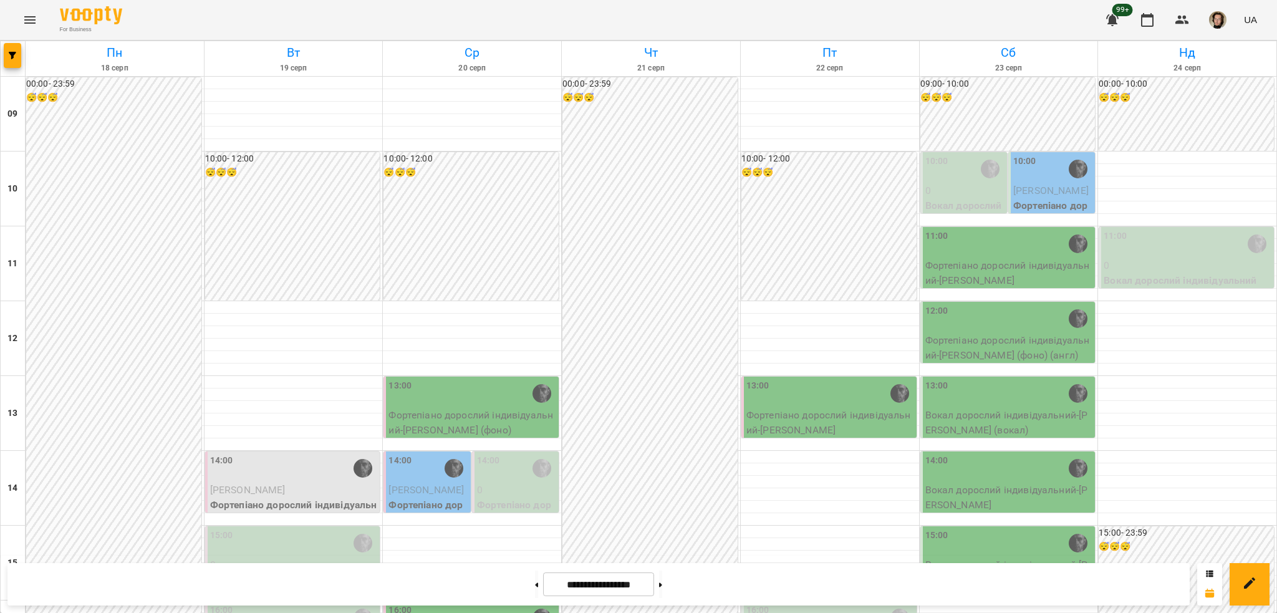
scroll to position [493, 0]
click at [7, 54] on span "button" at bounding box center [12, 55] width 17 height 7
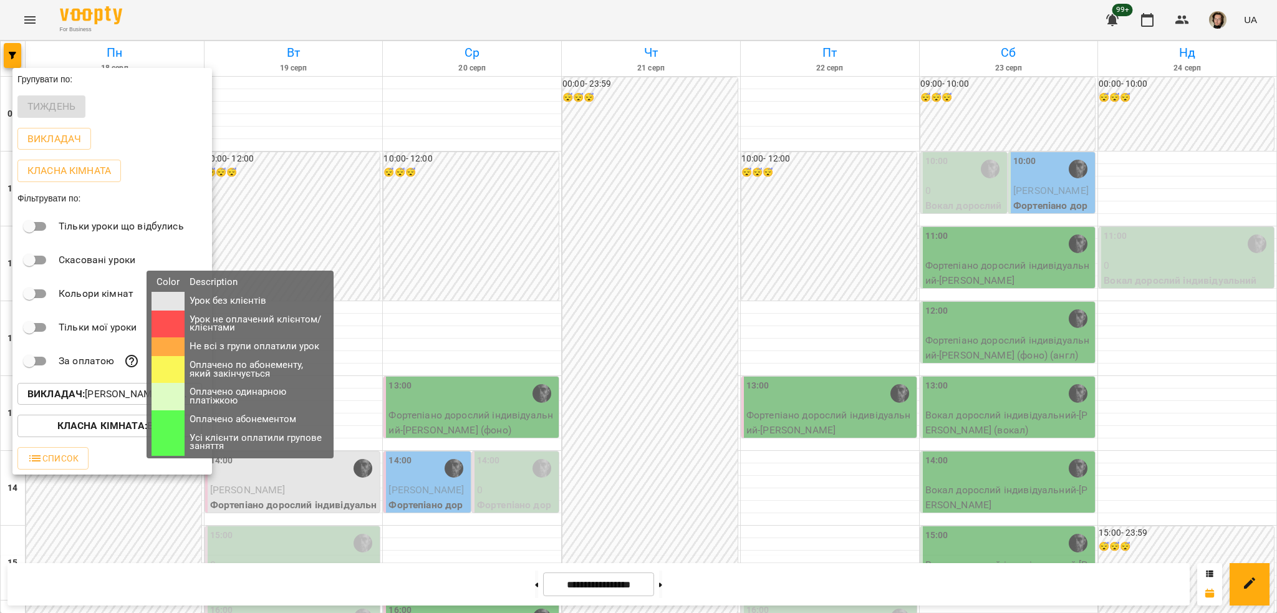
click at [140, 391] on div "Color Description Урок без клієнтів Урок не оплачений клієнтом/клієнтами Не всі…" at bounding box center [240, 365] width 205 height 188
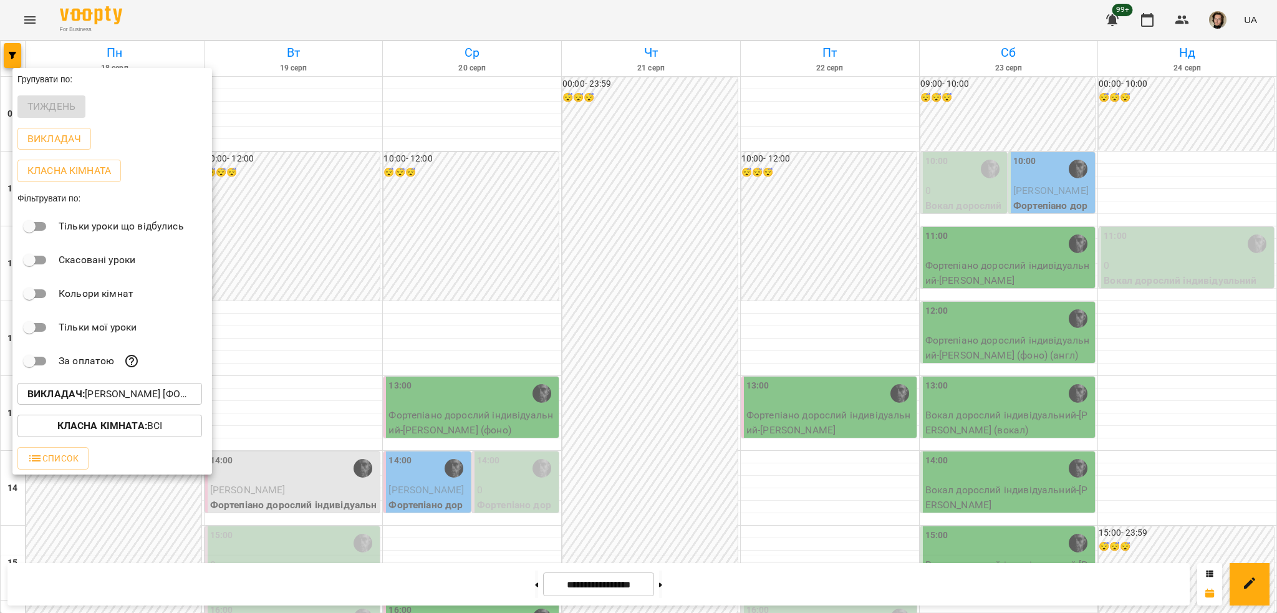
click at [123, 402] on p "Викладач : Олег [фоно/вокал]" at bounding box center [109, 394] width 165 height 15
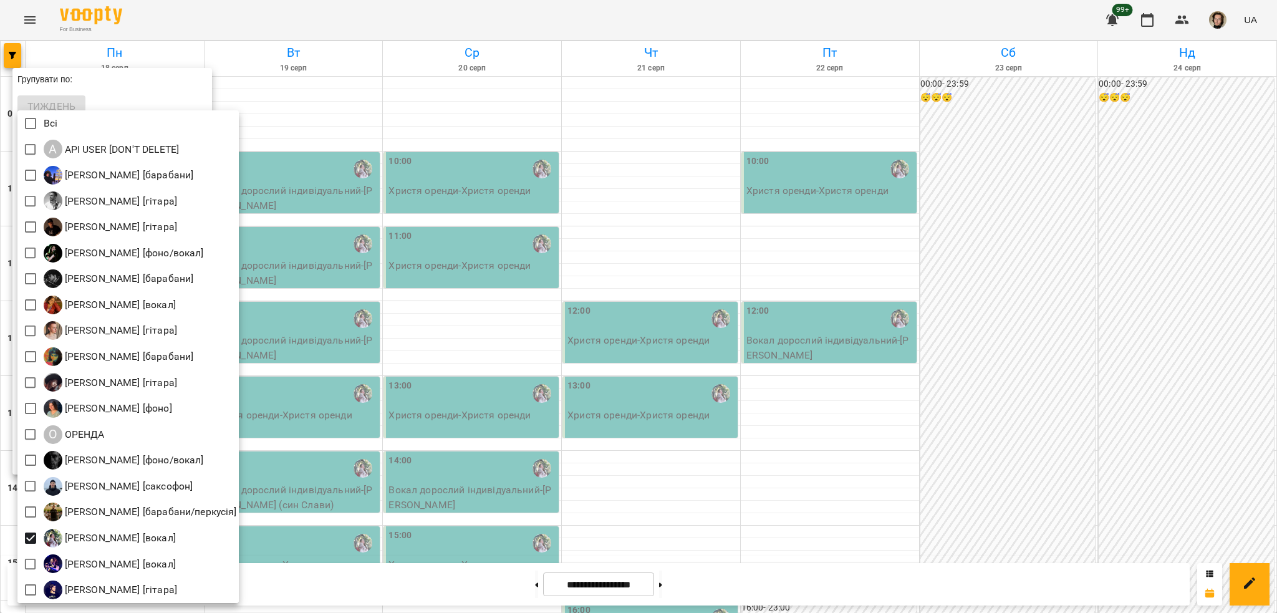
click at [653, 410] on div at bounding box center [638, 306] width 1277 height 613
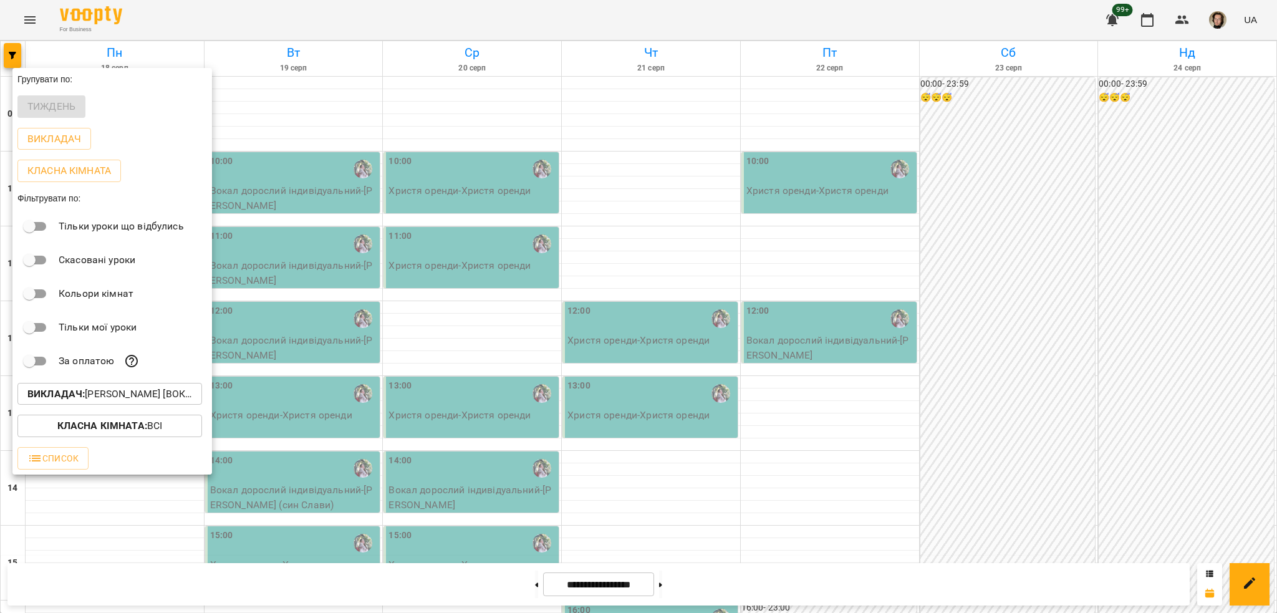
click at [646, 409] on div at bounding box center [638, 306] width 1277 height 613
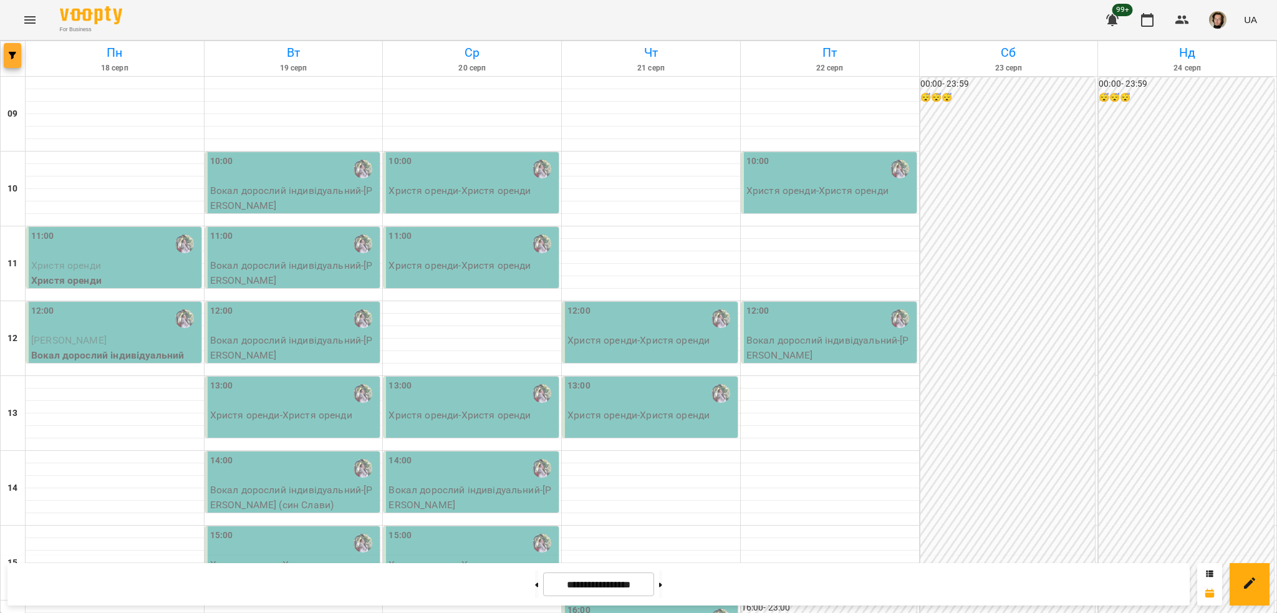
click at [15, 54] on icon "button" at bounding box center [12, 55] width 7 height 7
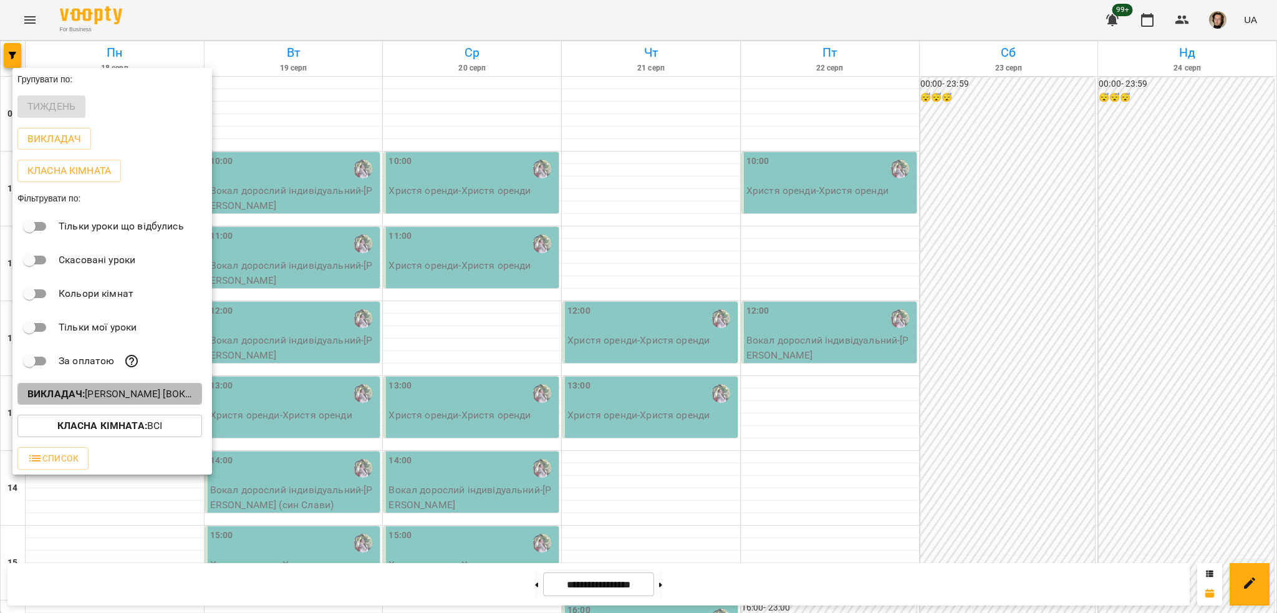
click at [131, 395] on p "Викладач : Ткач Христя [вокал]" at bounding box center [109, 394] width 165 height 15
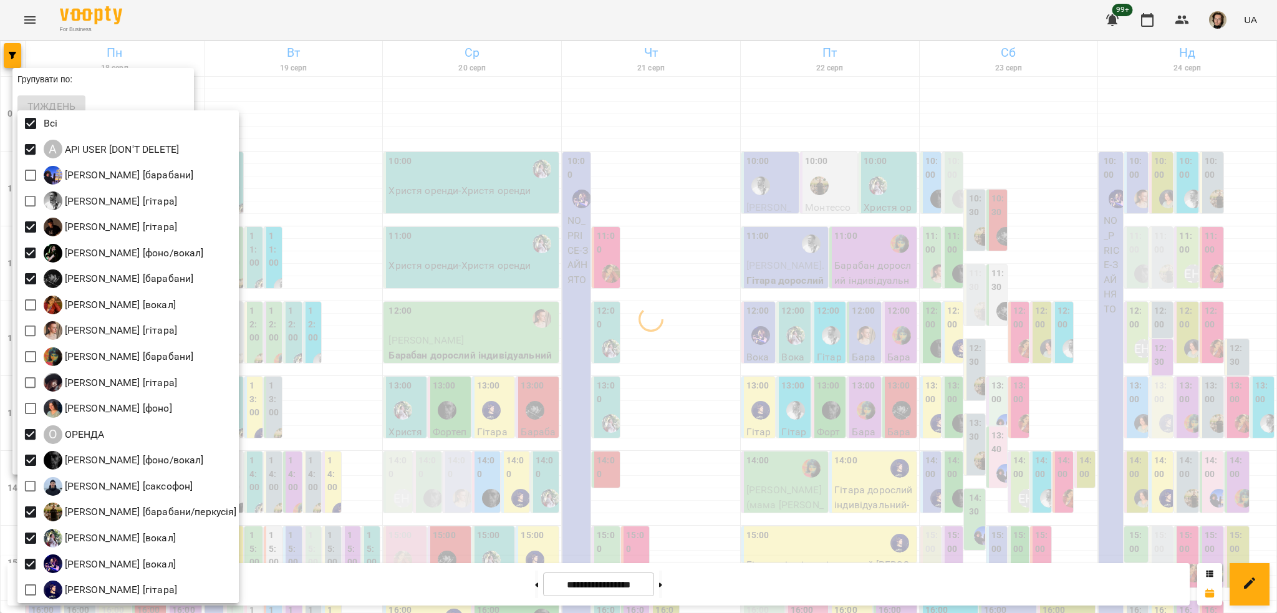
click at [296, 180] on div at bounding box center [638, 306] width 1277 height 613
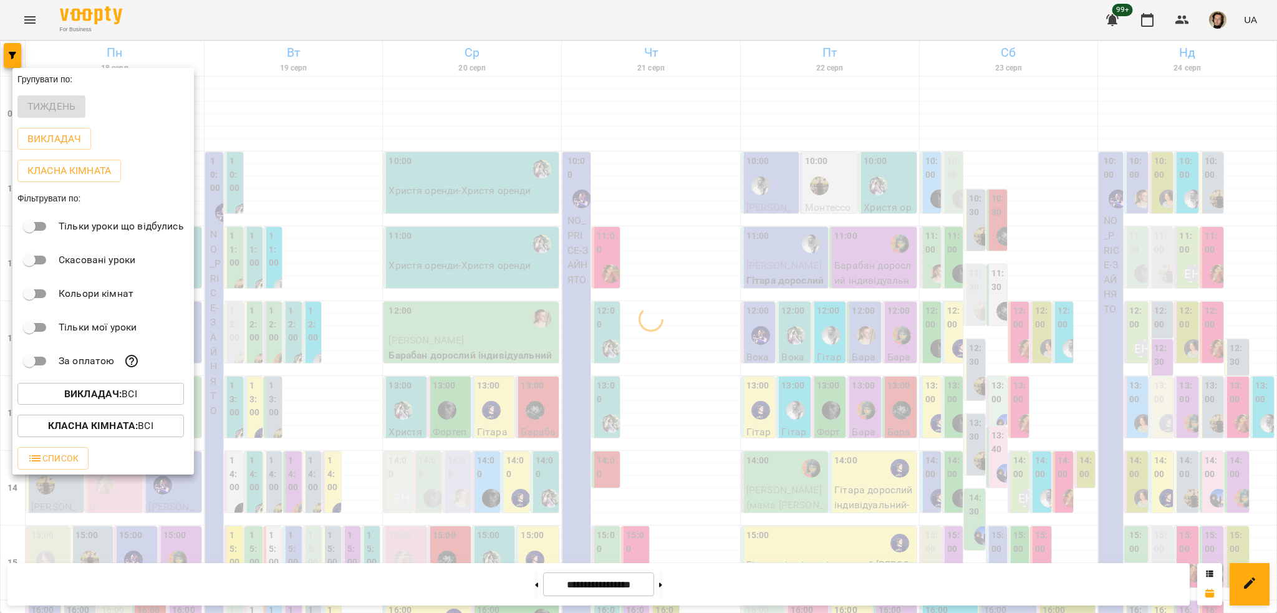
click at [108, 422] on p "Класна кімната : Всі" at bounding box center [100, 425] width 105 height 15
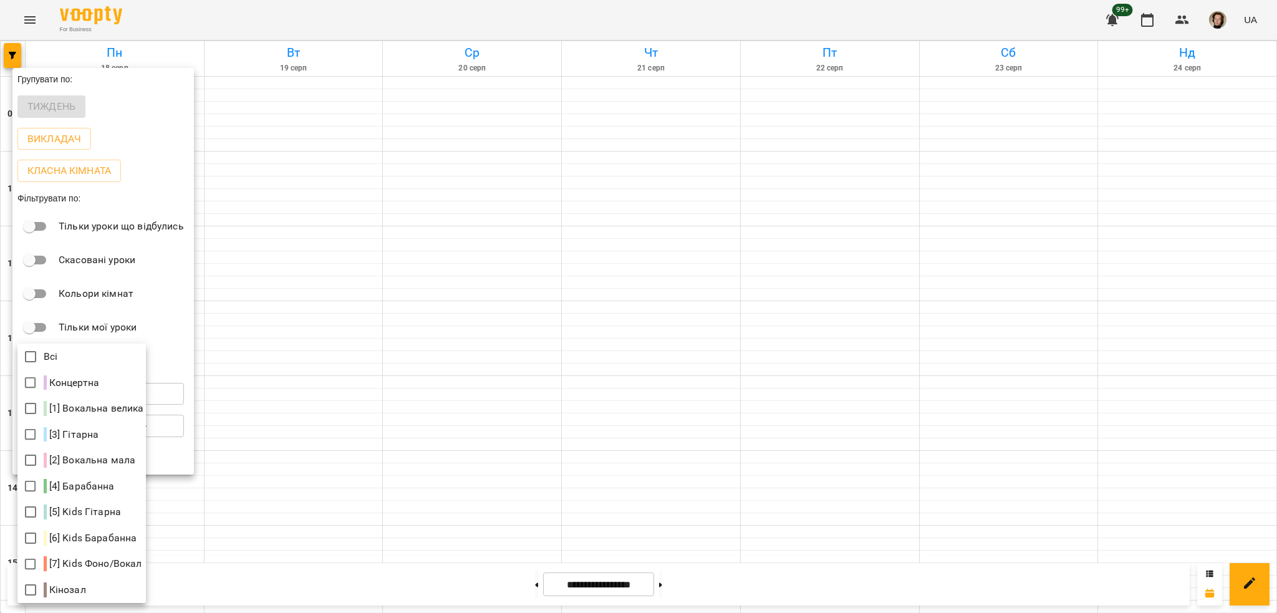
drag, startPoint x: 8, startPoint y: 395, endPoint x: 14, endPoint y: 398, distance: 6.7
click at [8, 395] on div at bounding box center [638, 306] width 1277 height 613
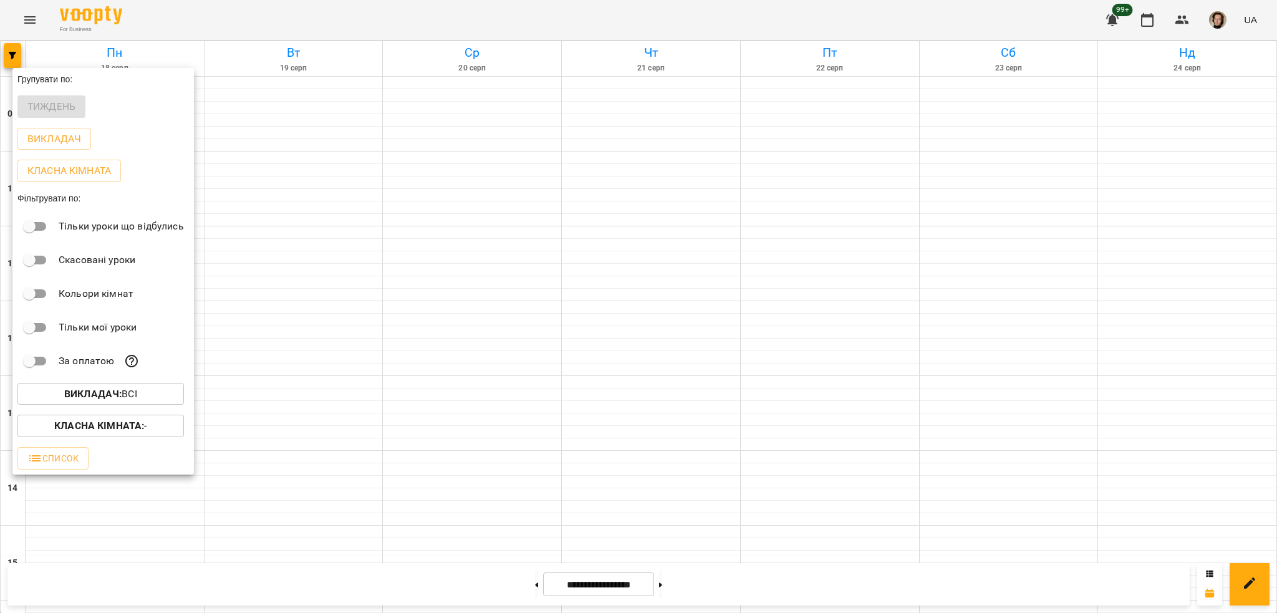
click at [50, 392] on span "Викладач : Всі" at bounding box center [100, 394] width 147 height 15
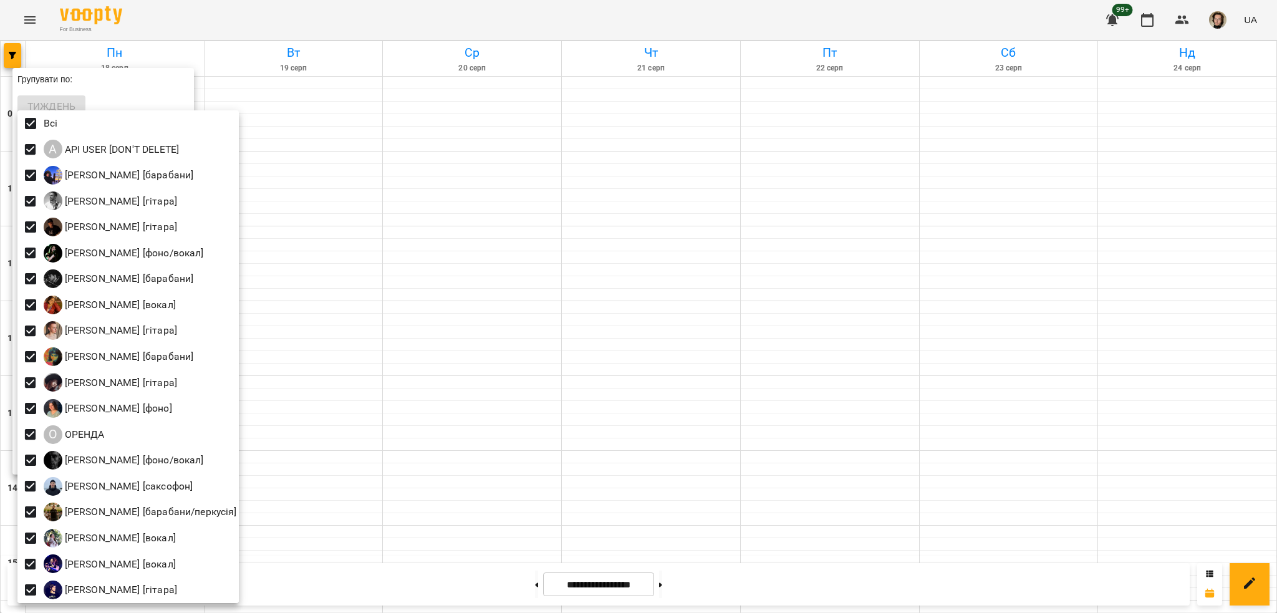
click at [269, 392] on div at bounding box center [638, 306] width 1277 height 613
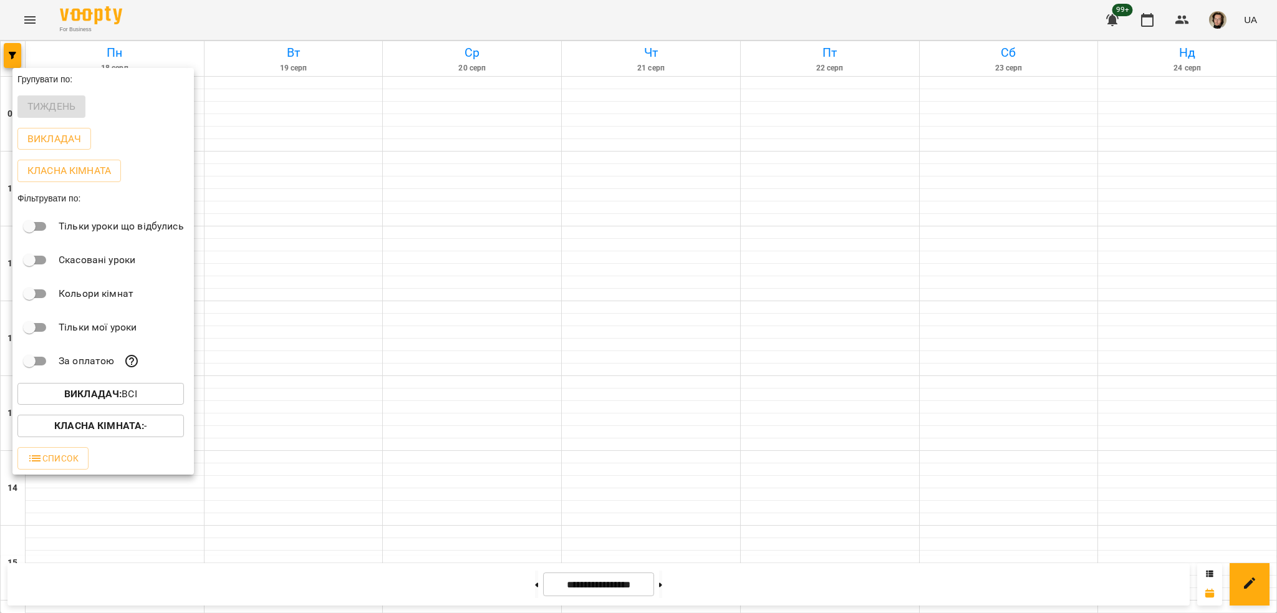
click at [161, 433] on span "Класна кімната : -" at bounding box center [100, 425] width 147 height 15
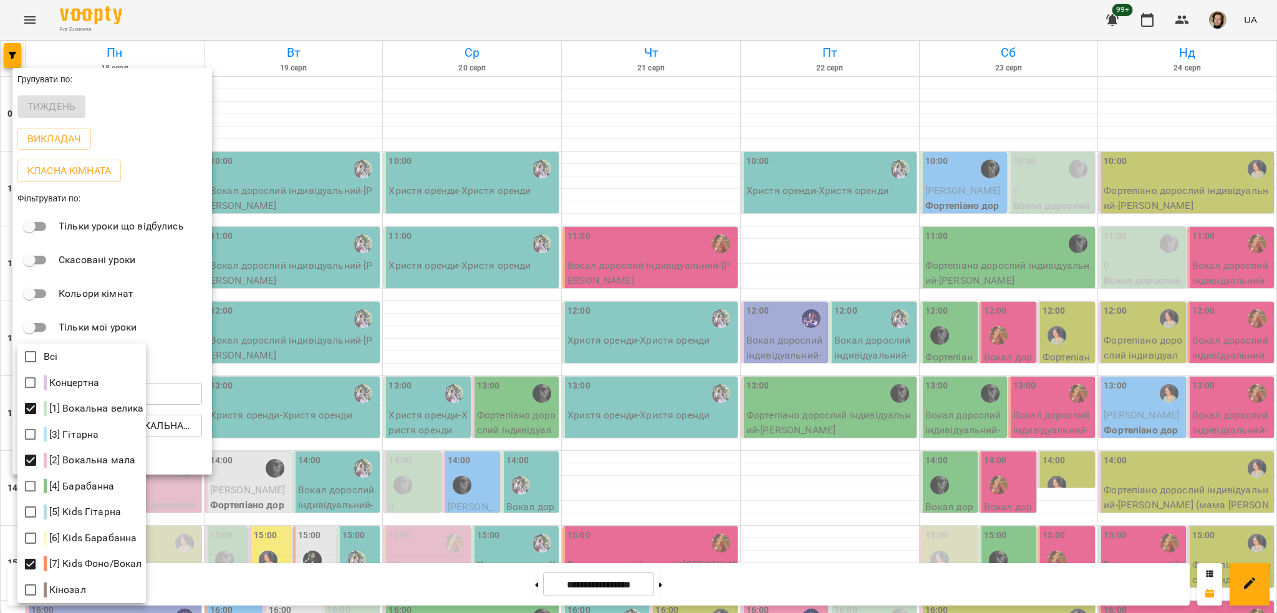
click at [357, 319] on div at bounding box center [638, 306] width 1277 height 613
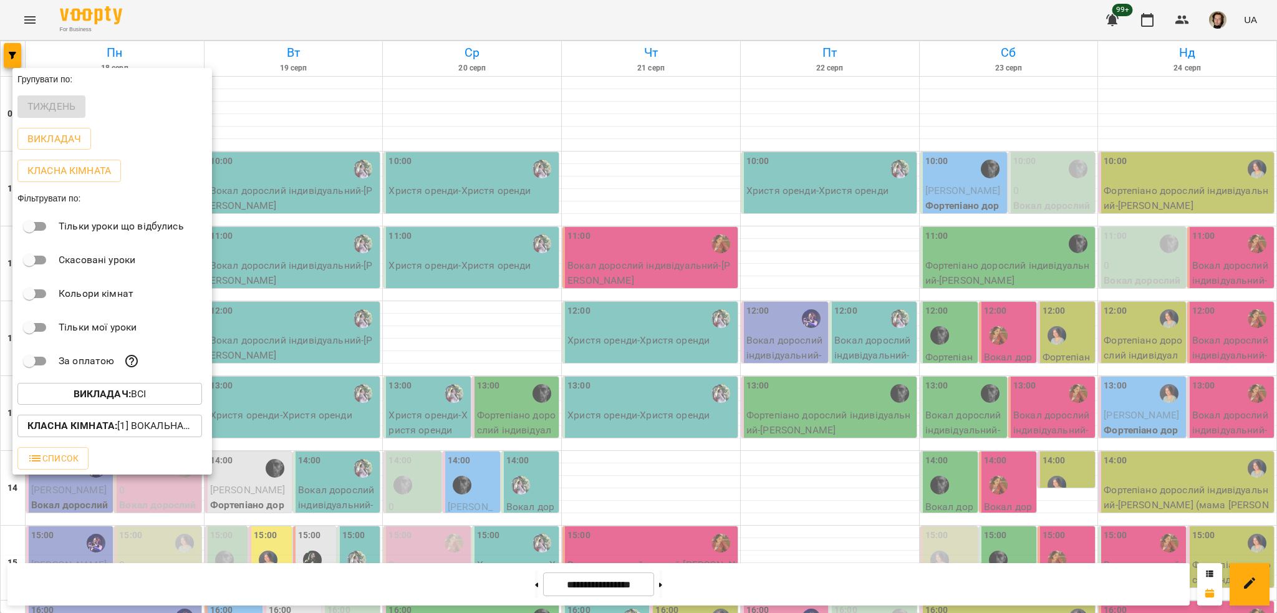
click at [322, 325] on div at bounding box center [638, 306] width 1277 height 613
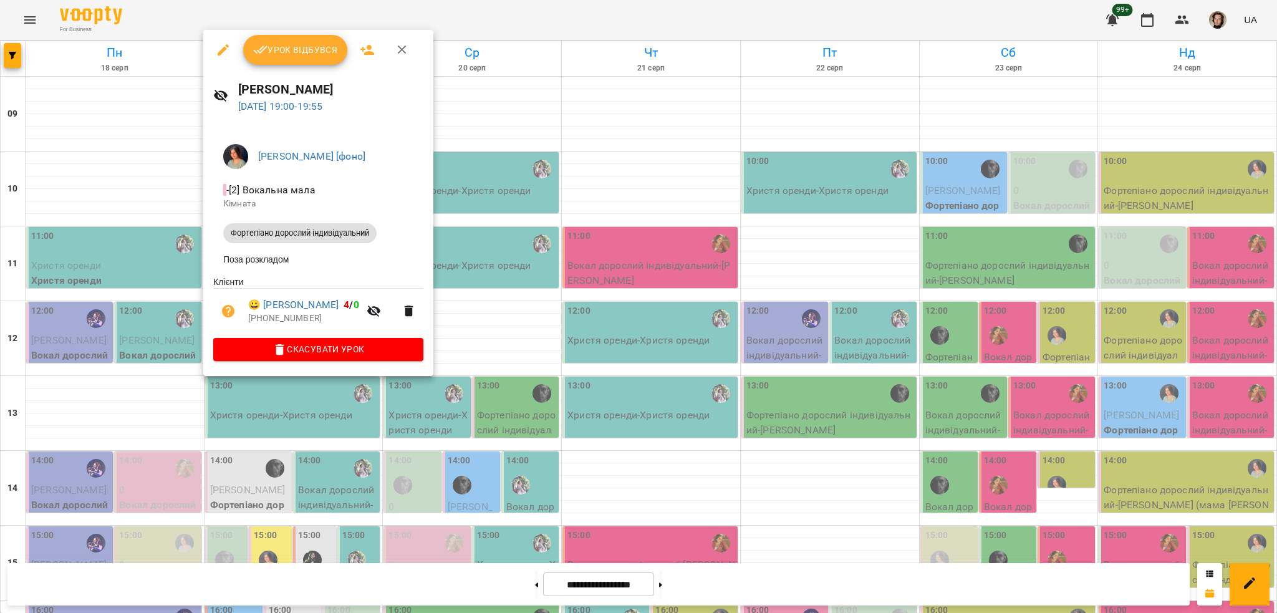
click at [211, 55] on button "button" at bounding box center [223, 50] width 30 height 30
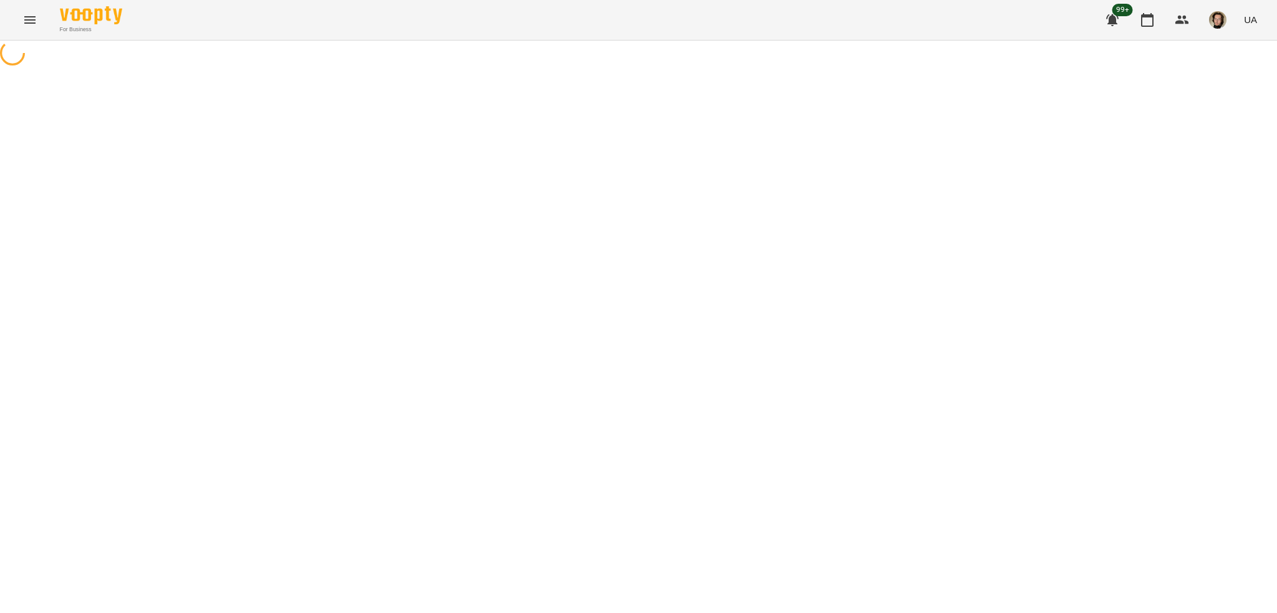
select select "**********"
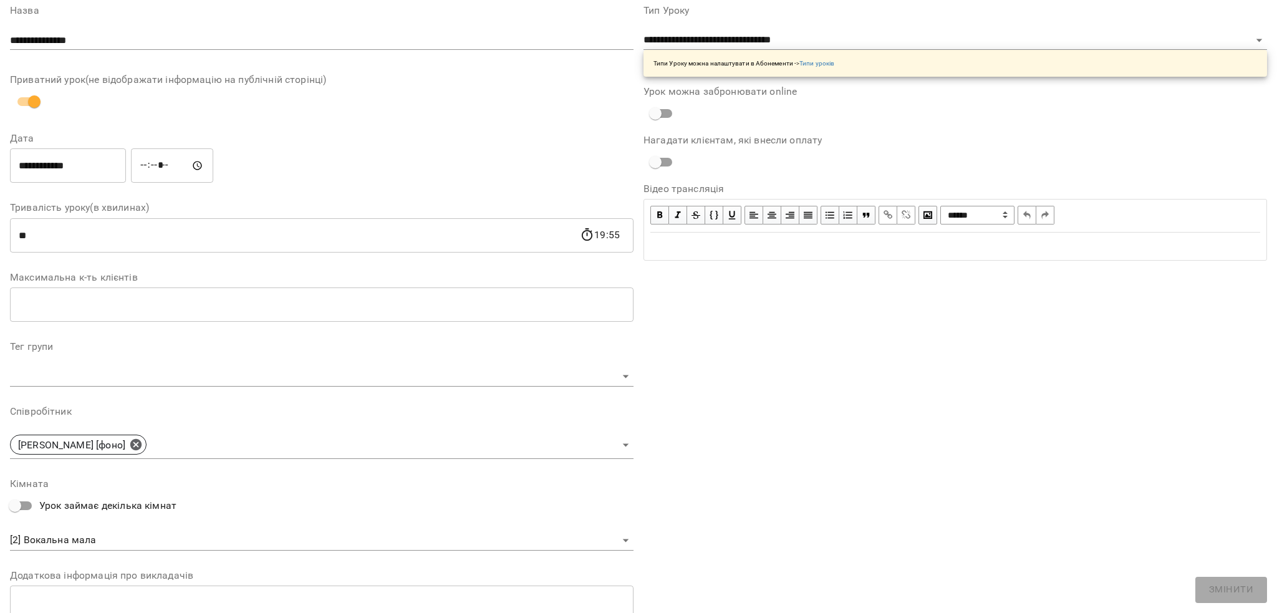
scroll to position [166, 0]
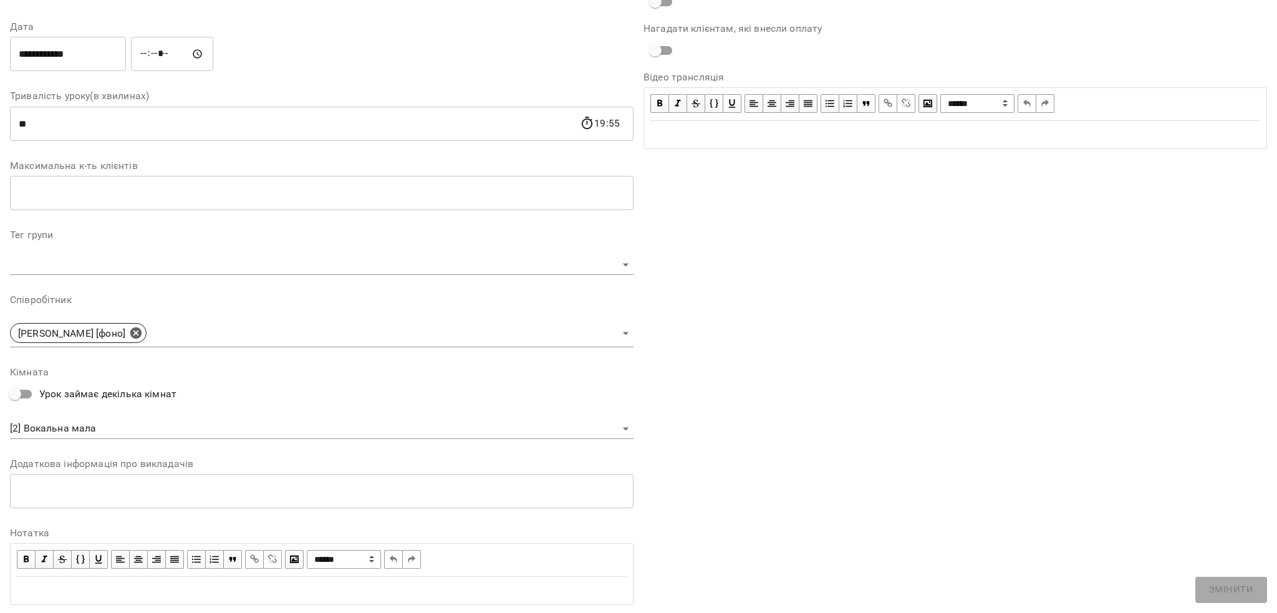
click at [102, 421] on body "**********" at bounding box center [638, 248] width 1277 height 497
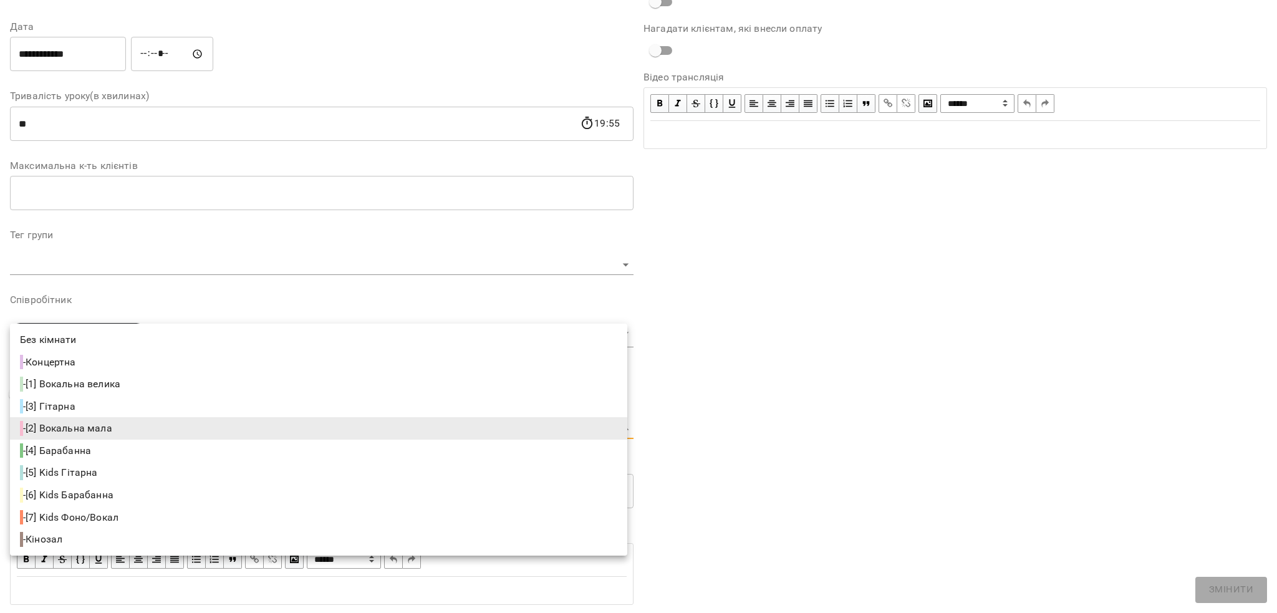
click at [88, 527] on li "- [7] Kids Фоно/Вокал" at bounding box center [318, 517] width 617 height 22
type input "**********"
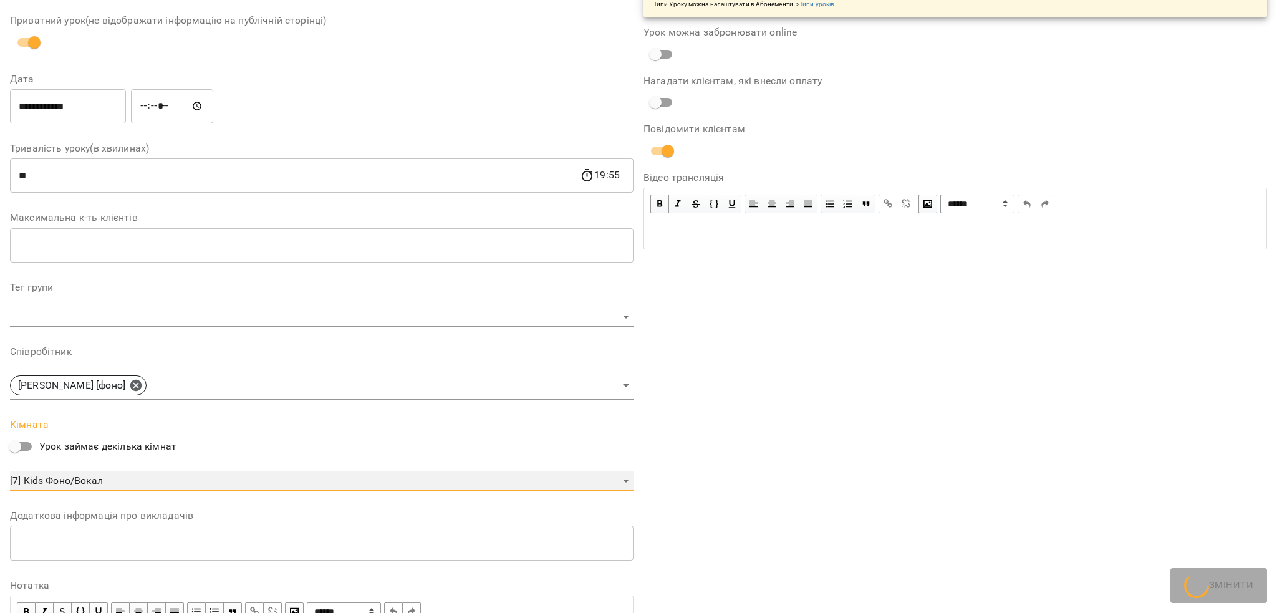
scroll to position [218, 0]
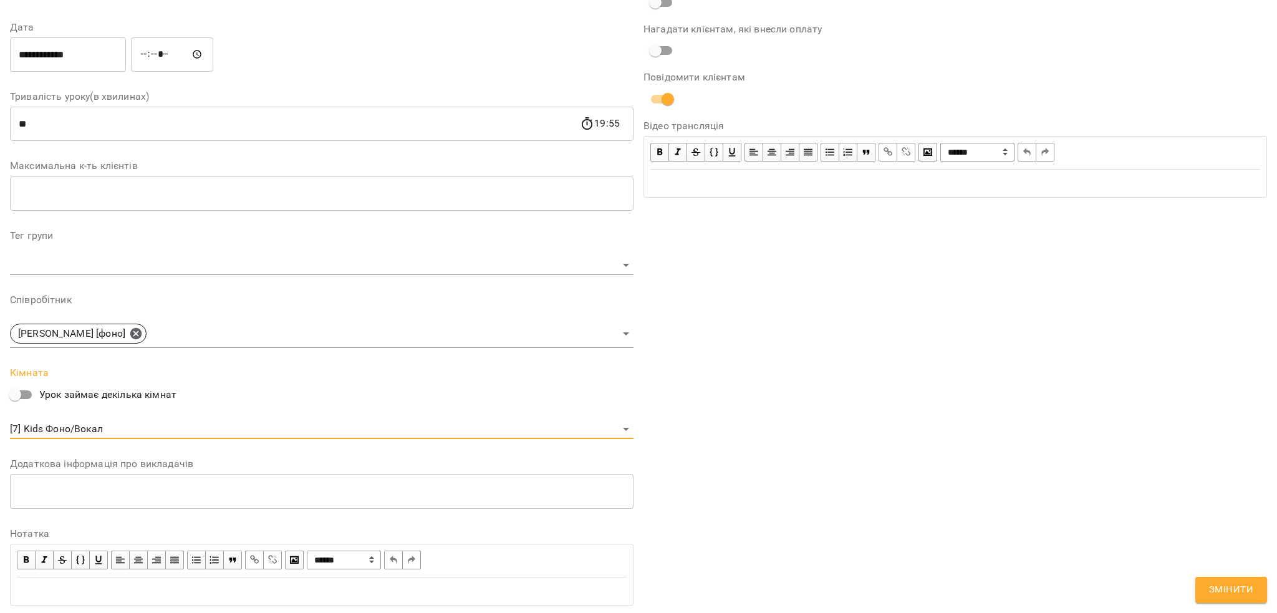
drag, startPoint x: 1233, startPoint y: 572, endPoint x: 1227, endPoint y: 584, distance: 13.1
click at [1231, 578] on form "**********" at bounding box center [638, 236] width 1257 height 818
click at [1219, 589] on span "Змінити" at bounding box center [1231, 590] width 44 height 16
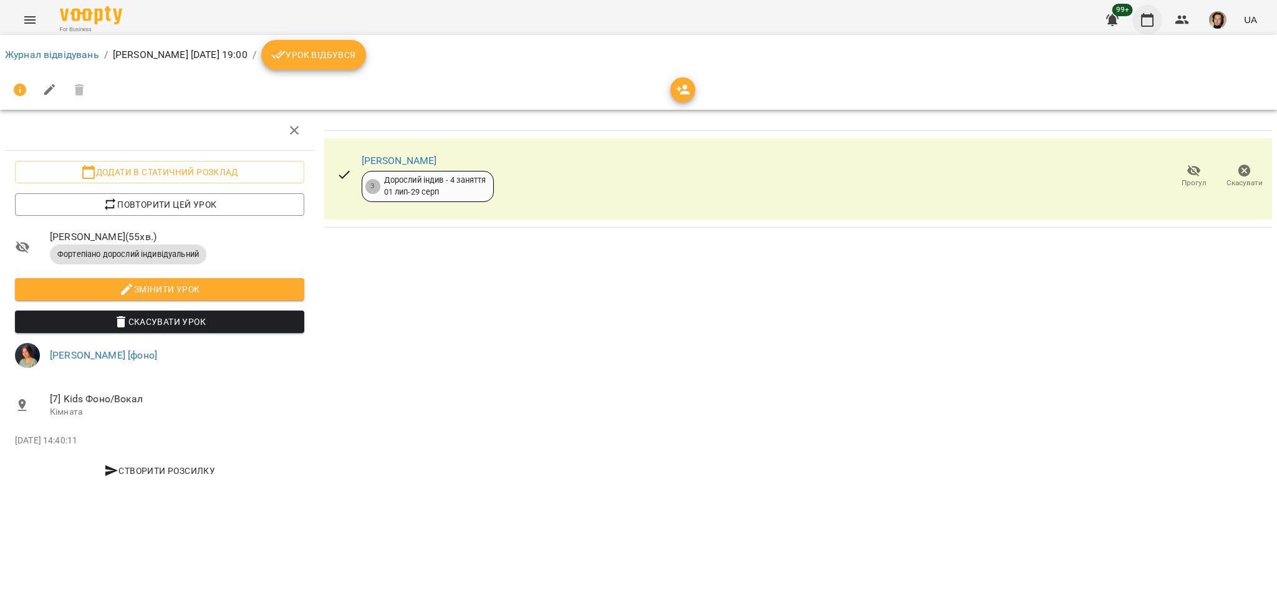
click at [1150, 22] on icon "button" at bounding box center [1147, 19] width 15 height 15
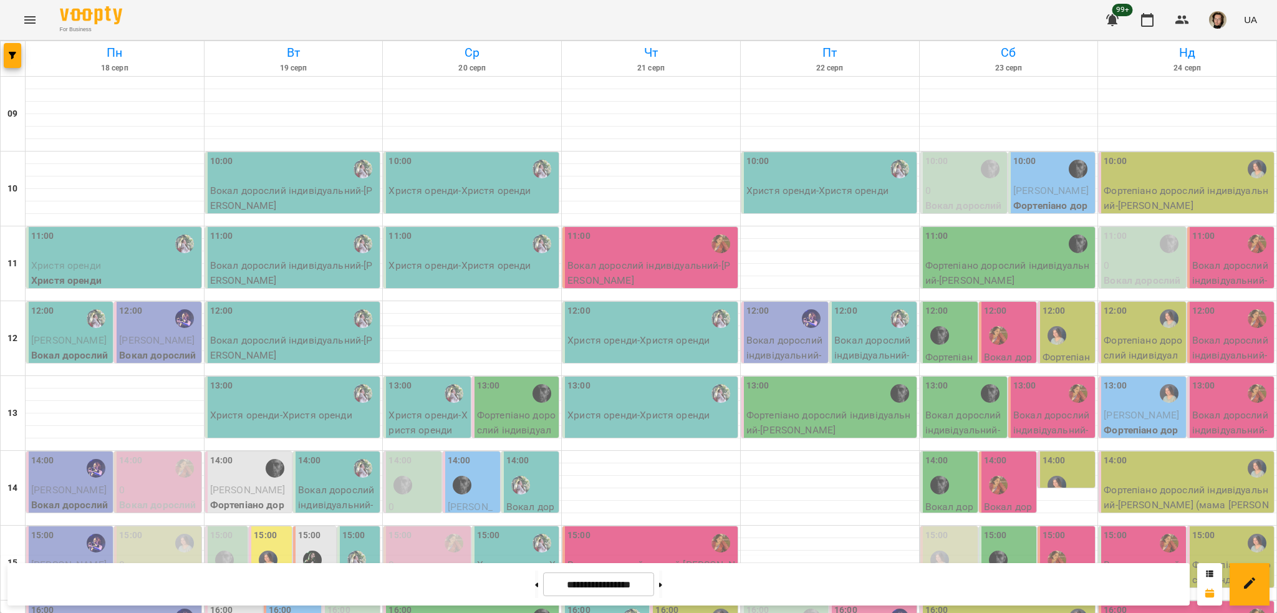
scroll to position [493, 0]
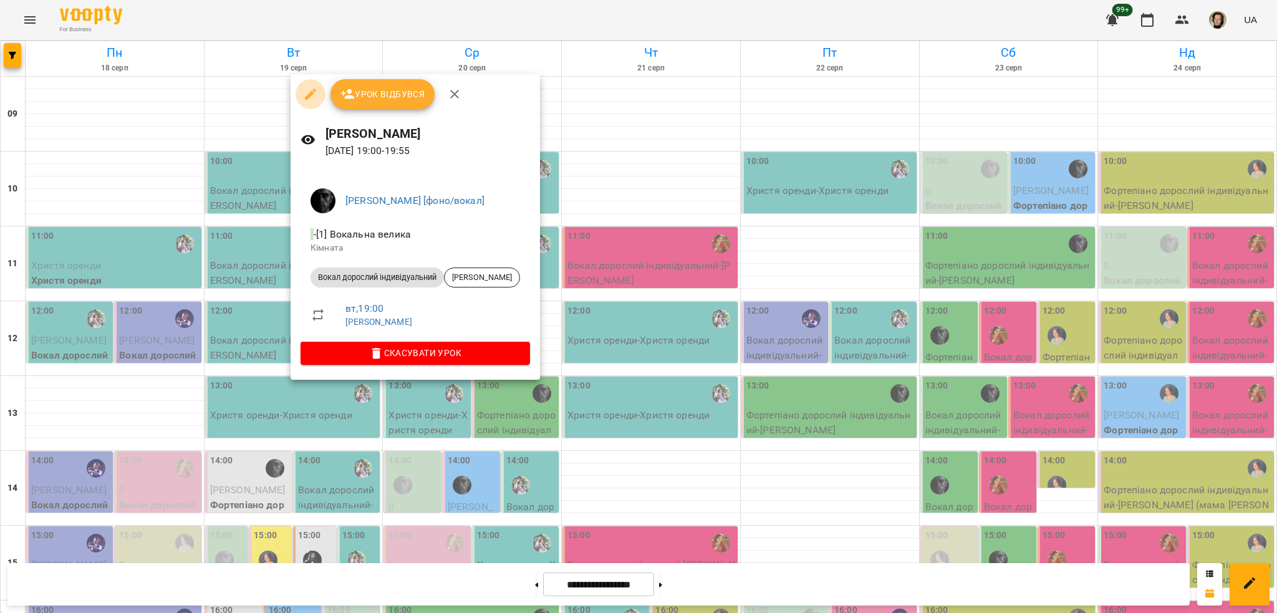
click at [304, 99] on icon "button" at bounding box center [310, 94] width 15 height 15
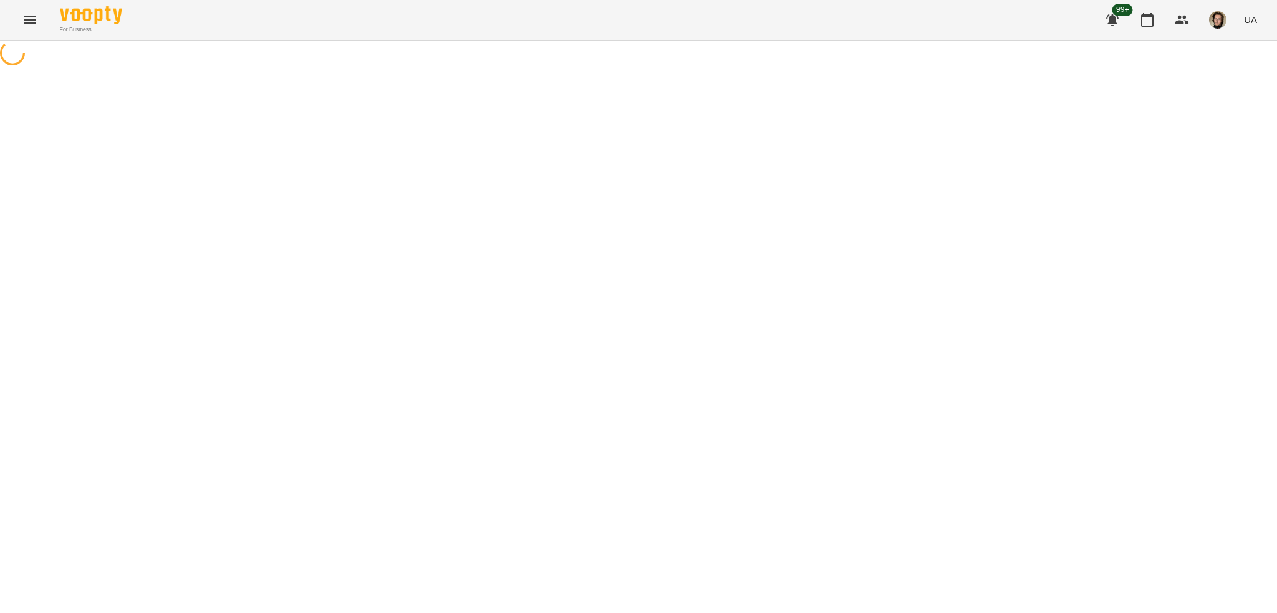
select select "**********"
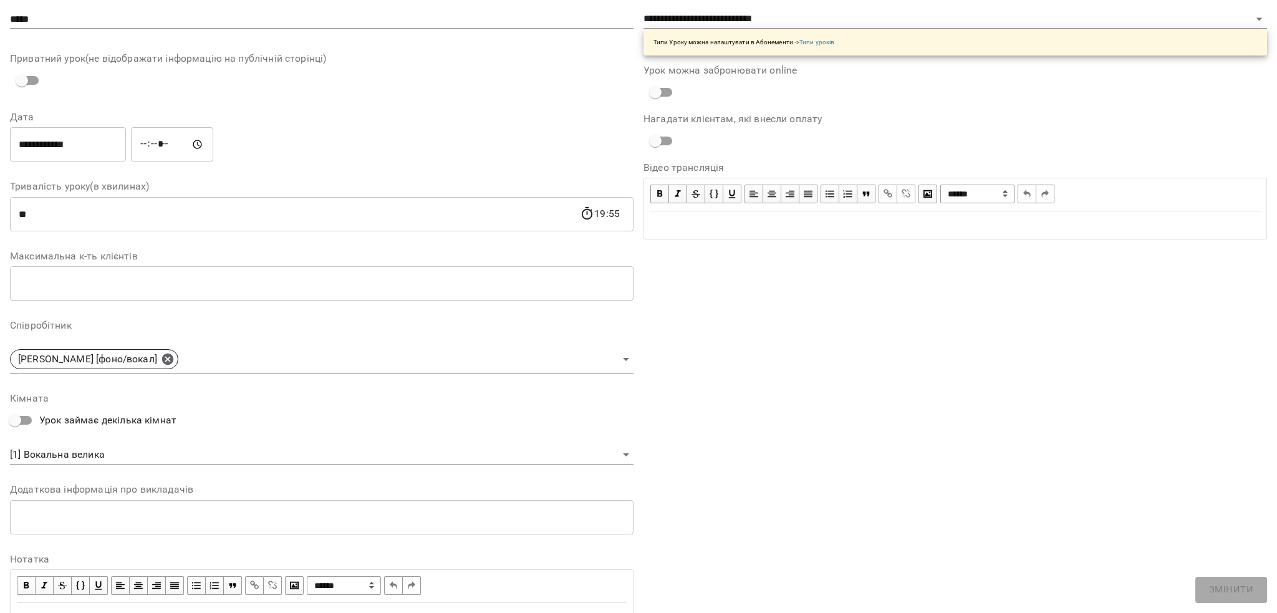
scroll to position [138, 0]
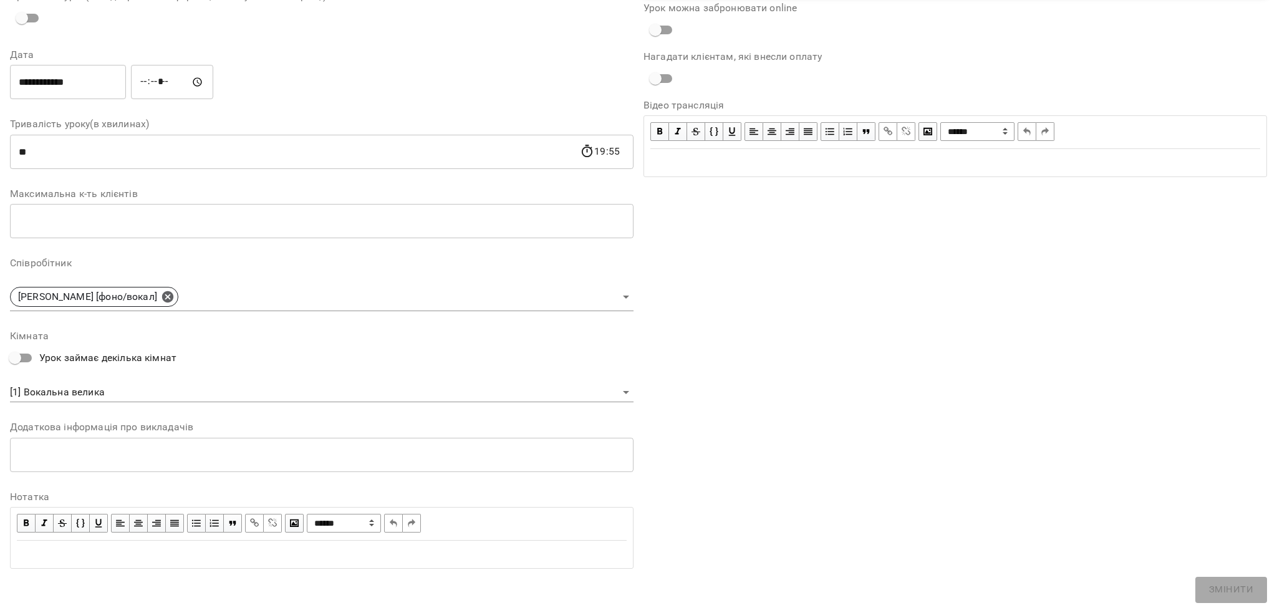
click at [63, 388] on body "**********" at bounding box center [638, 284] width 1277 height 569
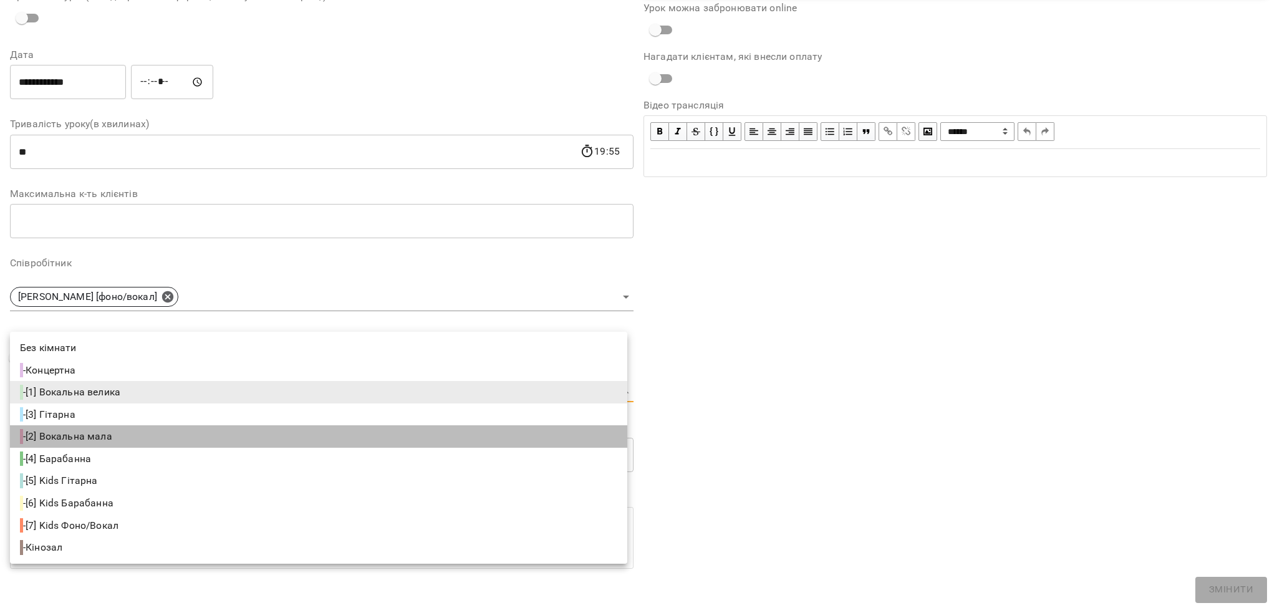
click at [60, 440] on span "- [2] Вокальна мала" at bounding box center [67, 436] width 95 height 15
type input "**********"
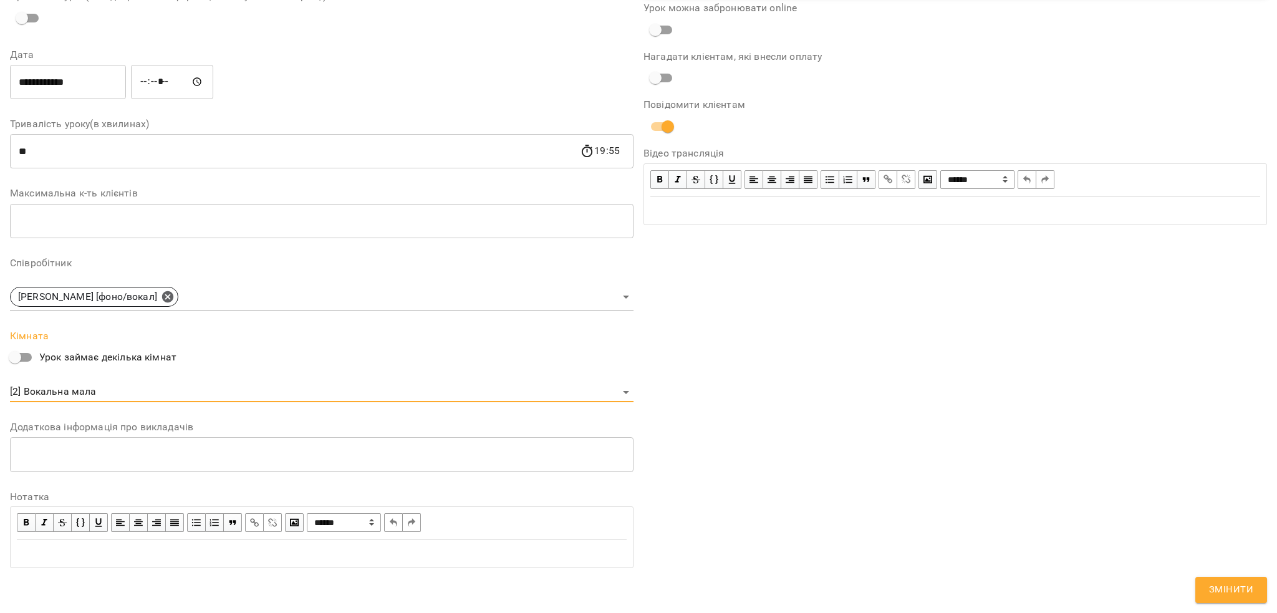
click at [1222, 589] on span "Змінити" at bounding box center [1231, 590] width 44 height 16
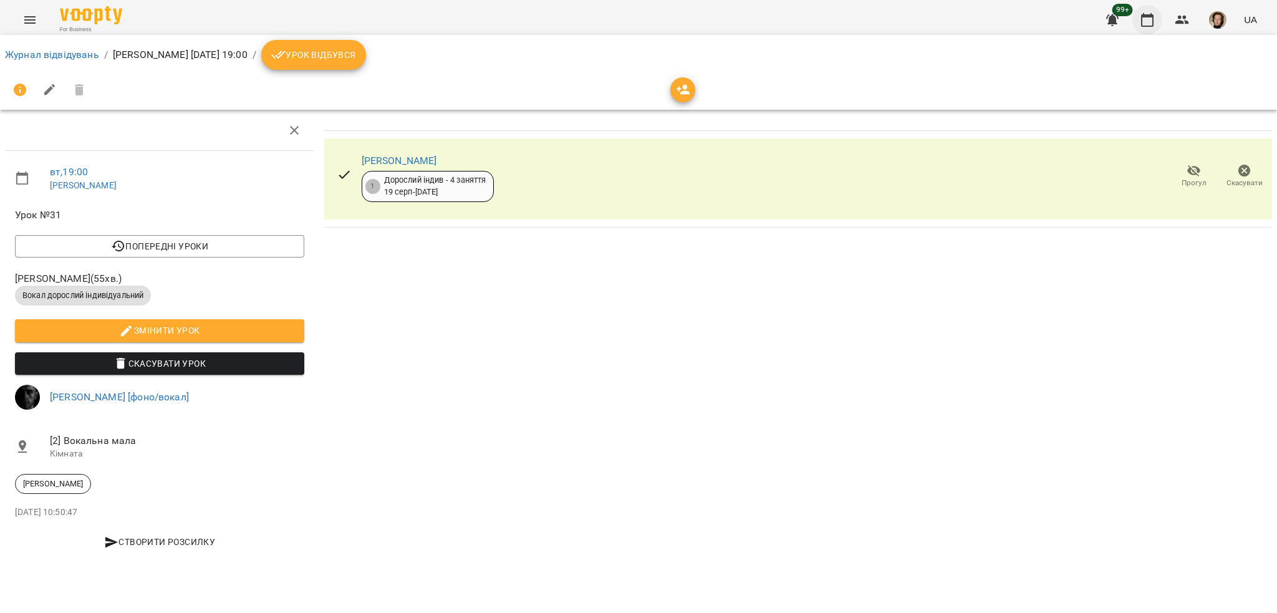
click at [1152, 16] on icon "button" at bounding box center [1147, 20] width 12 height 14
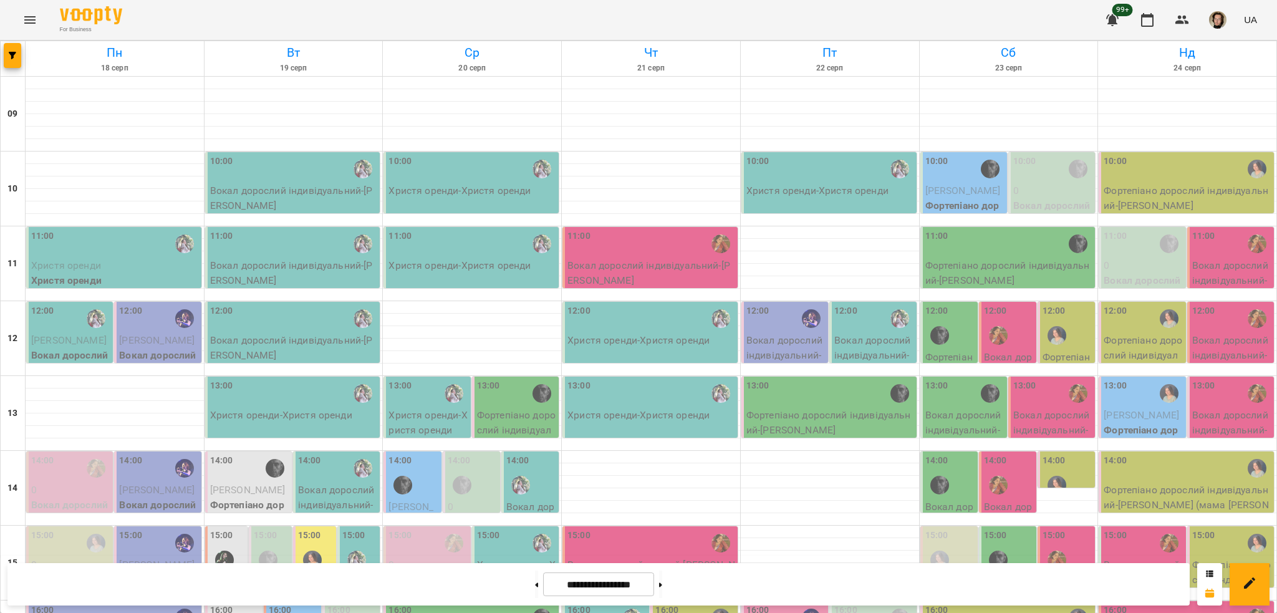
scroll to position [493, 0]
